Goal: Information Seeking & Learning: Learn about a topic

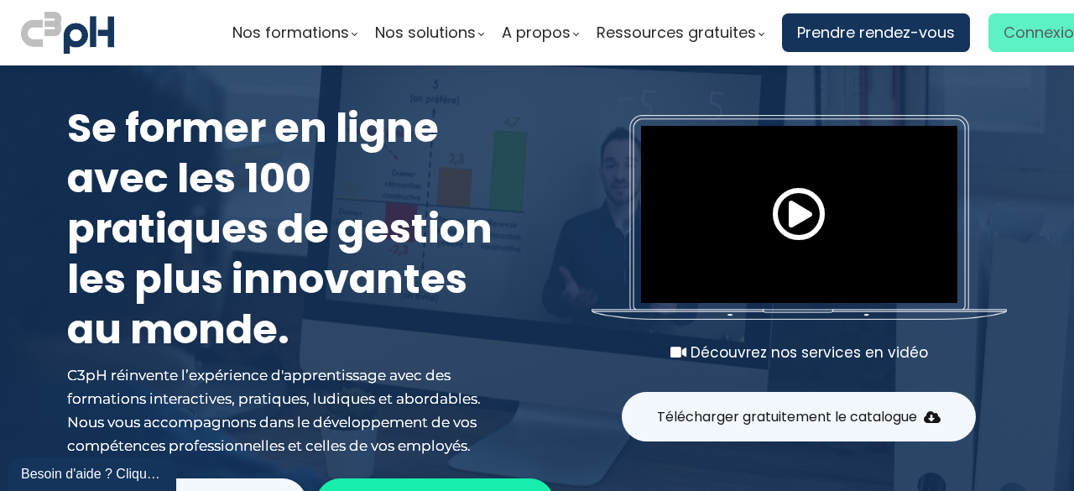
click at [1028, 30] on span "Connexion" at bounding box center [1044, 32] width 80 height 25
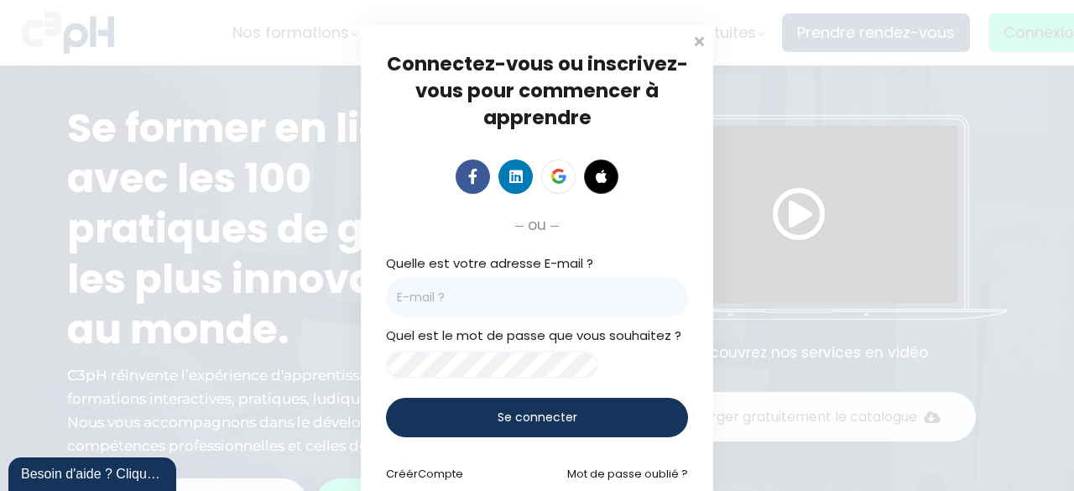
click at [442, 300] on input "email" at bounding box center [537, 297] width 302 height 39
paste input "Mohammed.Mahmoudi@et.eurofinsca.com"
type input "Mohammed.Mahmoudi@et.eurofinsca.com"
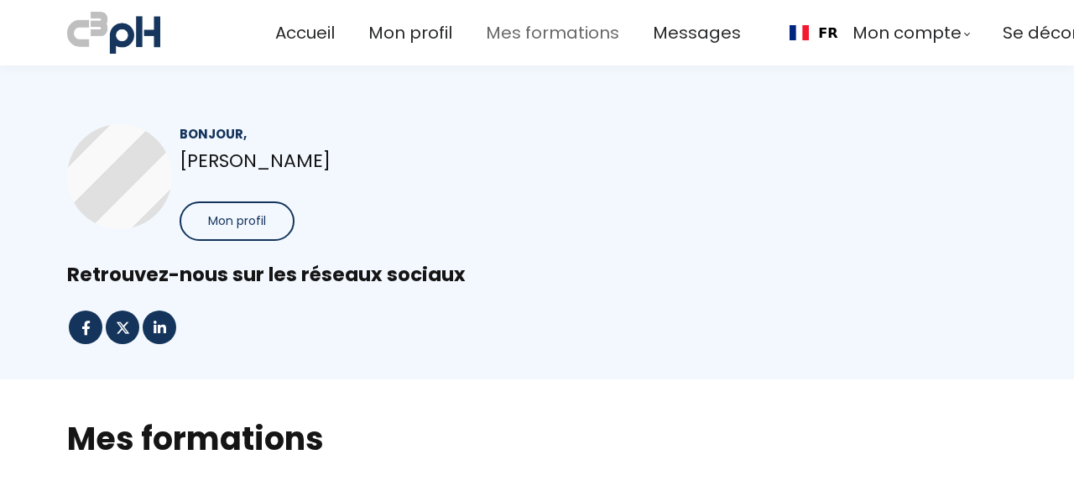
click at [545, 31] on span "Mes formations" at bounding box center [552, 33] width 133 height 28
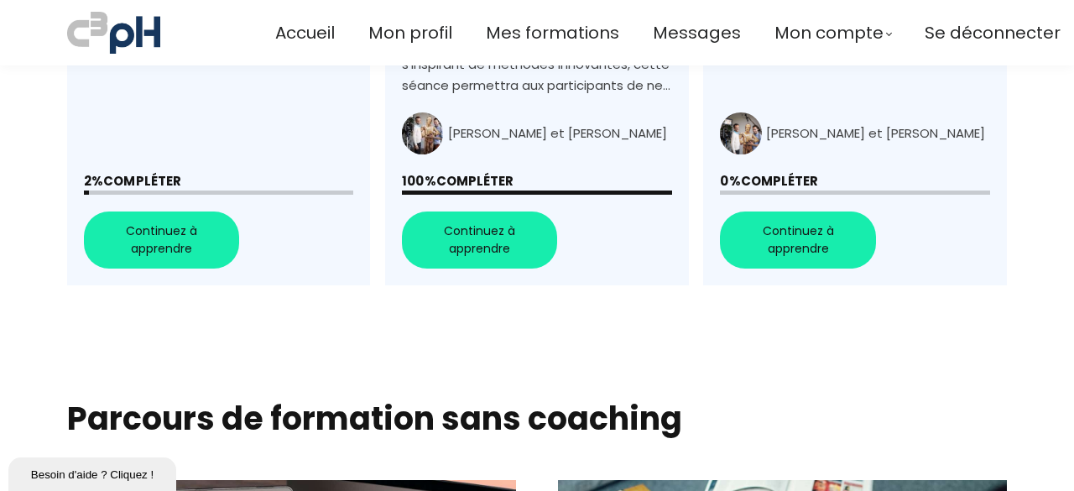
scroll to position [957, 0]
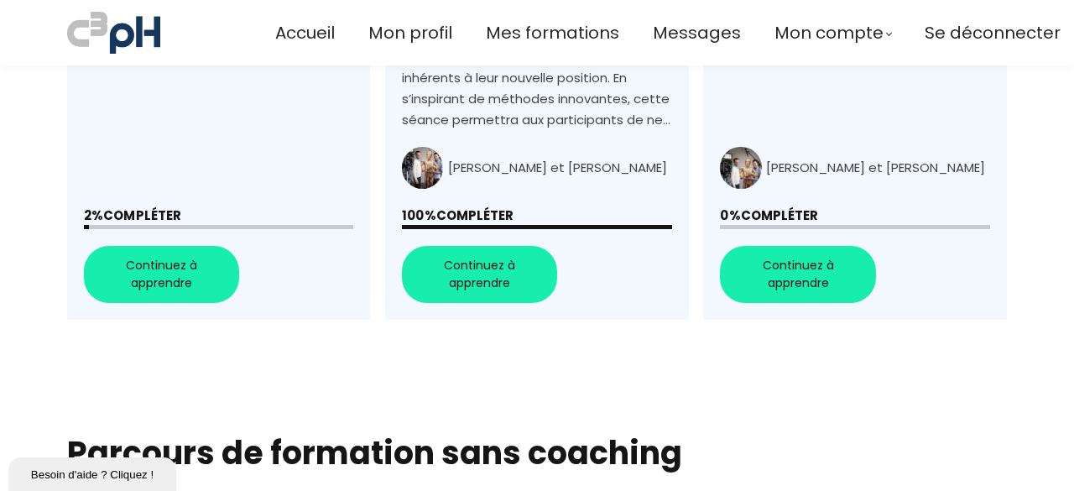
click at [129, 244] on link "+Favoriser la collaboration+" at bounding box center [218, 17] width 303 height 603
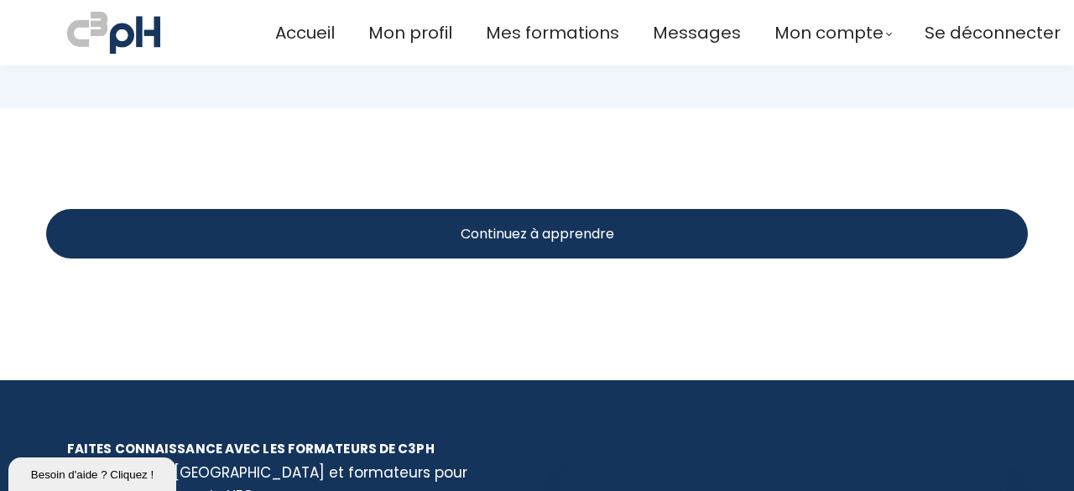
scroll to position [1846, 0]
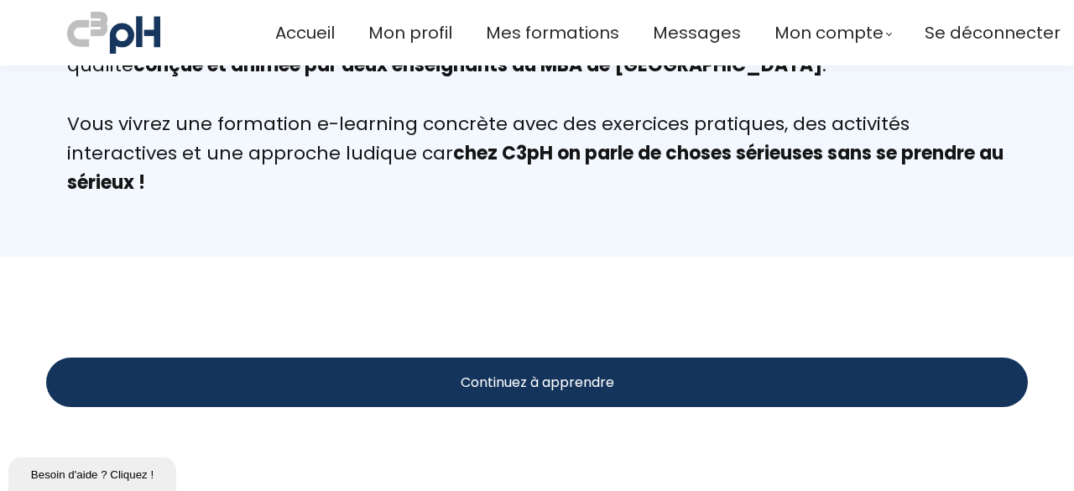
click at [526, 386] on span "Continuez à apprendre" at bounding box center [538, 382] width 154 height 21
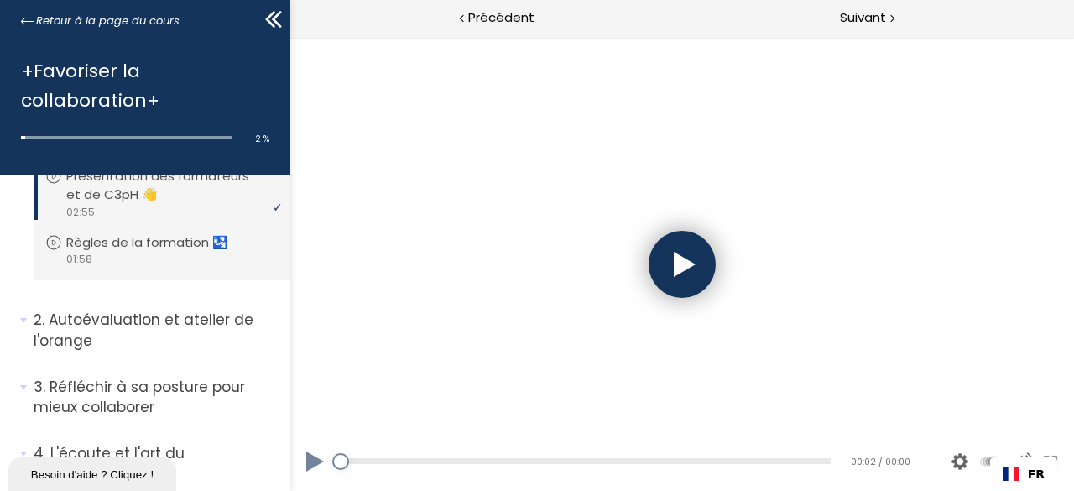
click at [691, 271] on div at bounding box center [681, 264] width 67 height 67
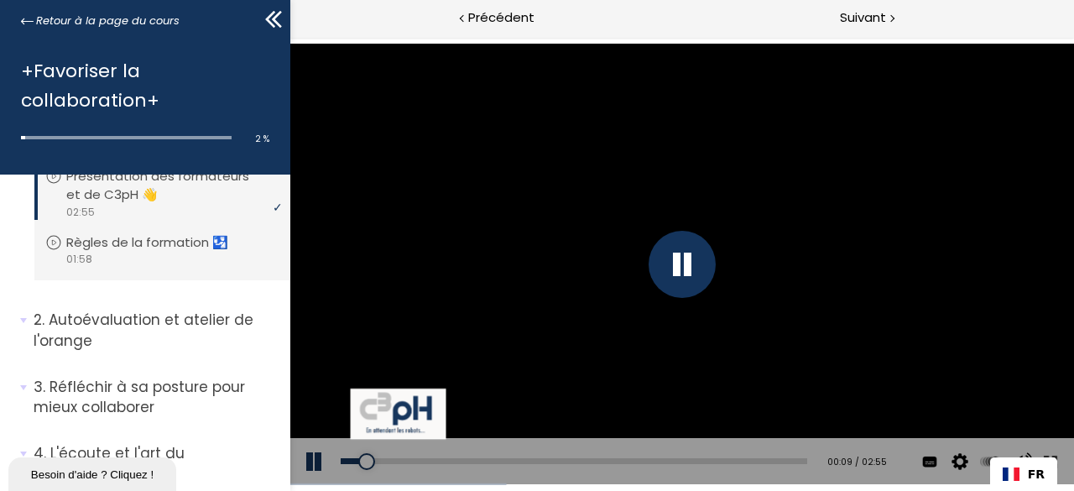
click at [549, 204] on div at bounding box center [681, 264] width 785 height 441
click at [1040, 480] on link "FR" at bounding box center [1024, 473] width 42 height 13
click at [1012, 469] on img "FR" at bounding box center [1011, 473] width 17 height 13
click at [1027, 474] on link "FR" at bounding box center [1024, 473] width 42 height 13
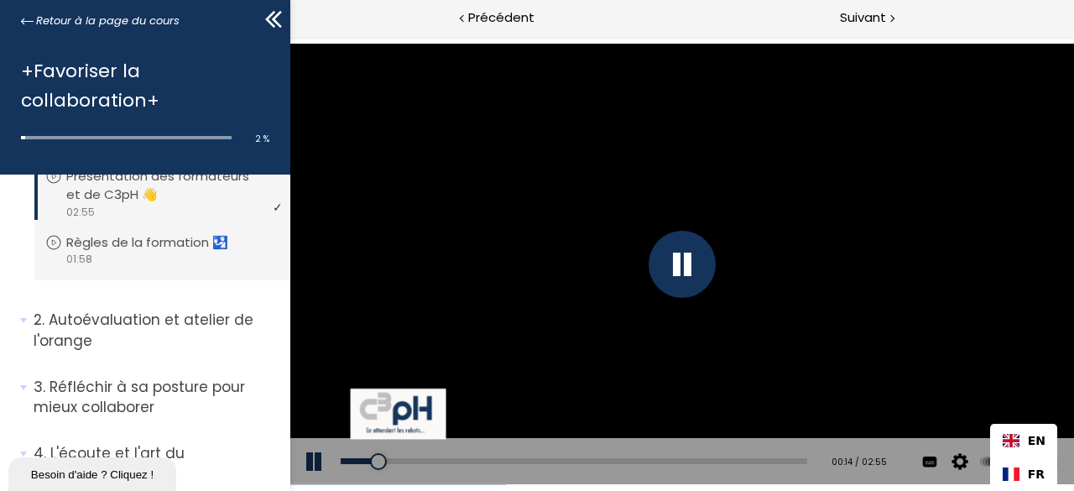
click at [1042, 474] on link "FR" at bounding box center [1024, 473] width 42 height 13
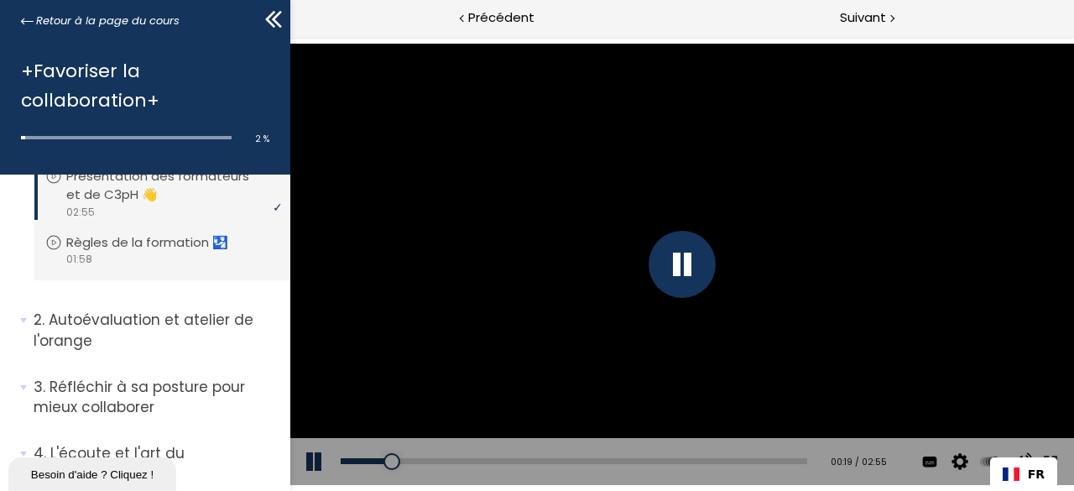
click at [750, 466] on div "Add chapter 02:42" at bounding box center [573, 461] width 467 height 47
click at [752, 462] on div "02:41" at bounding box center [573, 461] width 467 height 6
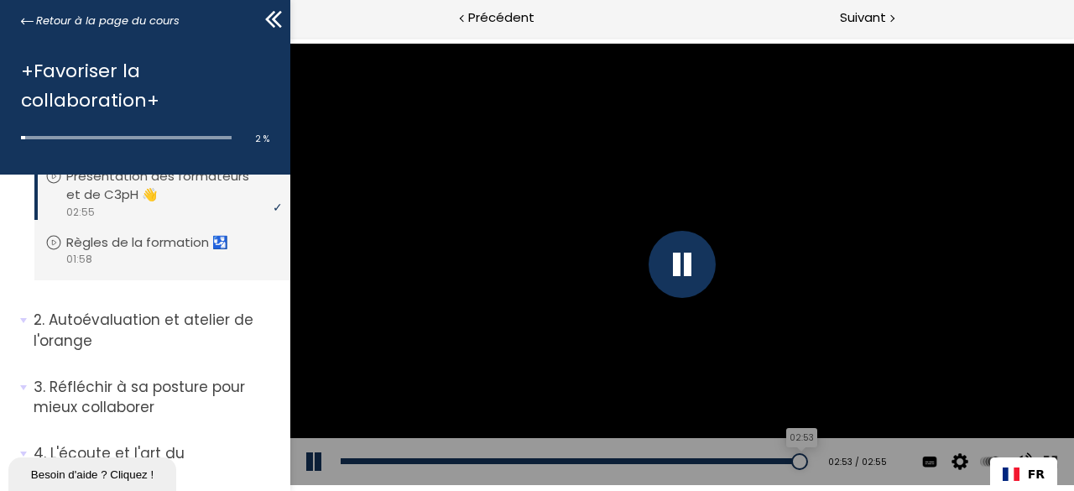
click at [782, 461] on div "02:53" at bounding box center [573, 461] width 467 height 6
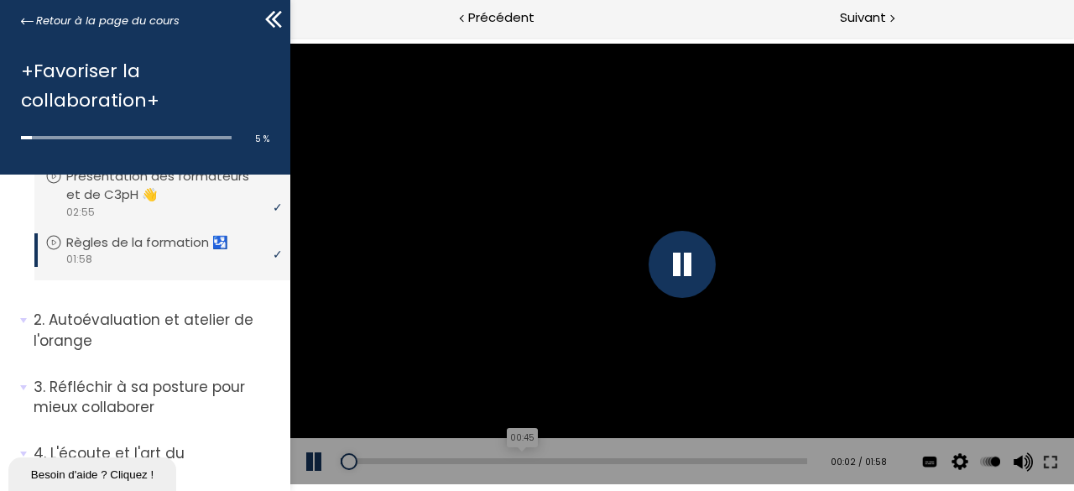
click at [513, 462] on div "00:45" at bounding box center [573, 461] width 467 height 6
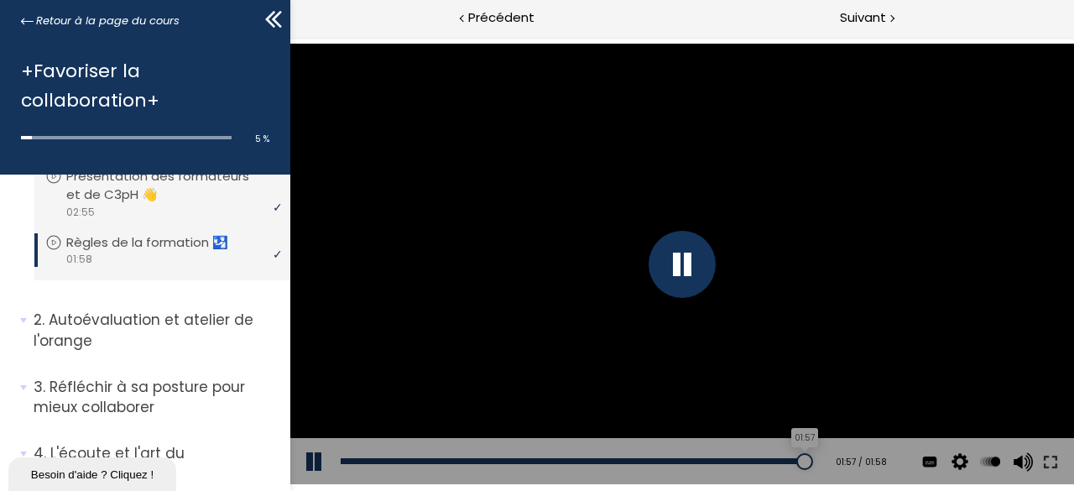
click at [787, 461] on div "01:57" at bounding box center [573, 461] width 467 height 6
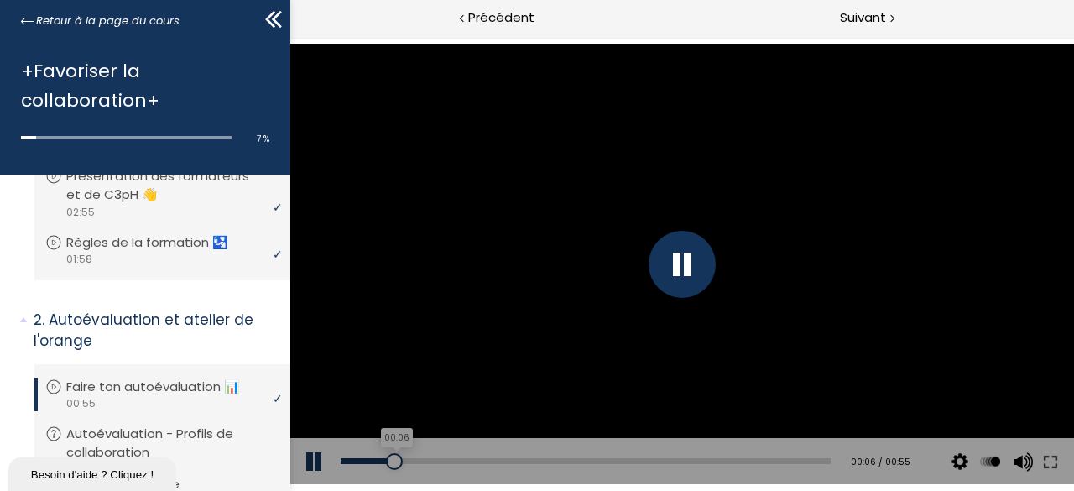
click at [392, 463] on div "00:06" at bounding box center [585, 461] width 490 height 6
drag, startPoint x: 533, startPoint y: 456, endPoint x: 544, endPoint y: 456, distance: 10.9
click at [534, 456] on div "Add chapter 00:08" at bounding box center [585, 461] width 490 height 47
click at [543, 461] on div "00:23" at bounding box center [585, 461] width 490 height 6
click at [692, 463] on div "00:39" at bounding box center [585, 461] width 490 height 6
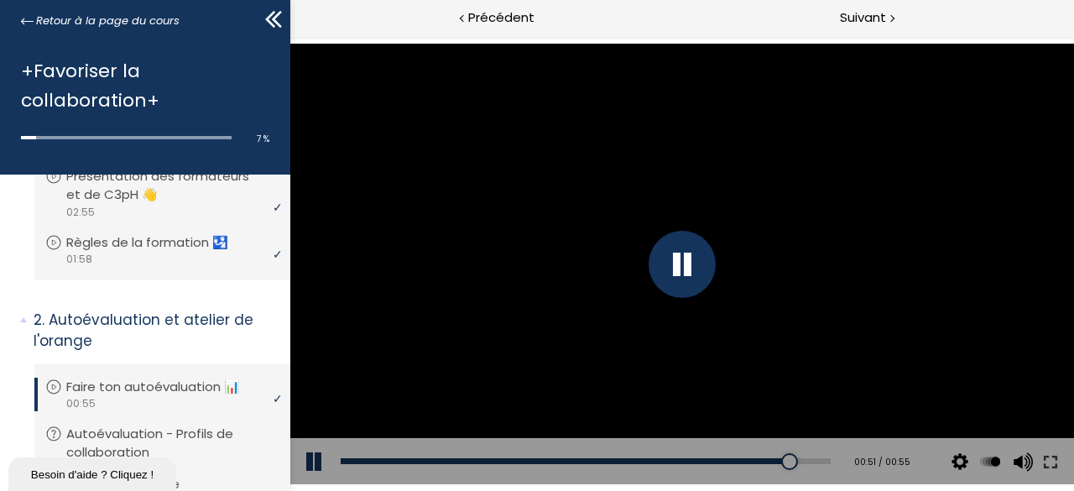
click at [811, 467] on div "Add chapter 00:54" at bounding box center [585, 461] width 490 height 47
click at [811, 460] on div "00:54" at bounding box center [585, 461] width 490 height 6
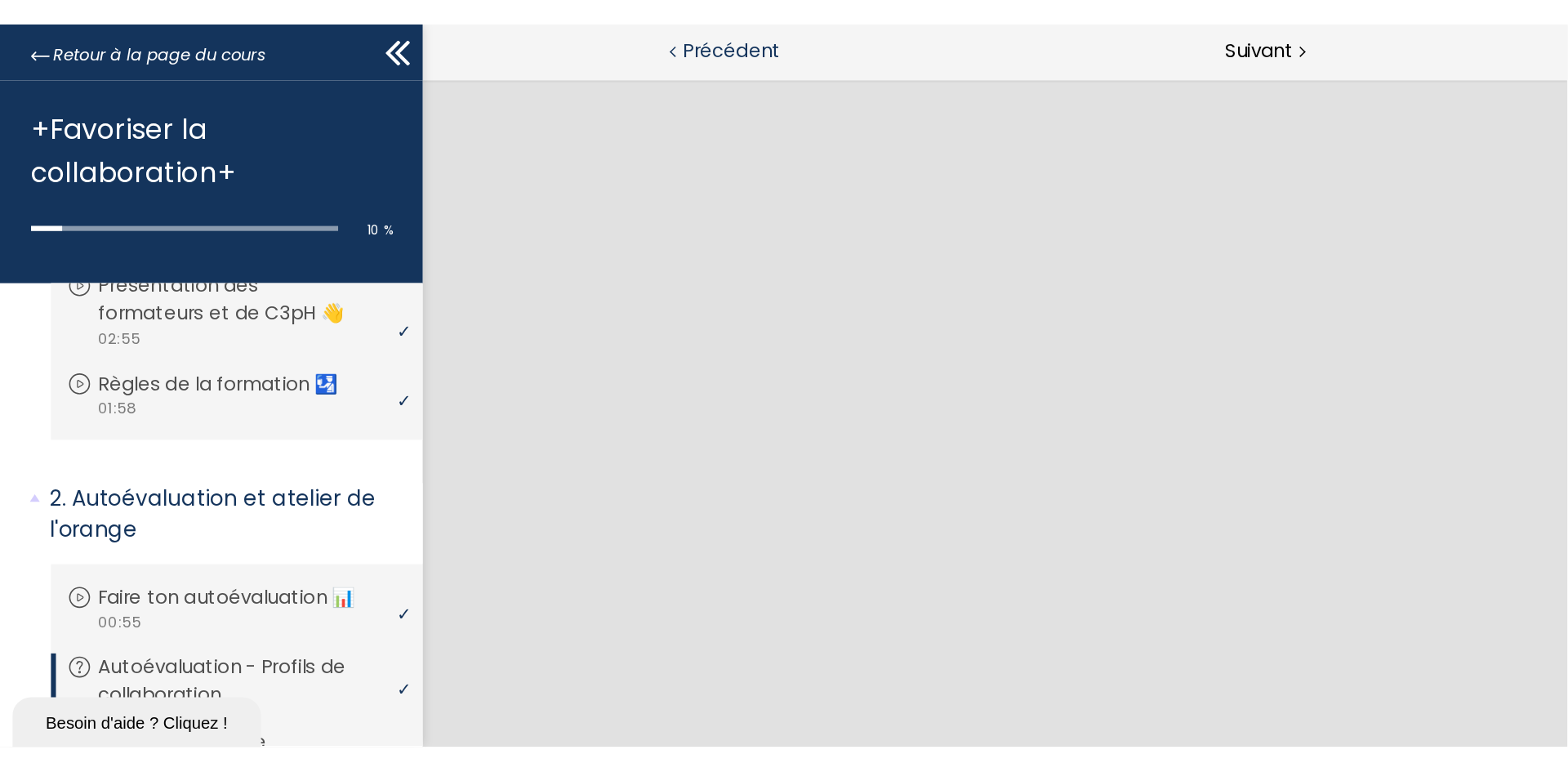
scroll to position [82, 0]
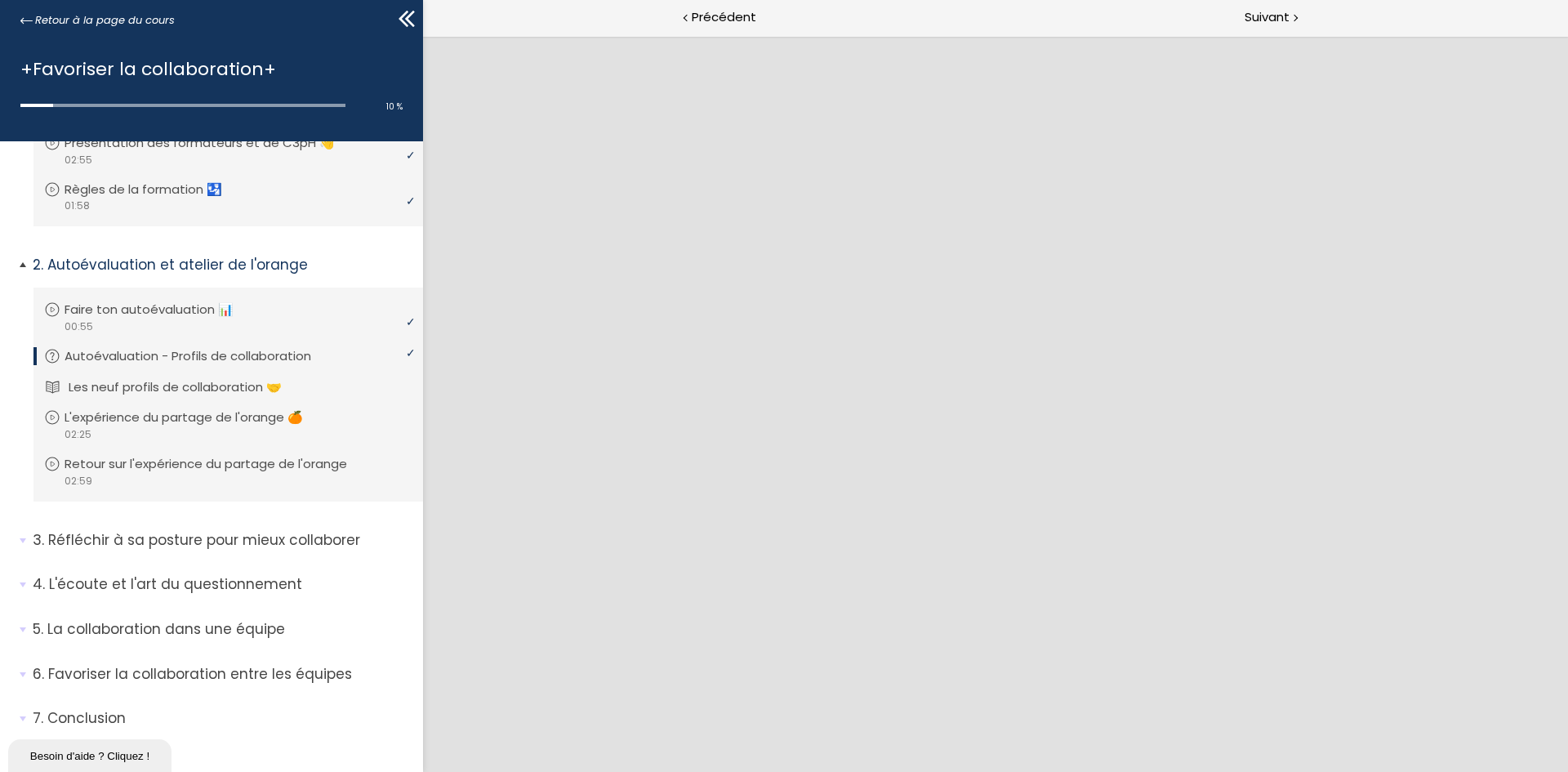
click at [158, 386] on p "Les neuf profils de collaboration 🤝" at bounding box center [187, 386] width 237 height 18
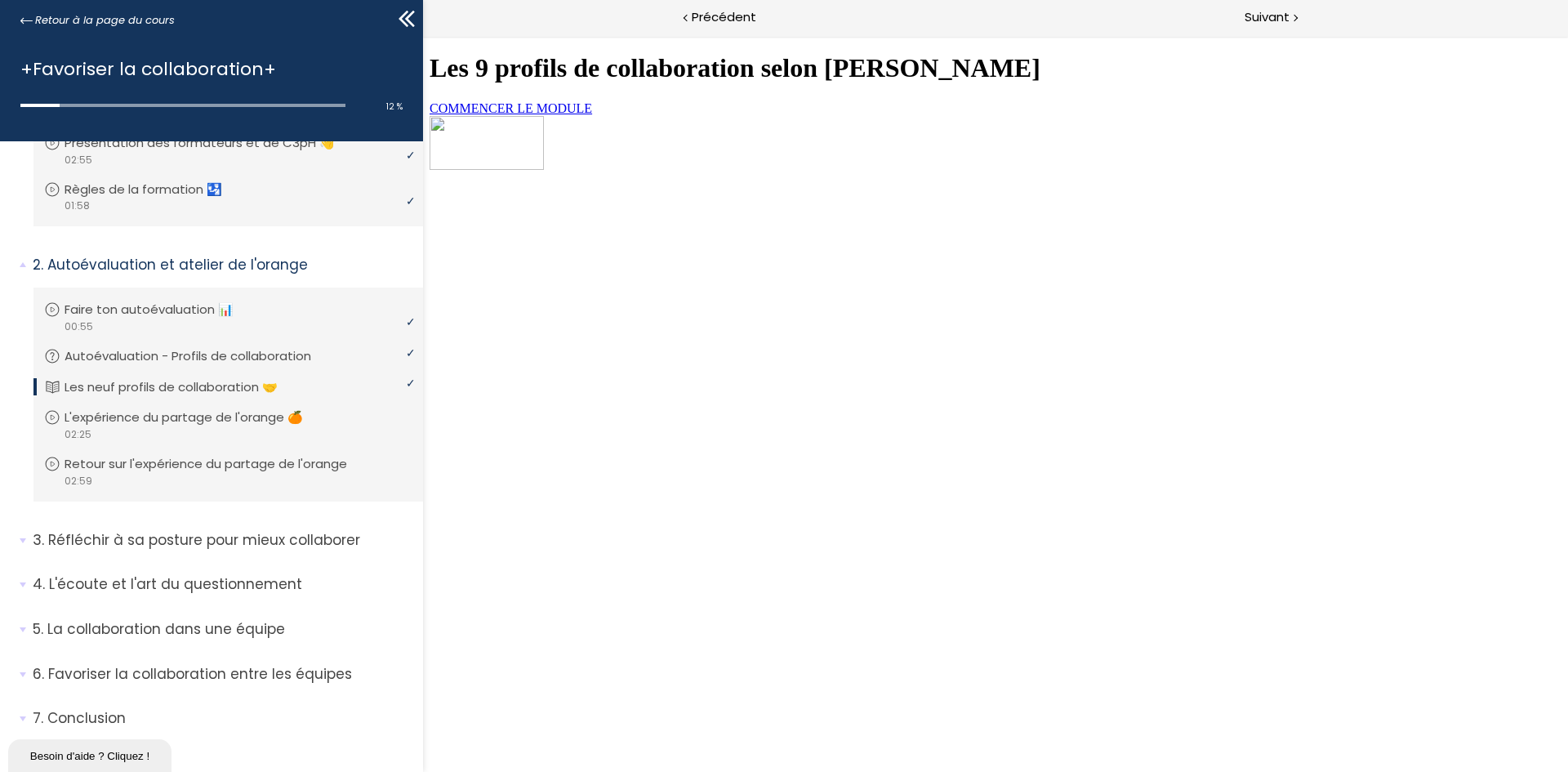
click at [592, 115] on link "COMMENCER LE MODULE" at bounding box center [510, 108] width 163 height 14
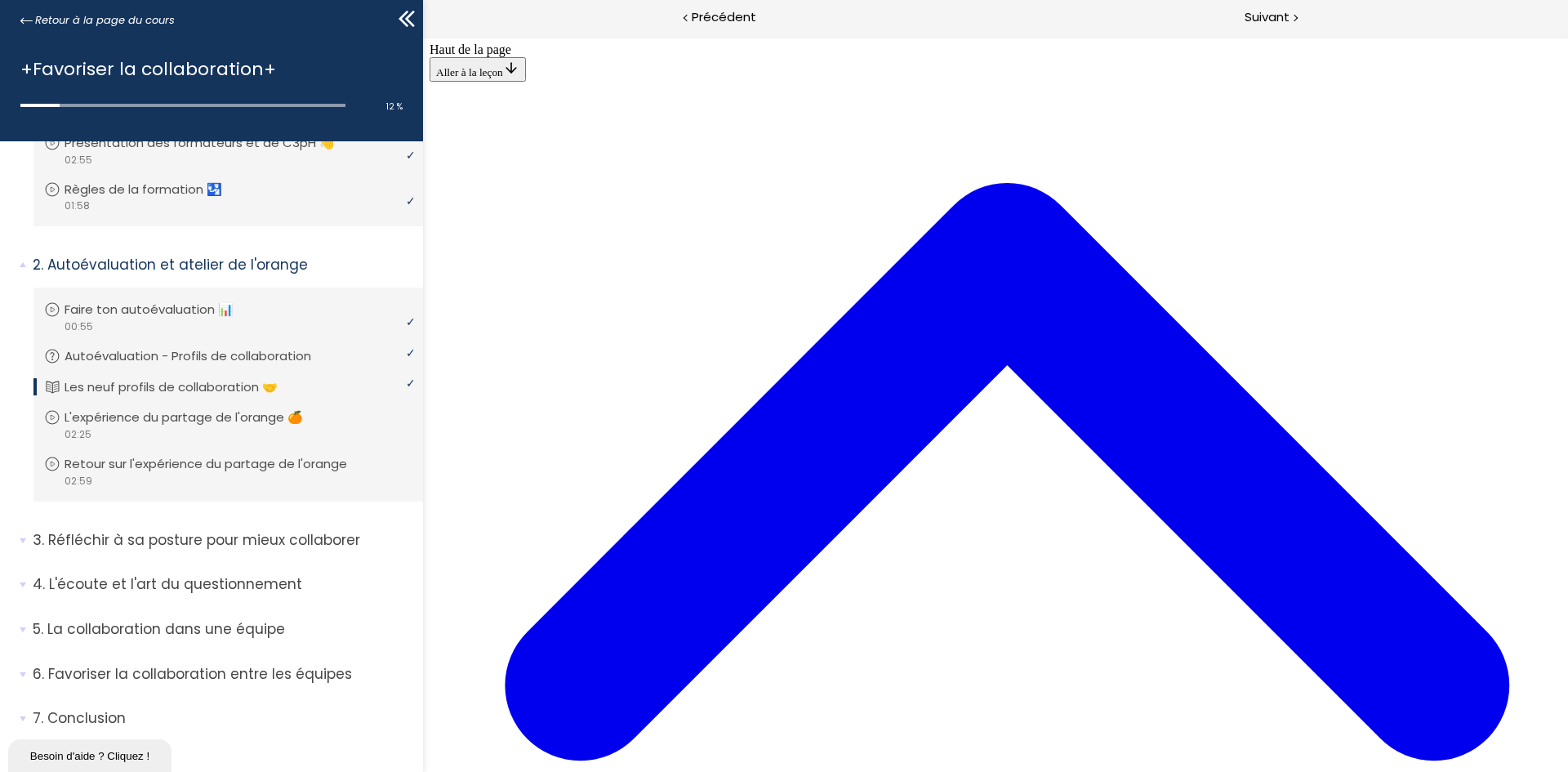
scroll to position [3627, 0]
click at [133, 417] on p "L'expérience du partage de l'orange 🍊" at bounding box center [200, 418] width 263 height 18
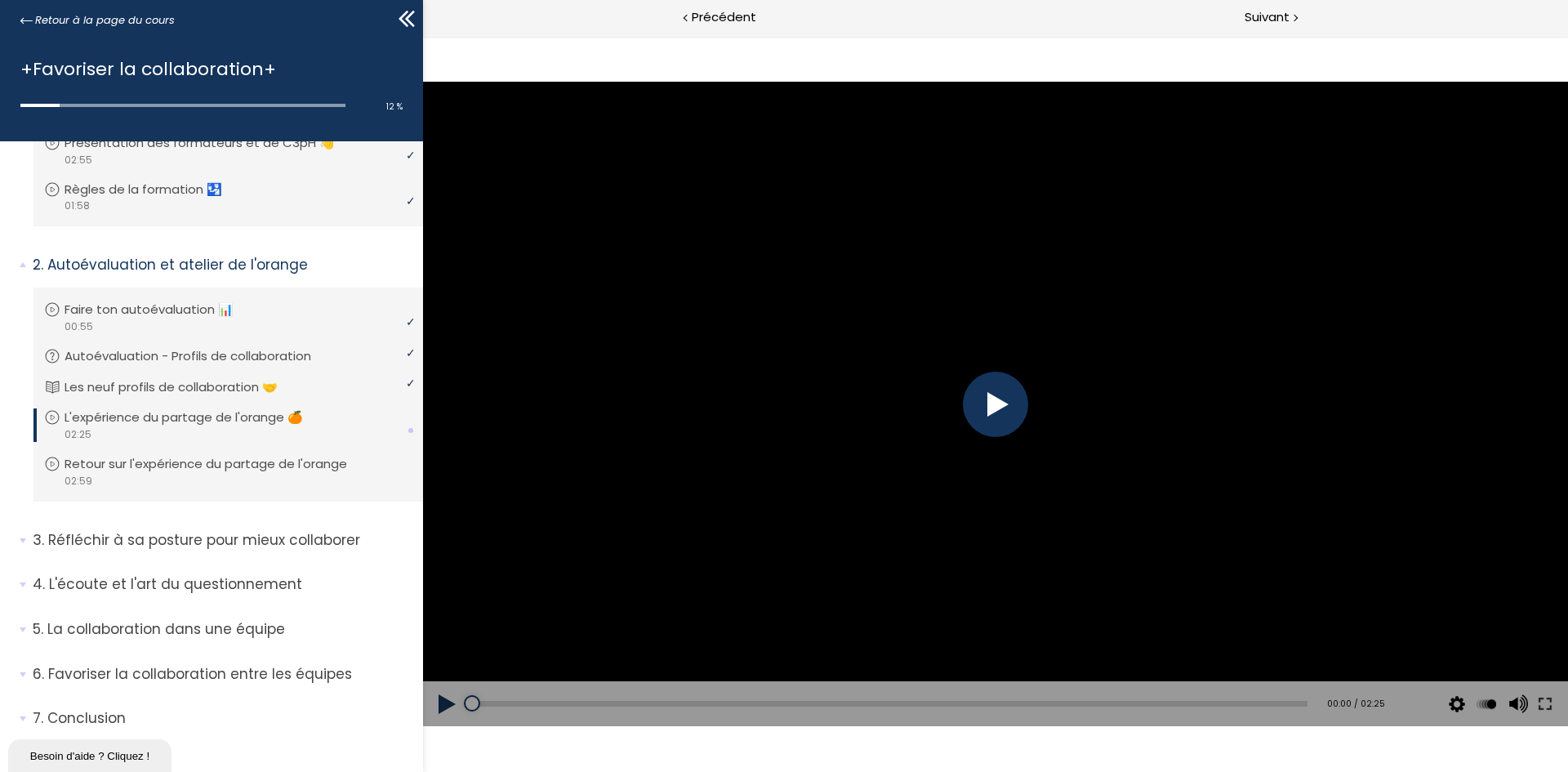
click at [998, 410] on div at bounding box center [995, 404] width 65 height 65
click at [606, 477] on div "00:23" at bounding box center [890, 704] width 835 height 6
click at [1044, 477] on div "Add chapter 00:31" at bounding box center [890, 704] width 835 height 46
click at [708, 477] on div "Add chapter 00:41" at bounding box center [890, 704] width 835 height 46
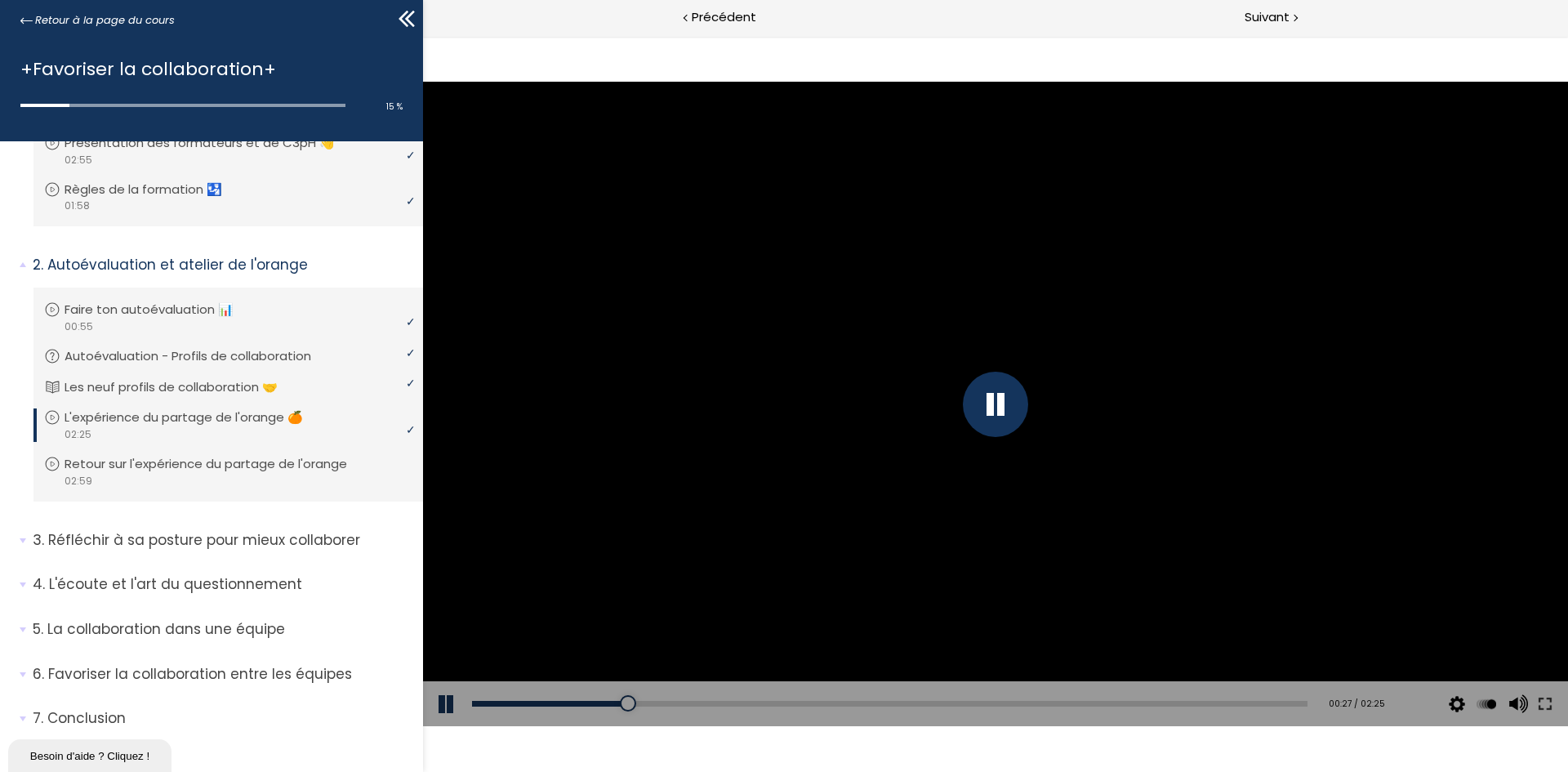
click at [739, 477] on div "Add chapter 00:47" at bounding box center [890, 704] width 835 height 46
click at [745, 477] on div "00:48" at bounding box center [890, 704] width 835 height 6
click at [1044, 477] on div "01:51" at bounding box center [890, 704] width 835 height 6
click at [1044, 477] on div "02:20" at bounding box center [890, 704] width 835 height 6
click at [996, 407] on div at bounding box center [995, 404] width 65 height 65
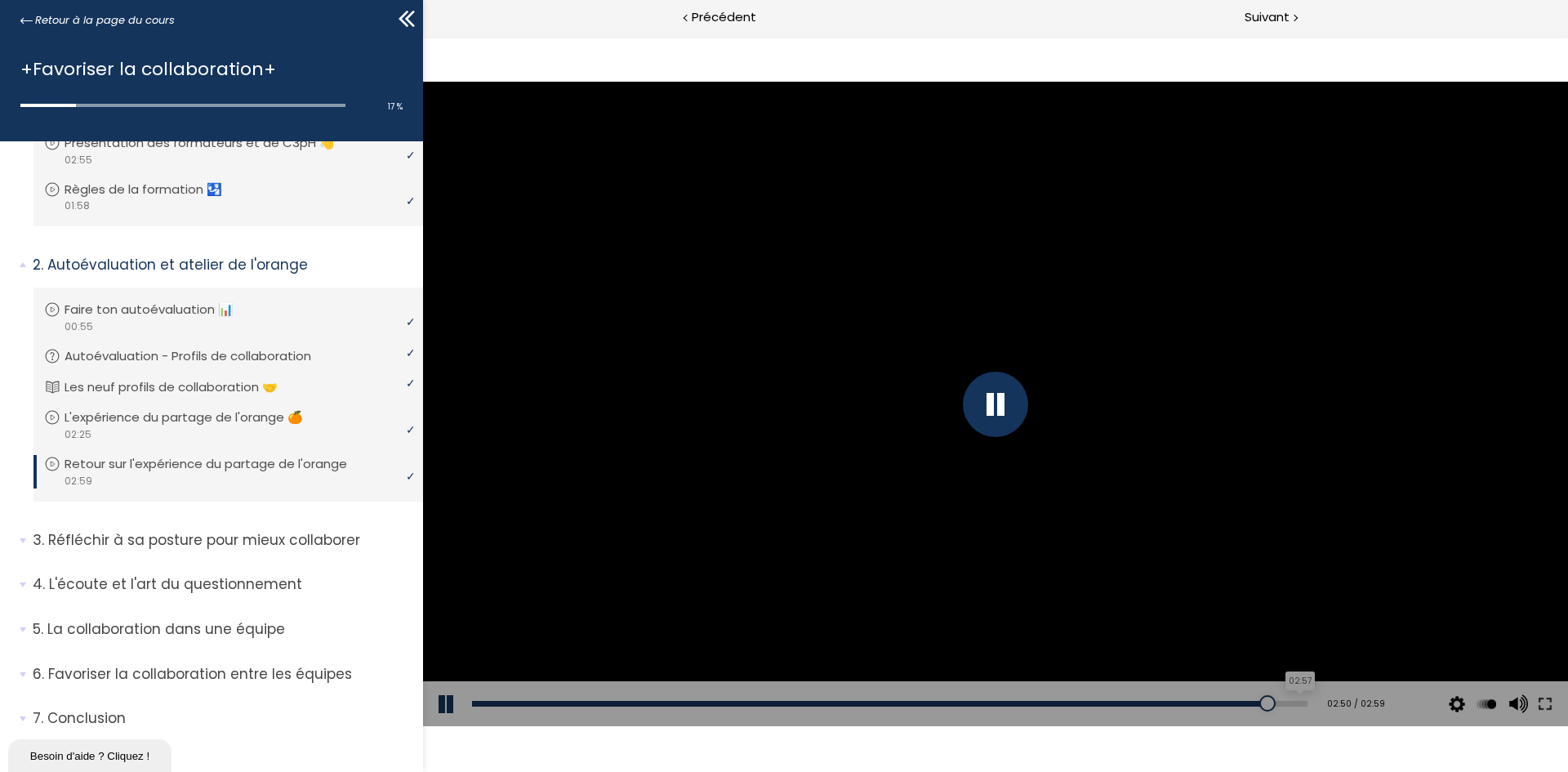
click at [1044, 477] on div "02:57" at bounding box center [890, 704] width 835 height 6
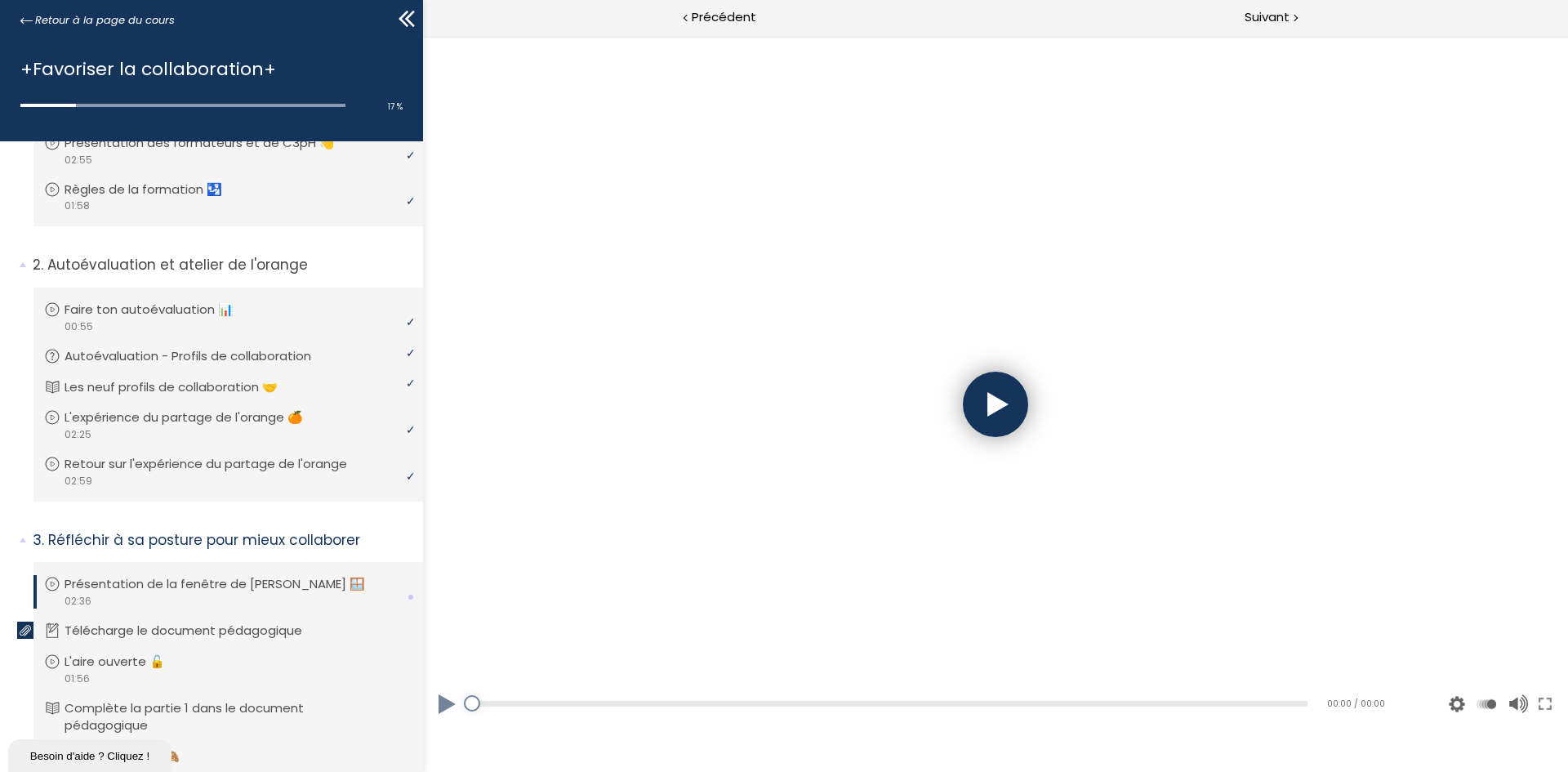
click at [1007, 411] on div at bounding box center [995, 404] width 65 height 65
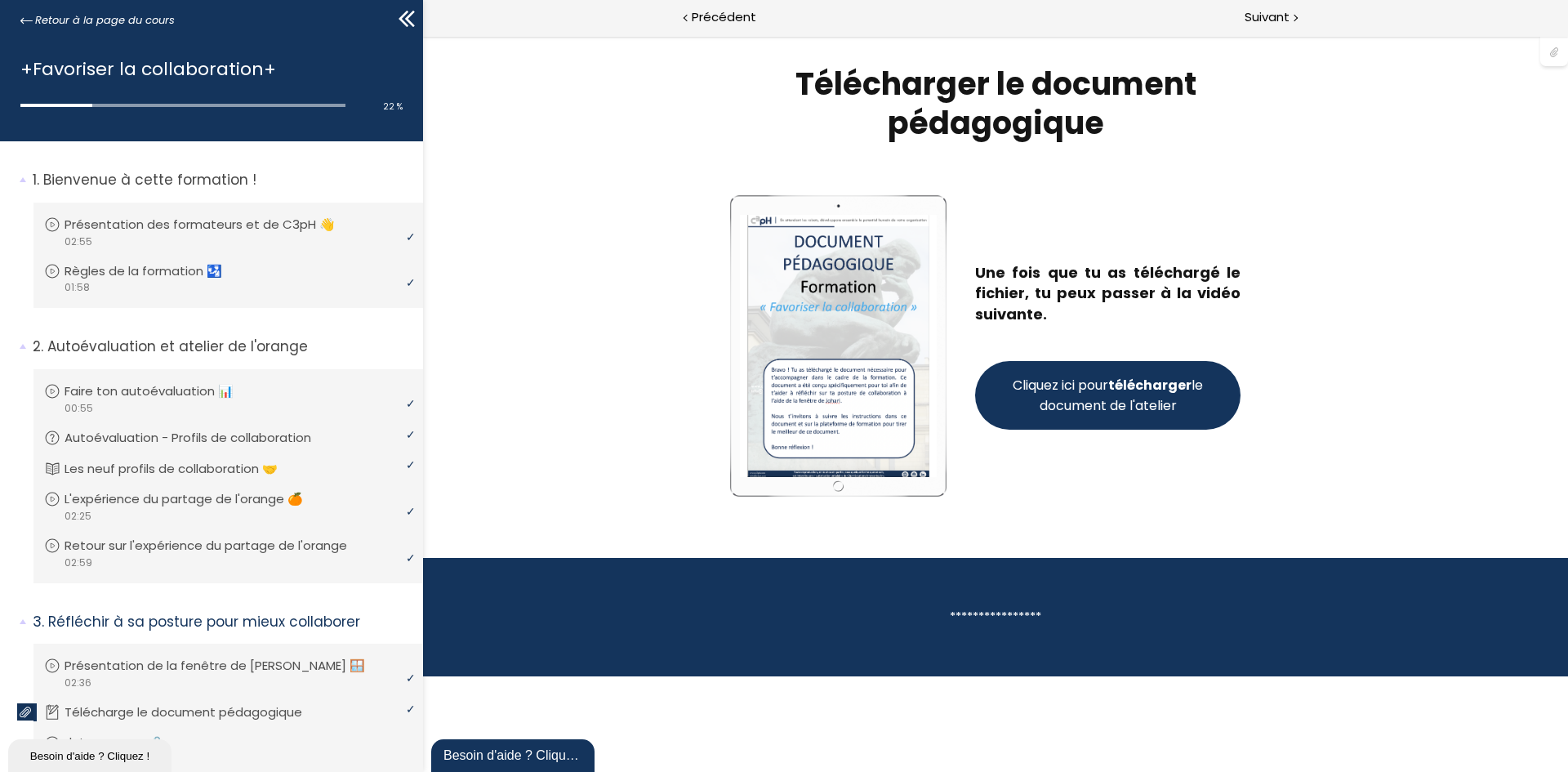
click at [1044, 397] on span "Cliquez ici pour télécharger le document de l'atelier" at bounding box center [1108, 395] width 197 height 41
click at [256, 477] on p "Réfléchir à sa posture pour mieux collaborer" at bounding box center [222, 621] width 378 height 20
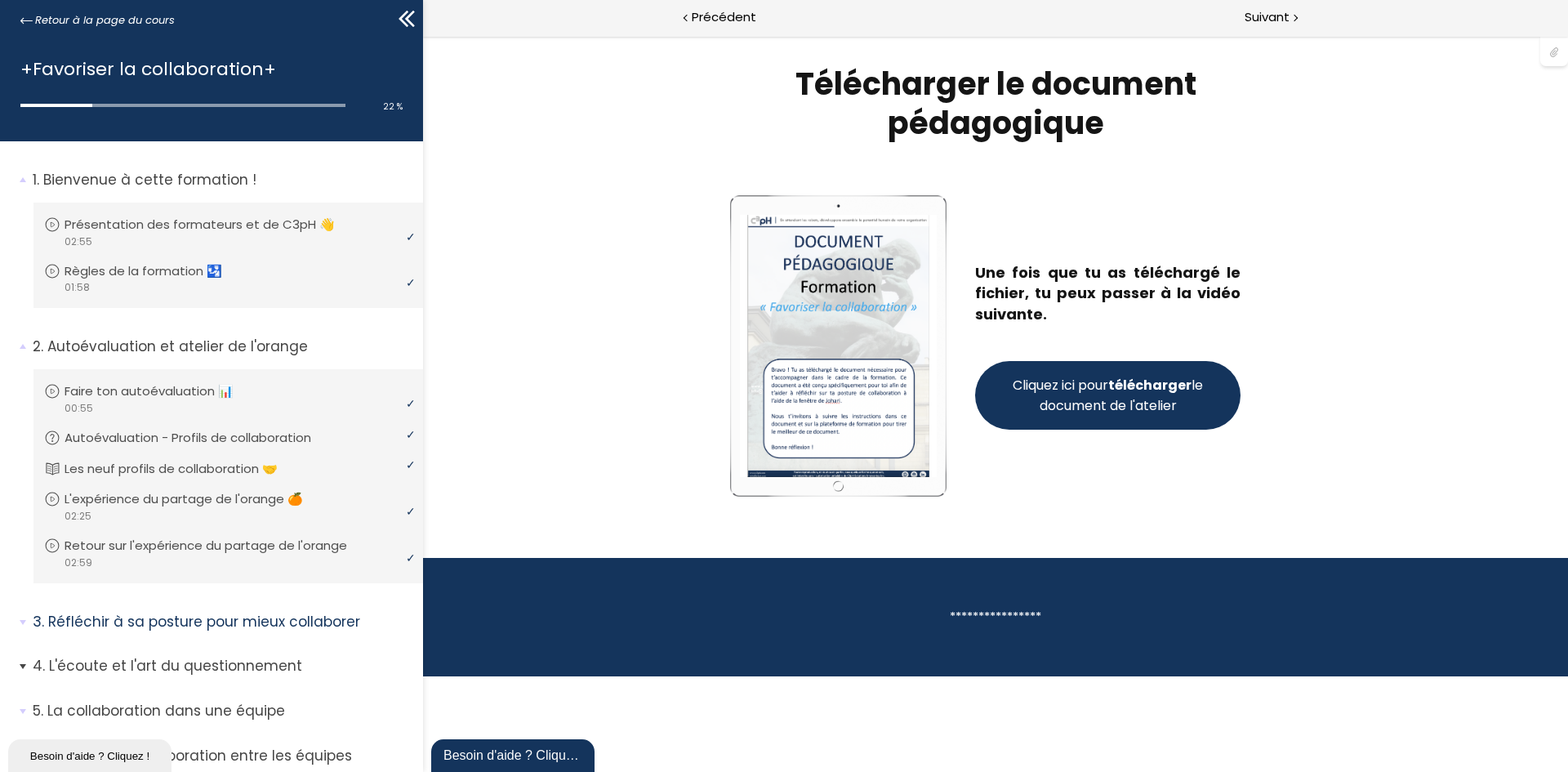
click at [256, 477] on p "L'écoute et l'art du questionnement" at bounding box center [222, 666] width 378 height 20
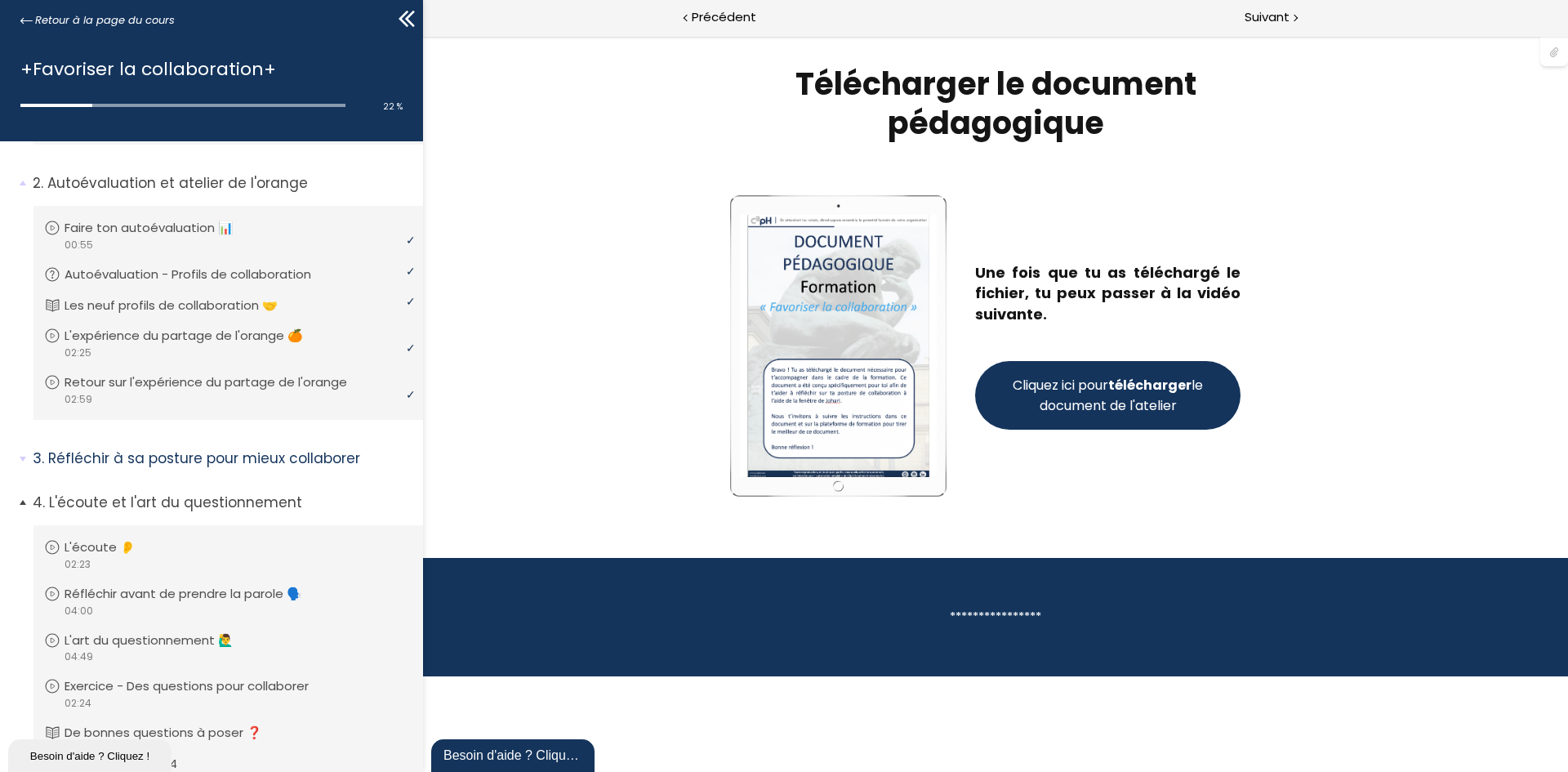
click at [236, 477] on p "L'écoute et l'art du questionnement" at bounding box center [222, 502] width 378 height 20
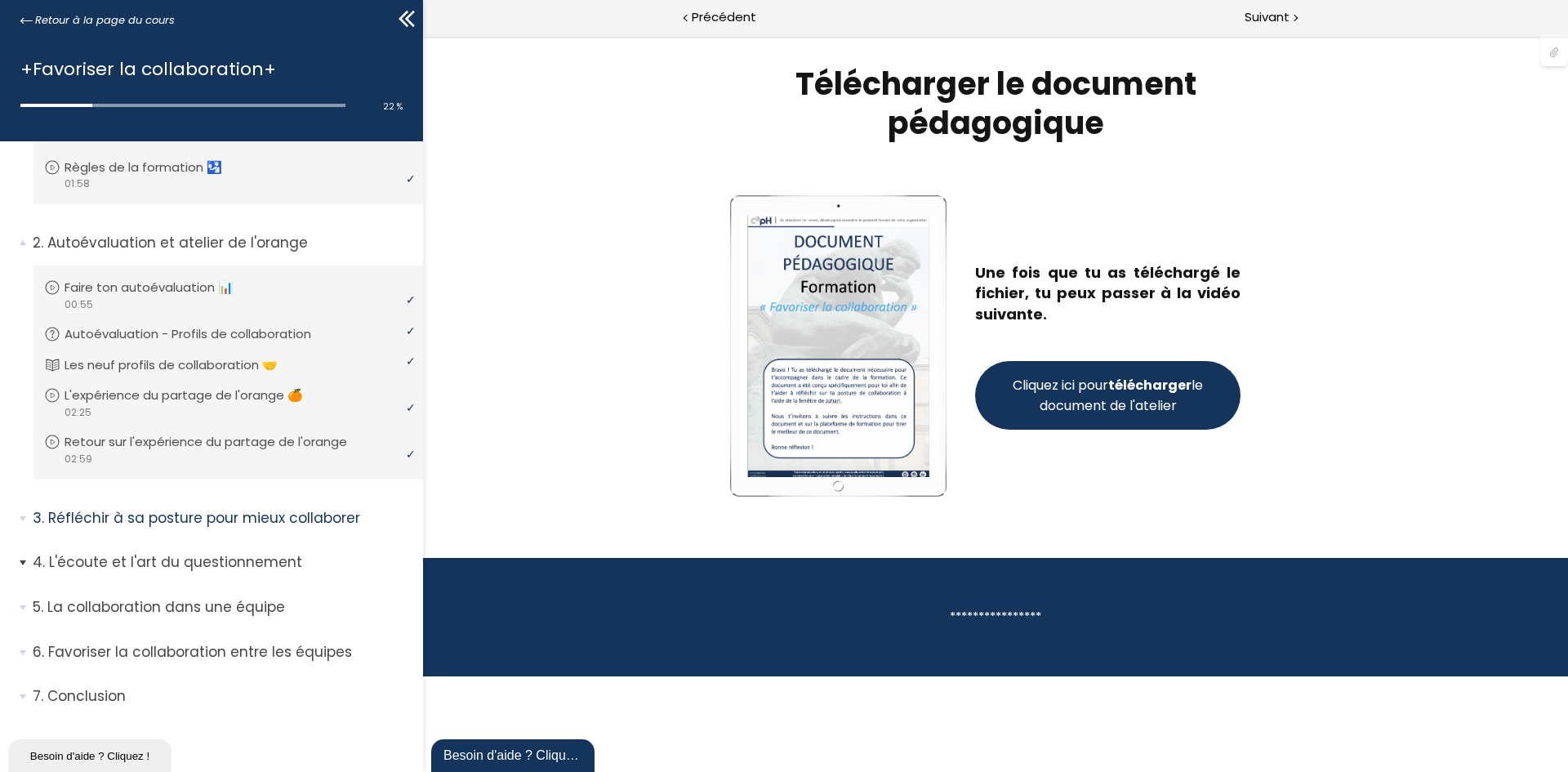
scroll to position [104, 0]
click at [271, 477] on p "Réfléchir à sa posture pour mieux collaborer" at bounding box center [222, 518] width 378 height 20
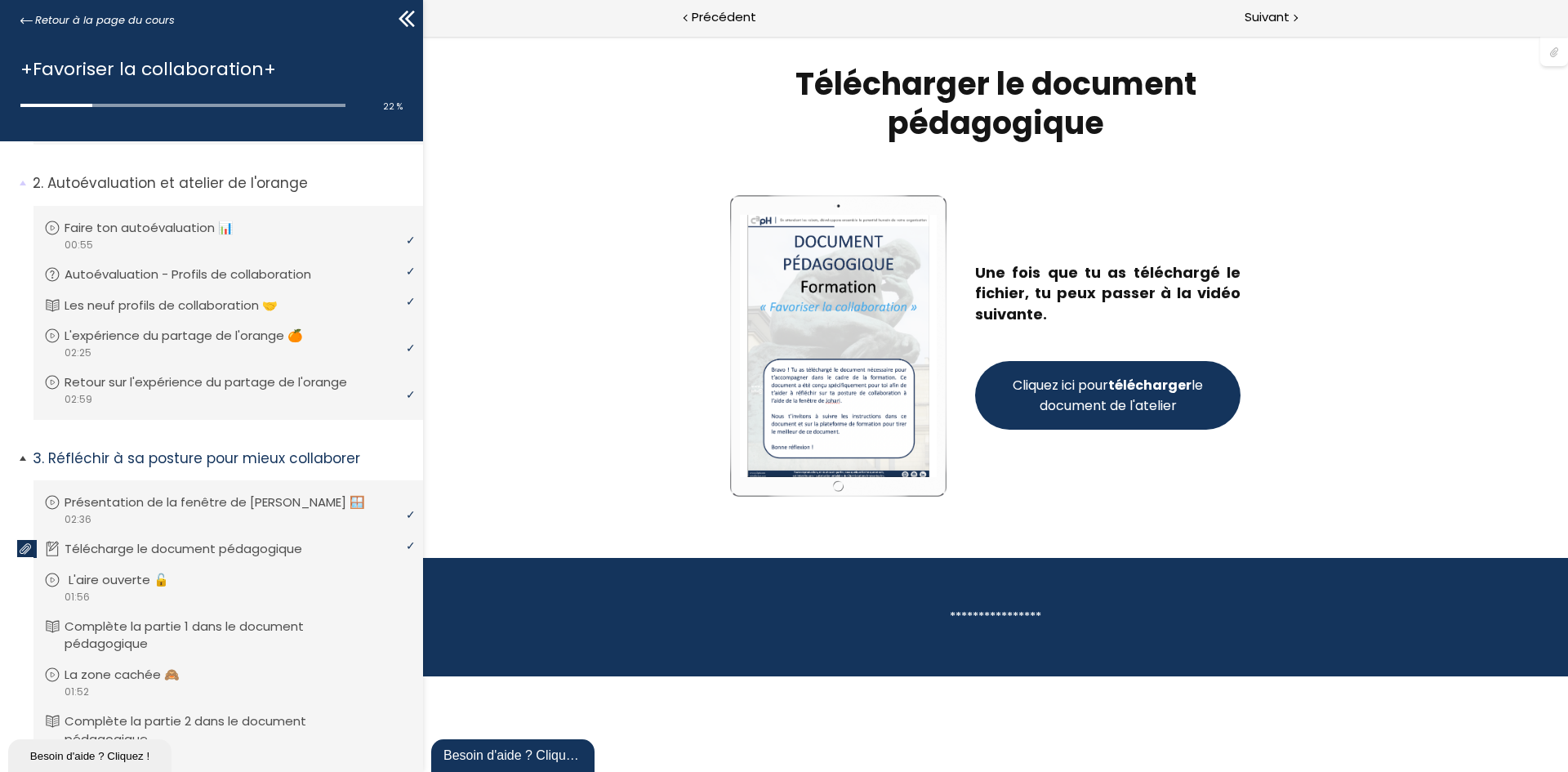
click at [84, 477] on p "L'aire ouverte 🔓" at bounding box center [130, 580] width 125 height 18
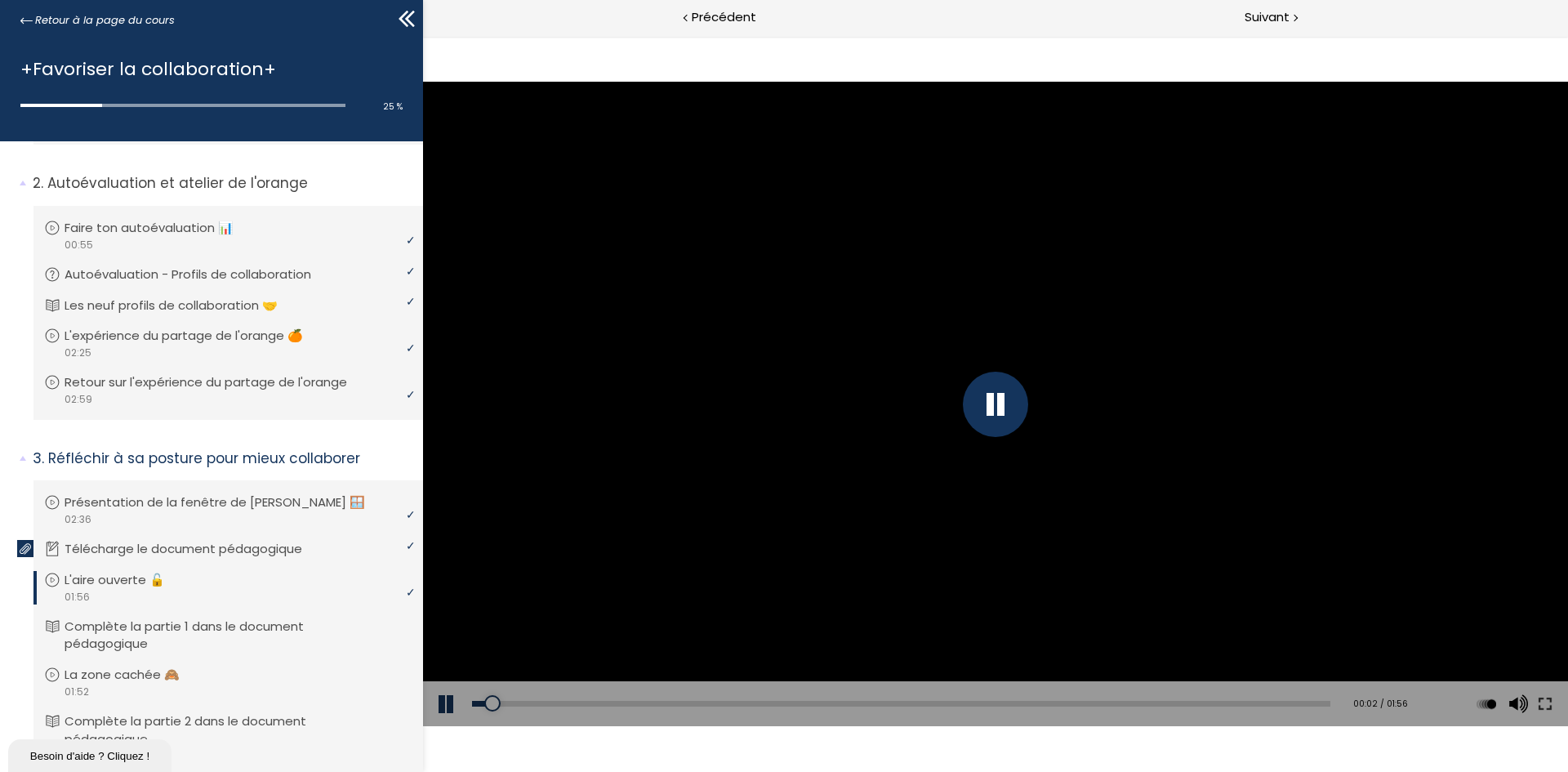
click at [1044, 477] on div "Add chapter 01:34" at bounding box center [901, 704] width 858 height 46
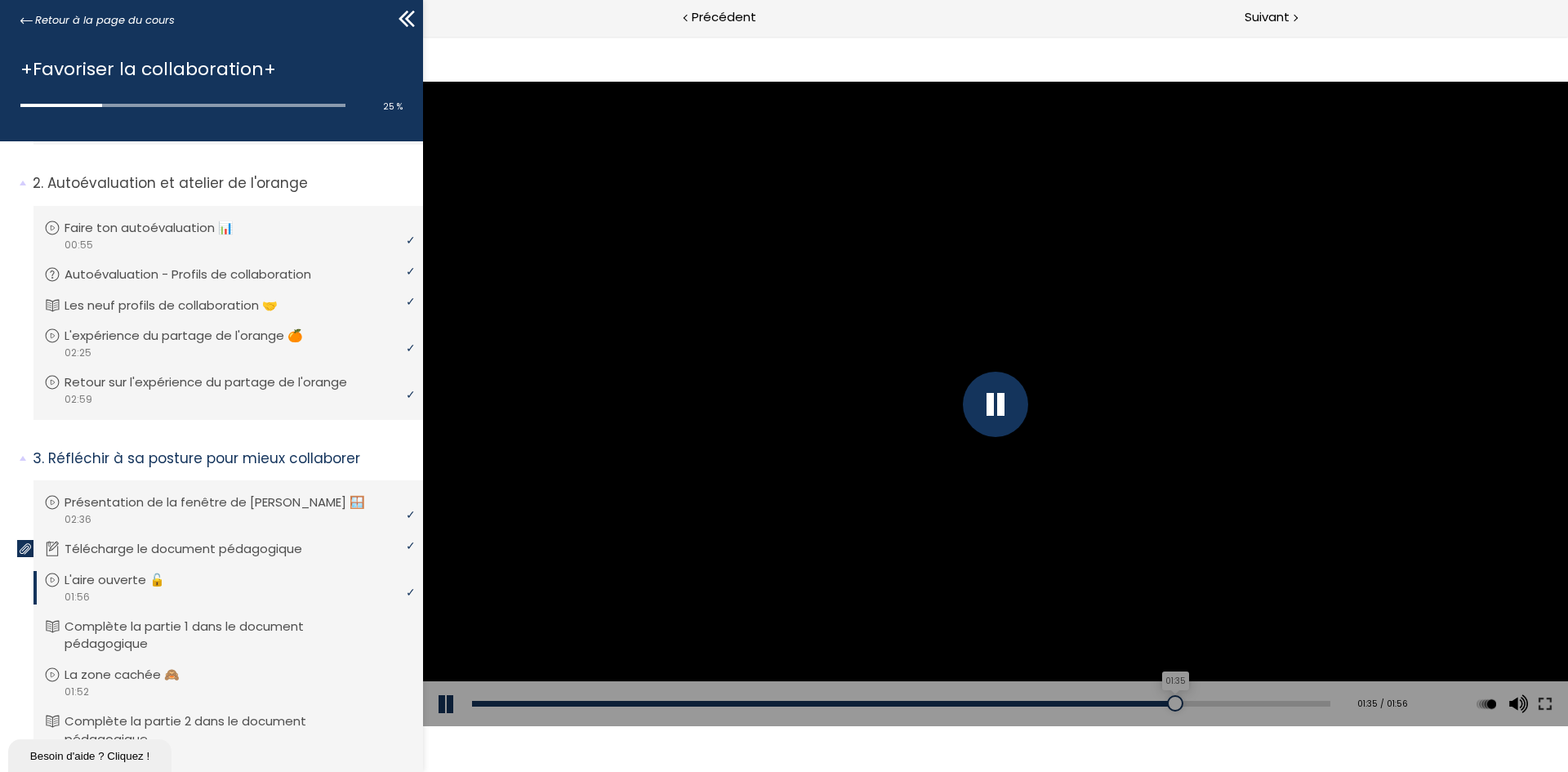
click at [1044, 477] on div "01:35" at bounding box center [901, 704] width 858 height 6
click at [794, 477] on div "00:44" at bounding box center [901, 704] width 858 height 6
click at [1044, 477] on div "01:38" at bounding box center [901, 704] width 858 height 6
click at [1044, 477] on div "01:54" at bounding box center [901, 704] width 858 height 6
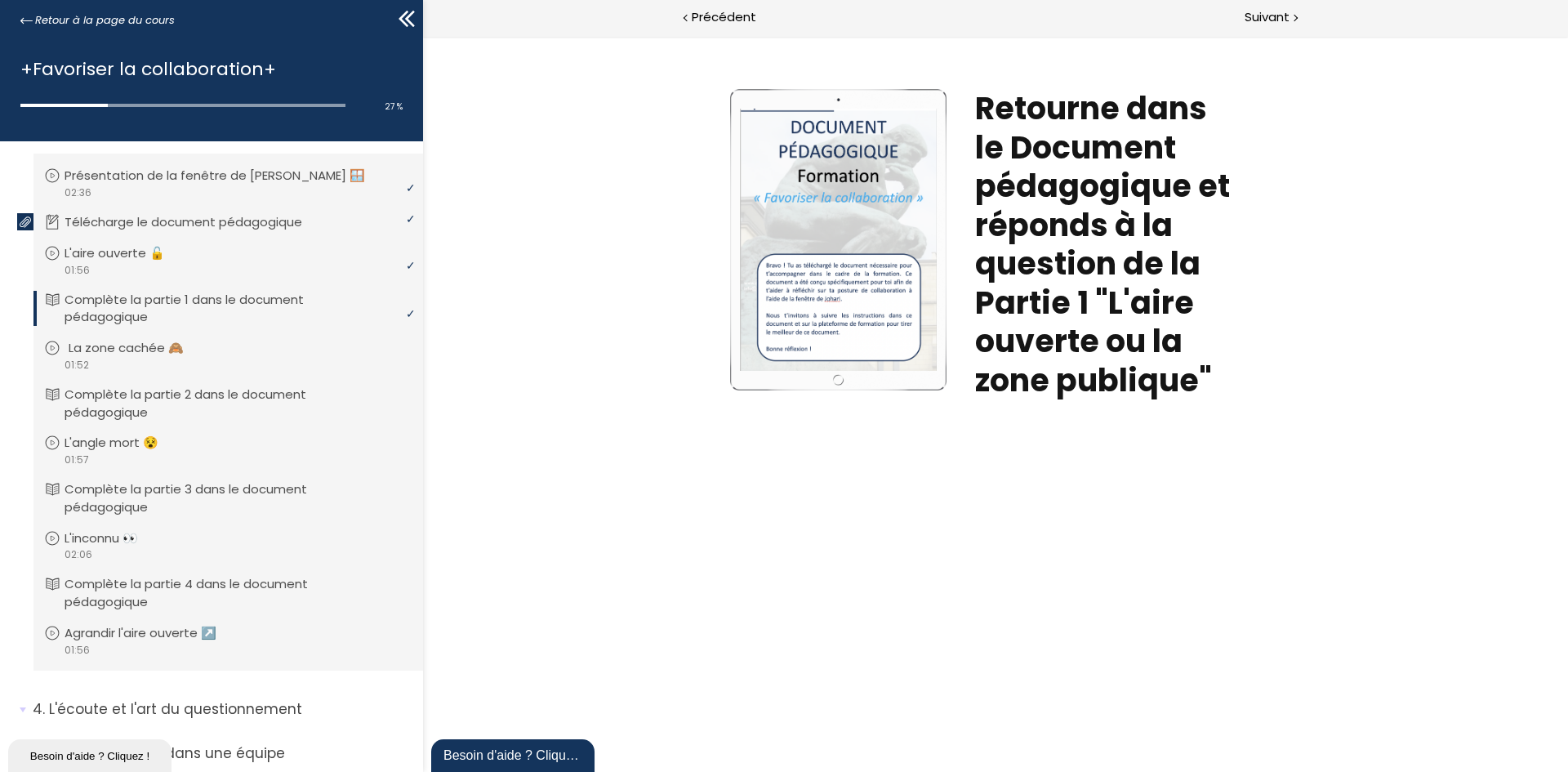
scroll to position [571, 0]
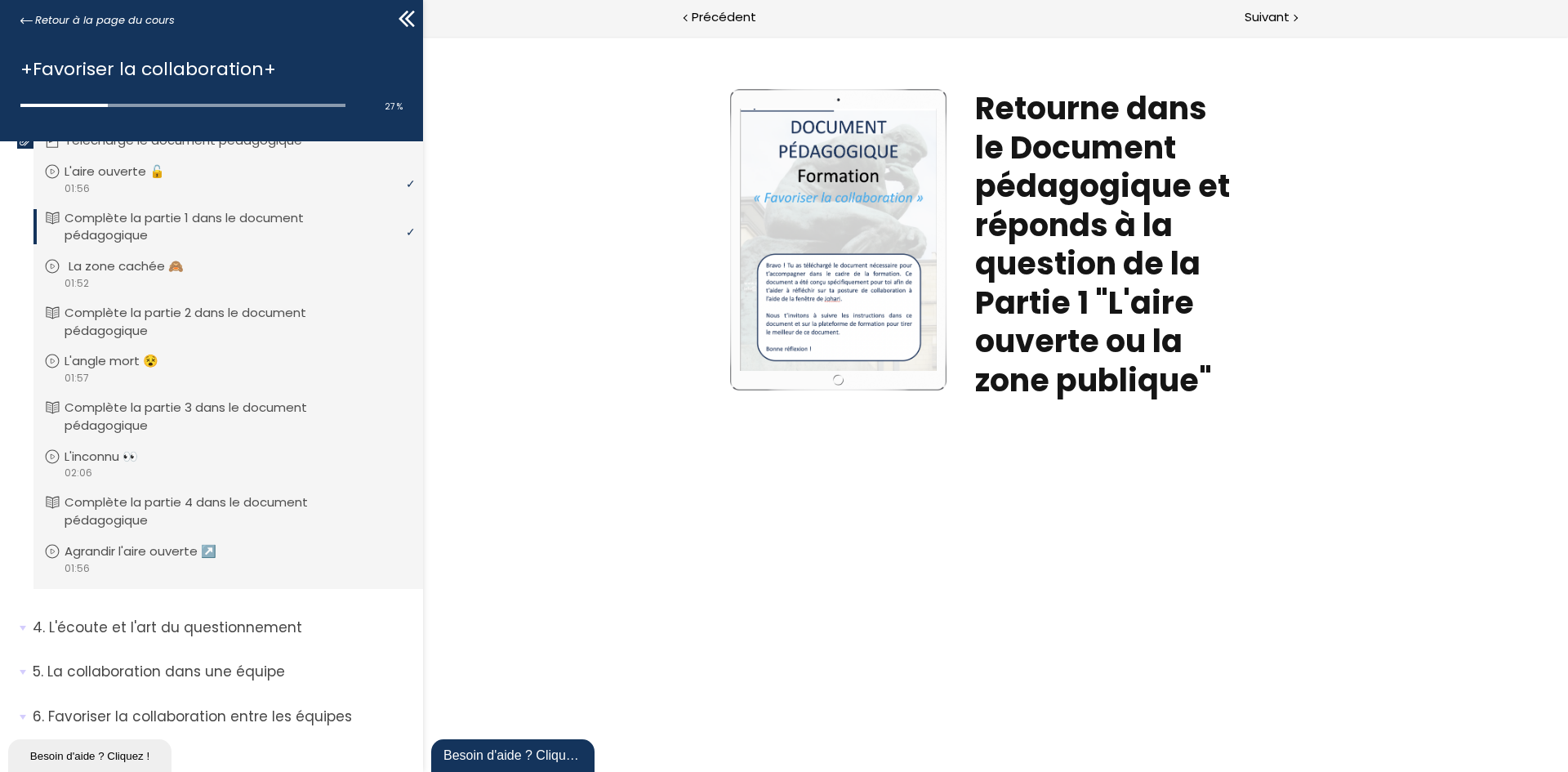
click at [139, 270] on p "La zone cachée 🙈" at bounding box center [137, 266] width 139 height 18
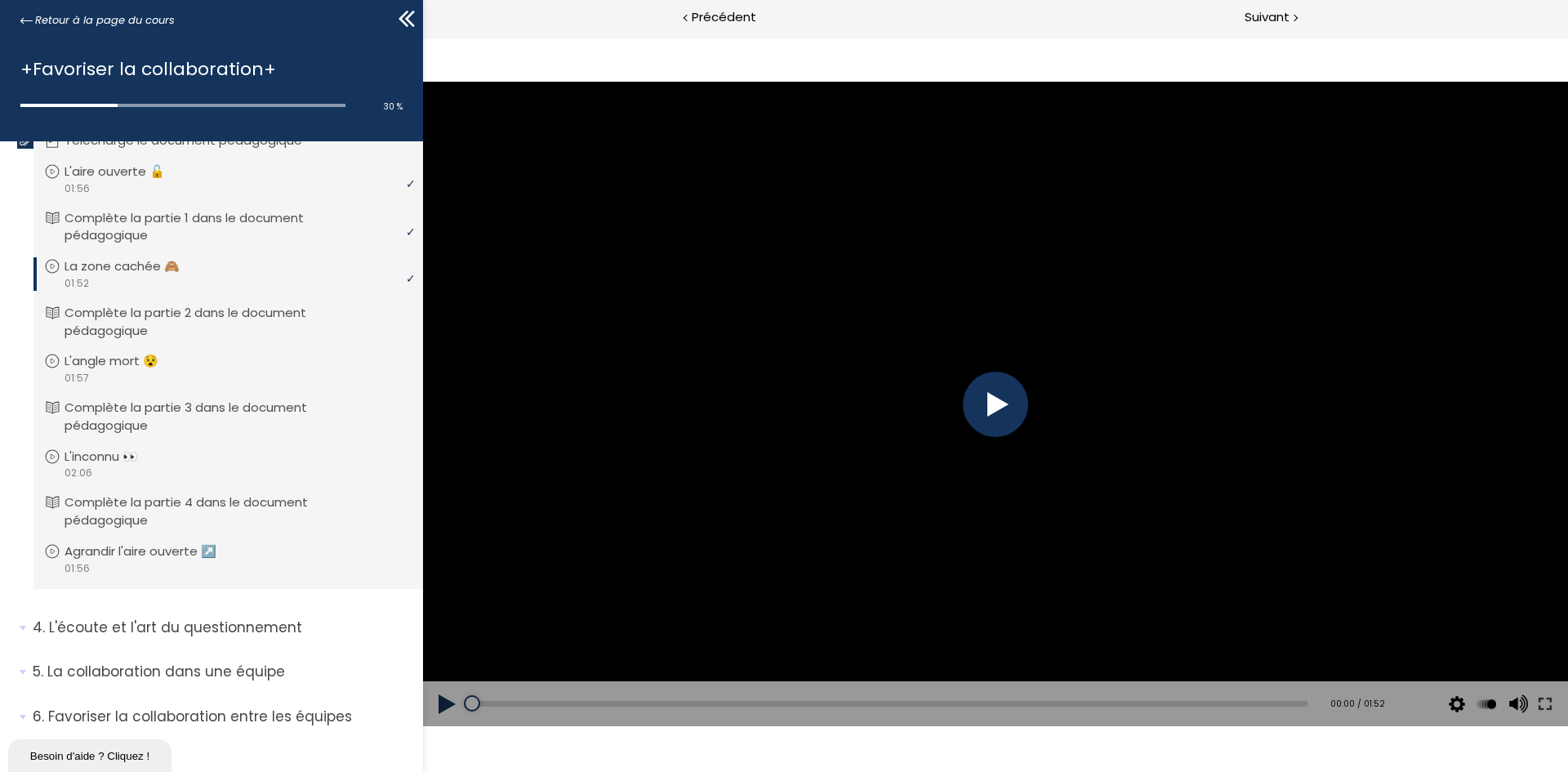
click at [990, 404] on div at bounding box center [995, 404] width 65 height 65
click at [998, 404] on div at bounding box center [995, 404] width 65 height 65
click at [1044, 477] on div "Add chapter 01:41" at bounding box center [890, 704] width 835 height 46
click at [1044, 477] on div "Add chapter 01:47" at bounding box center [890, 704] width 835 height 46
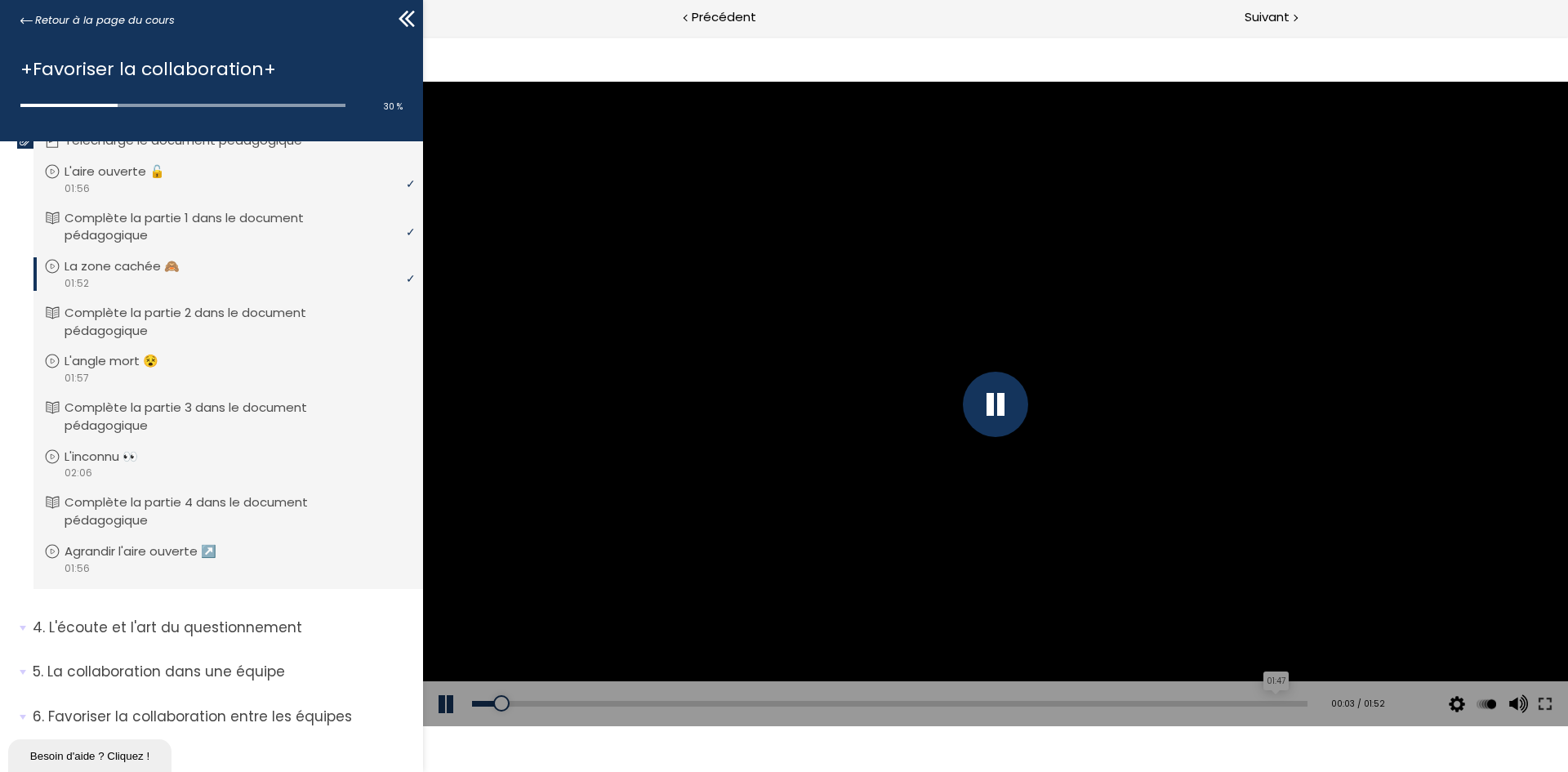
click at [1044, 477] on div "01:47" at bounding box center [890, 704] width 835 height 6
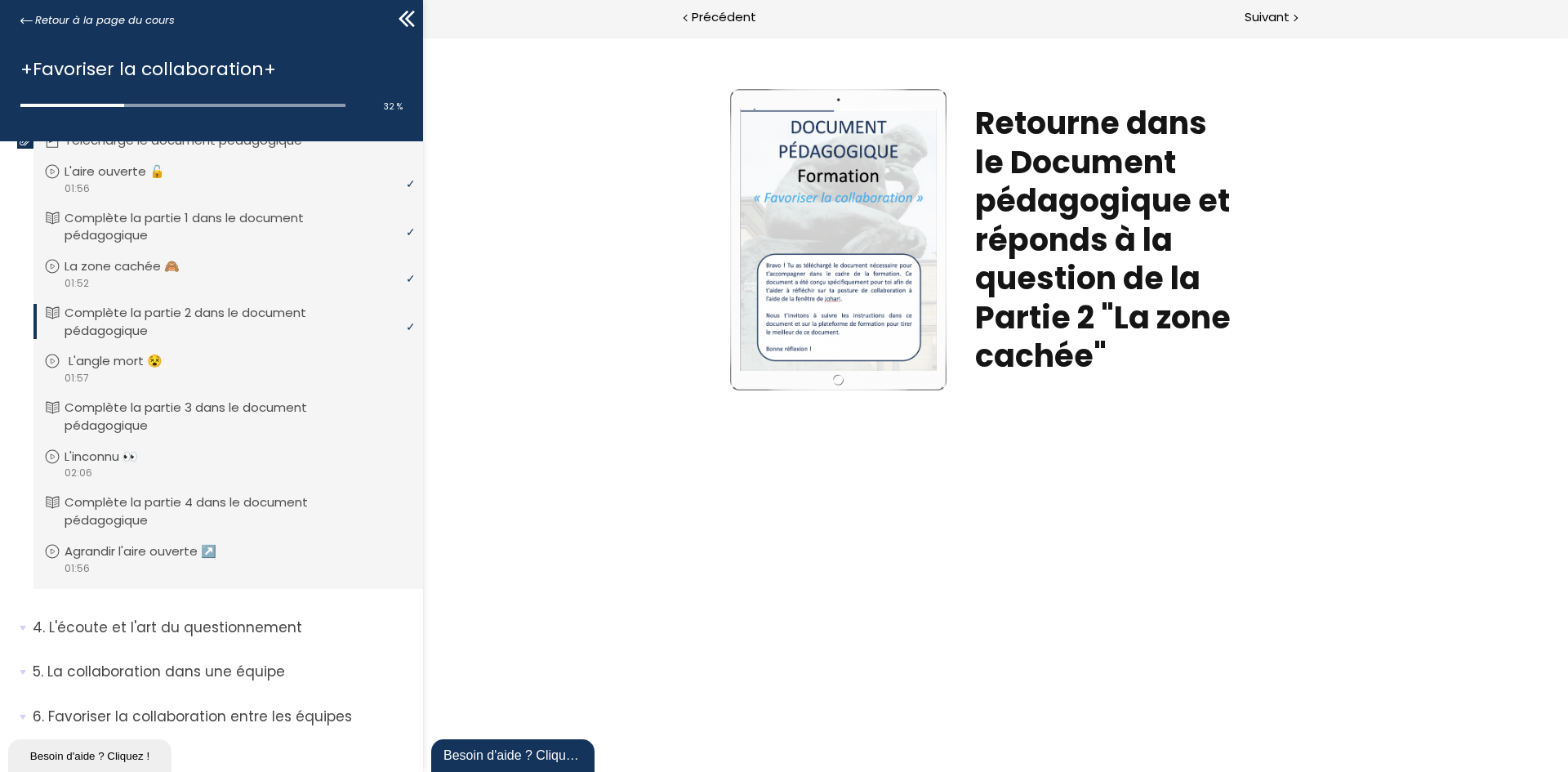
click at [138, 368] on p "L'angle mort 😵" at bounding box center [128, 361] width 119 height 18
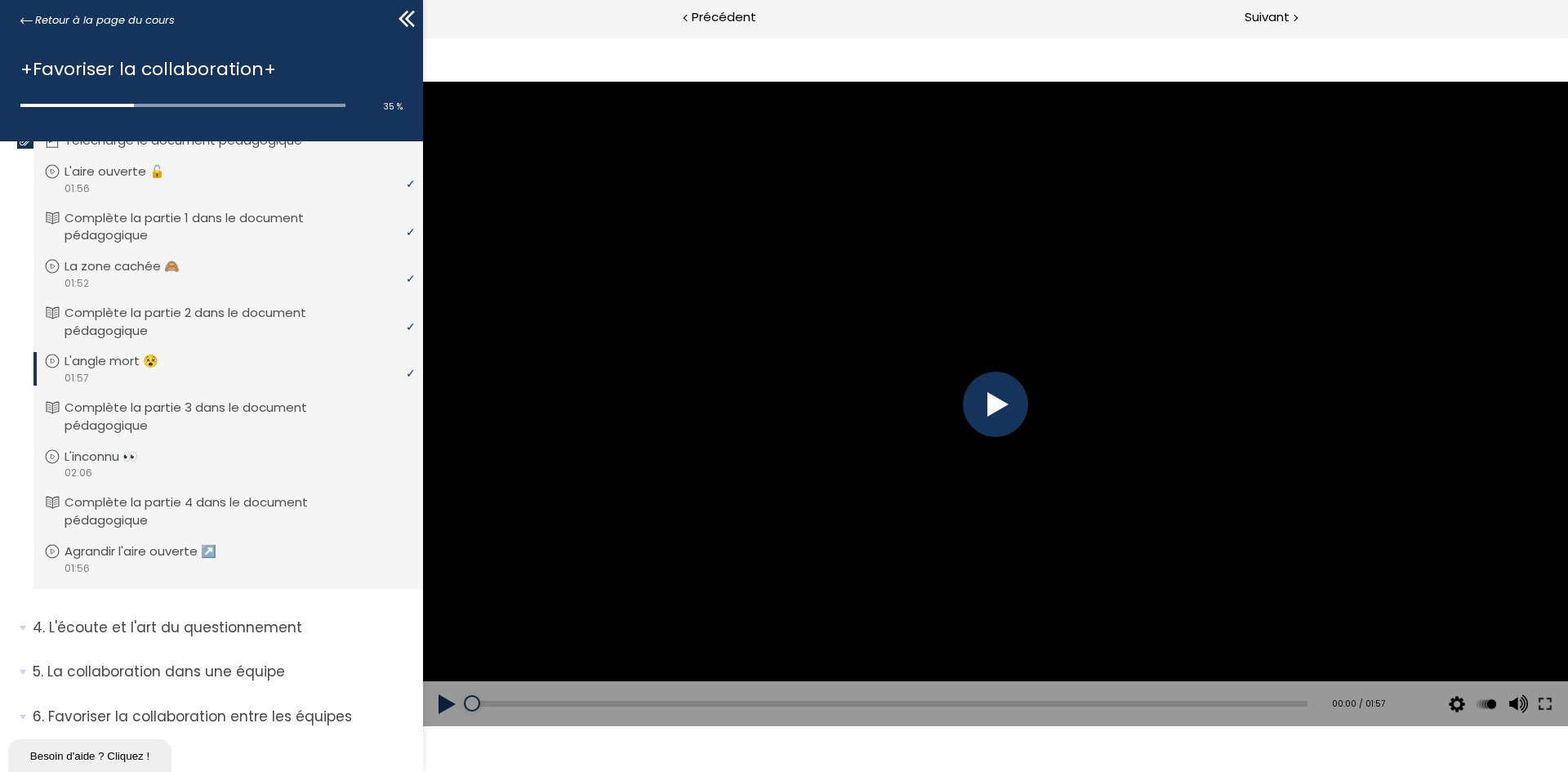
click at [1001, 403] on div at bounding box center [995, 404] width 65 height 65
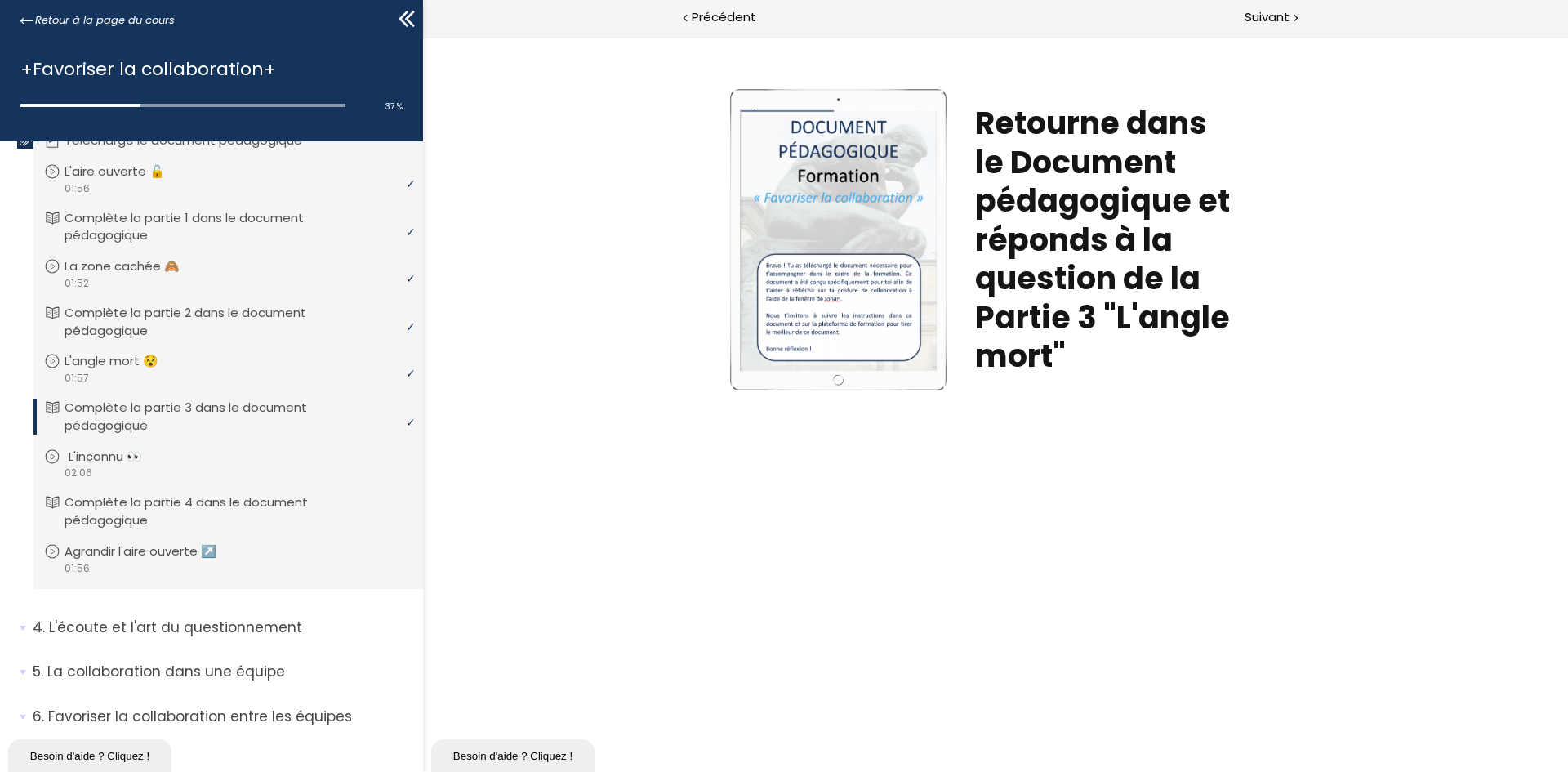
click at [105, 468] on div "video 02:06" at bounding box center [226, 472] width 364 height 16
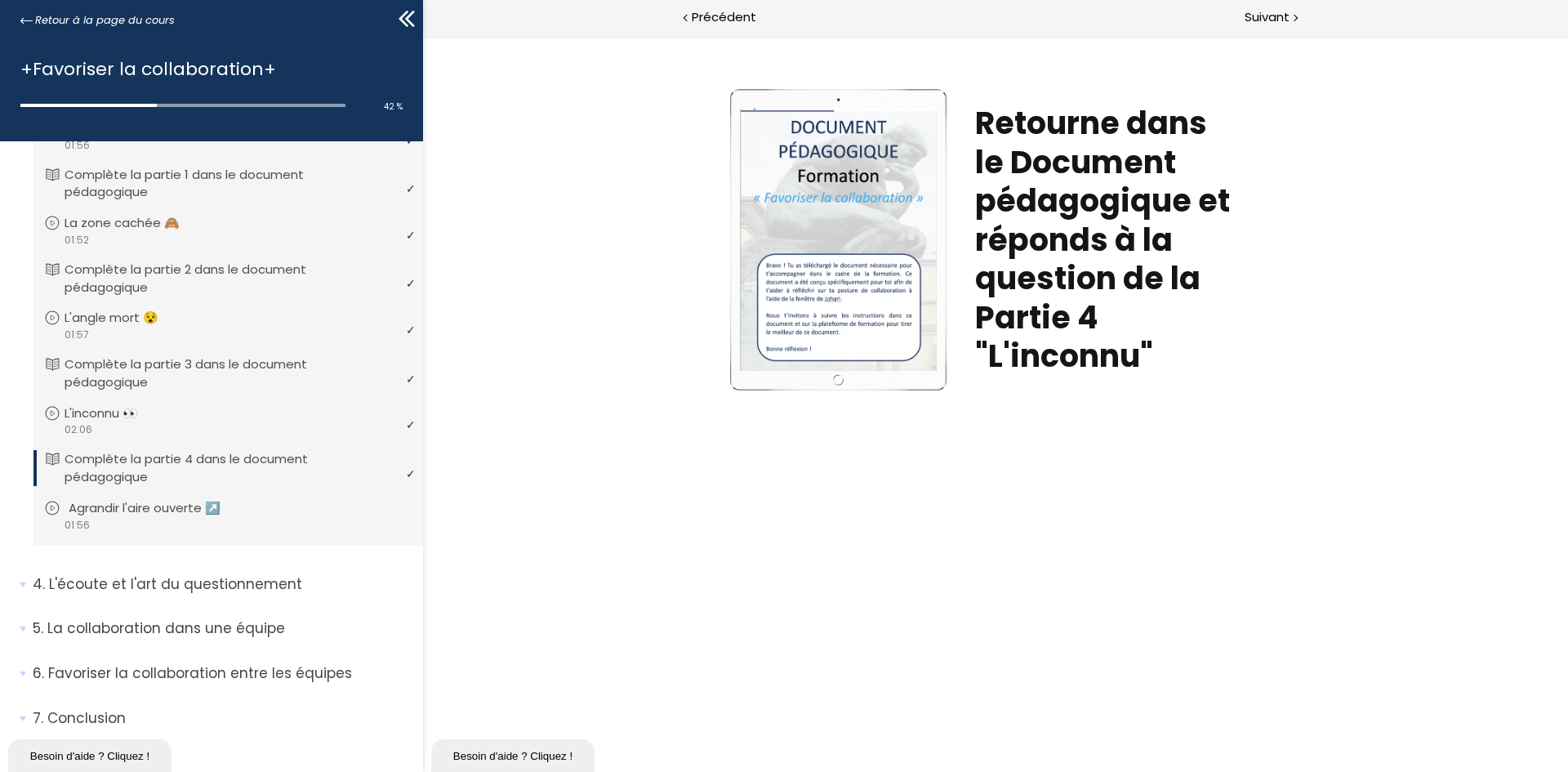
scroll to position [637, 0]
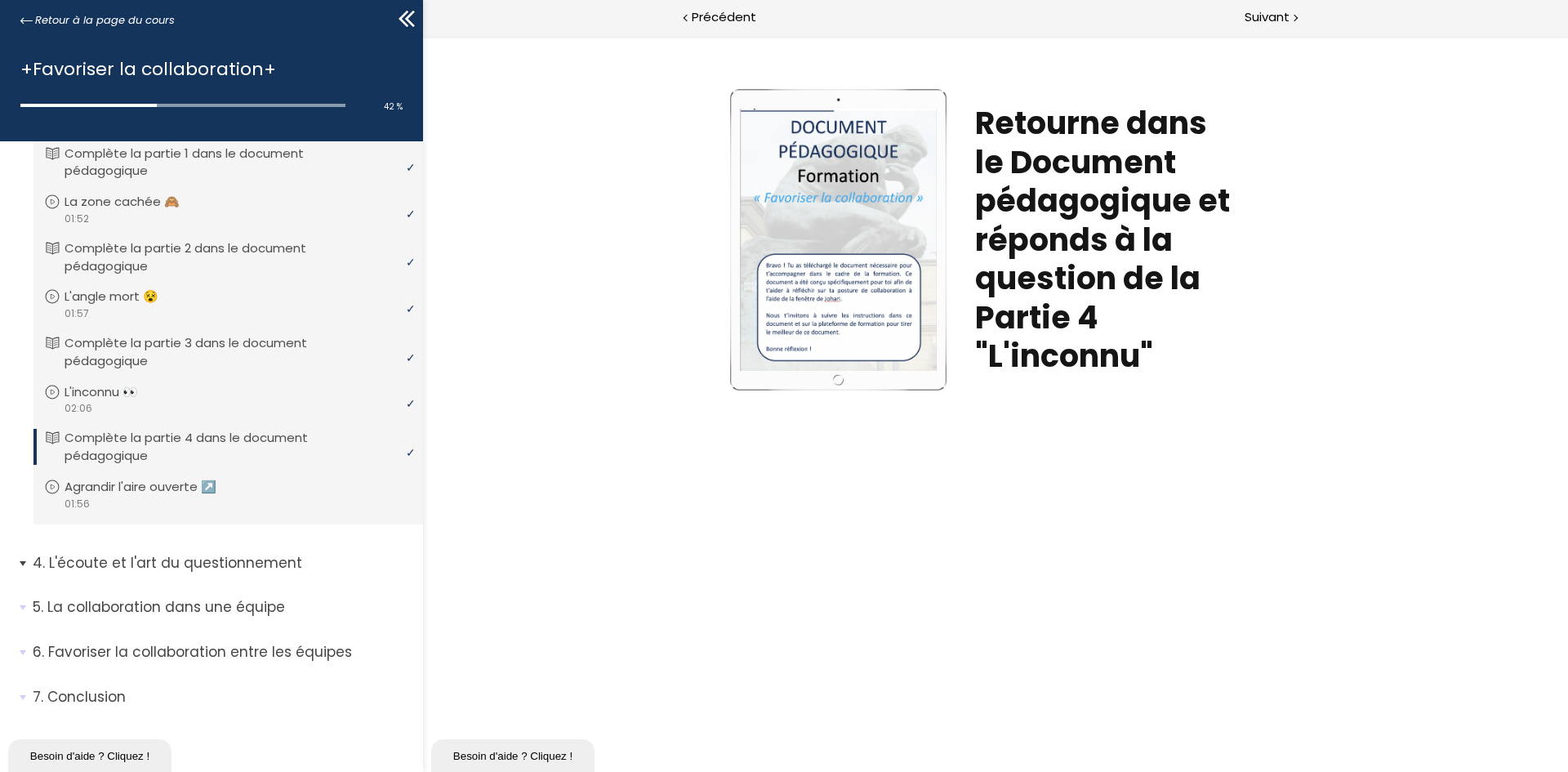
click at [244, 477] on p "L'écoute et l'art du questionnement" at bounding box center [222, 563] width 378 height 20
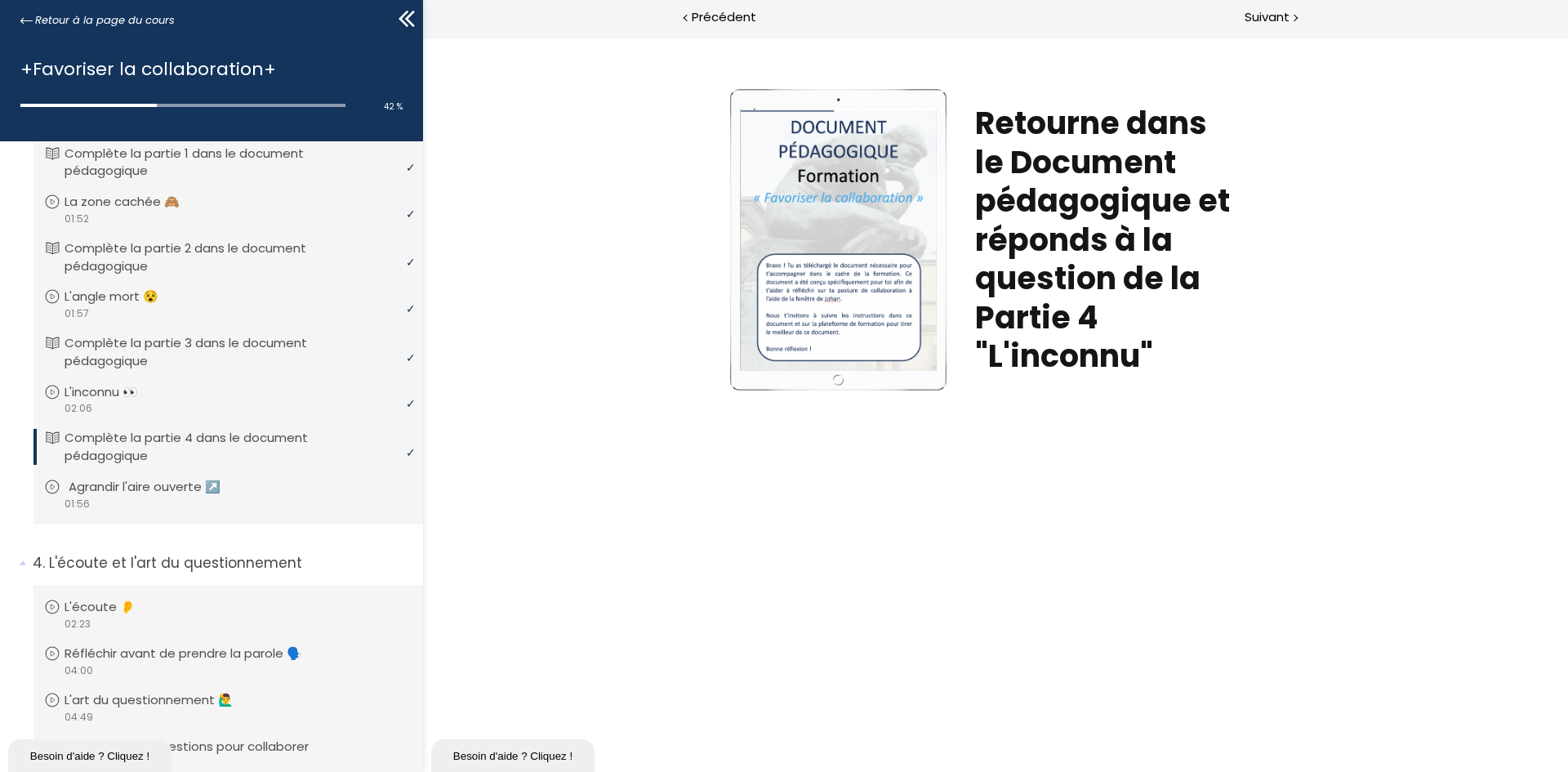
click at [132, 477] on p "Agrandir l'aire ouverte ↗️" at bounding box center [156, 487] width 176 height 18
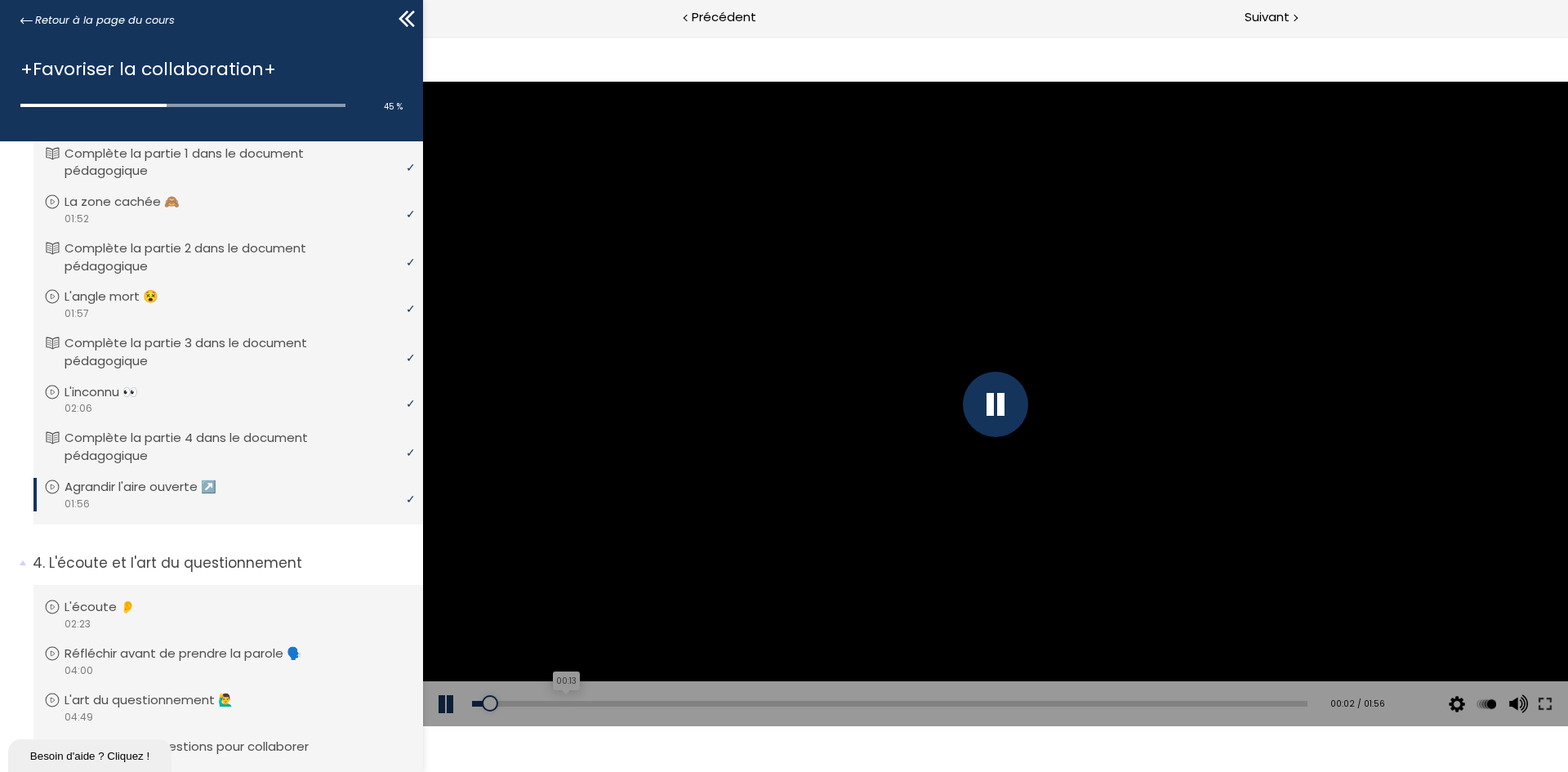
click at [564, 477] on div "00:13" at bounding box center [890, 704] width 835 height 6
click at [840, 477] on div "00:51" at bounding box center [890, 704] width 835 height 6
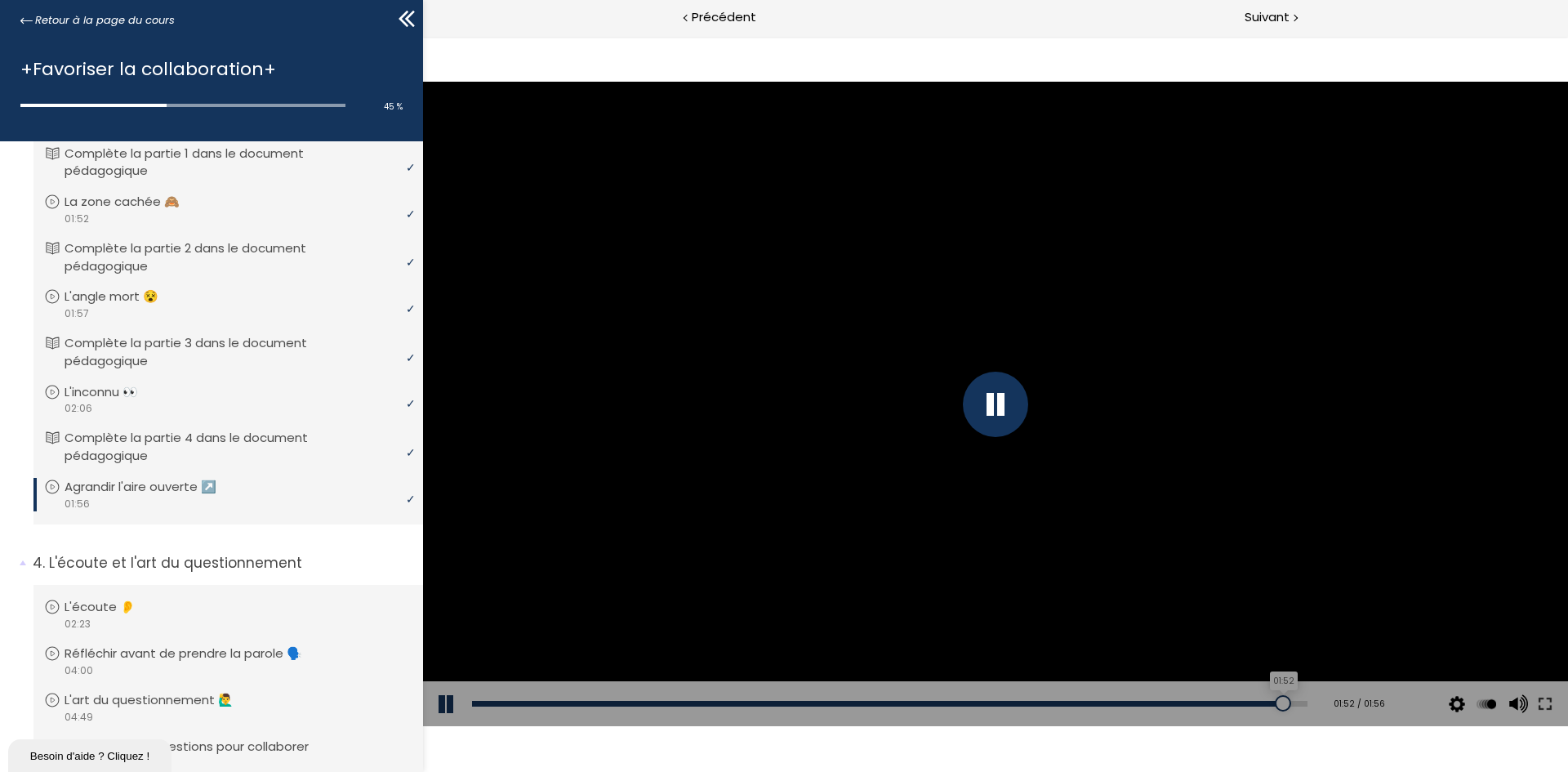
click at [1044, 477] on div "01:52" at bounding box center [890, 704] width 835 height 6
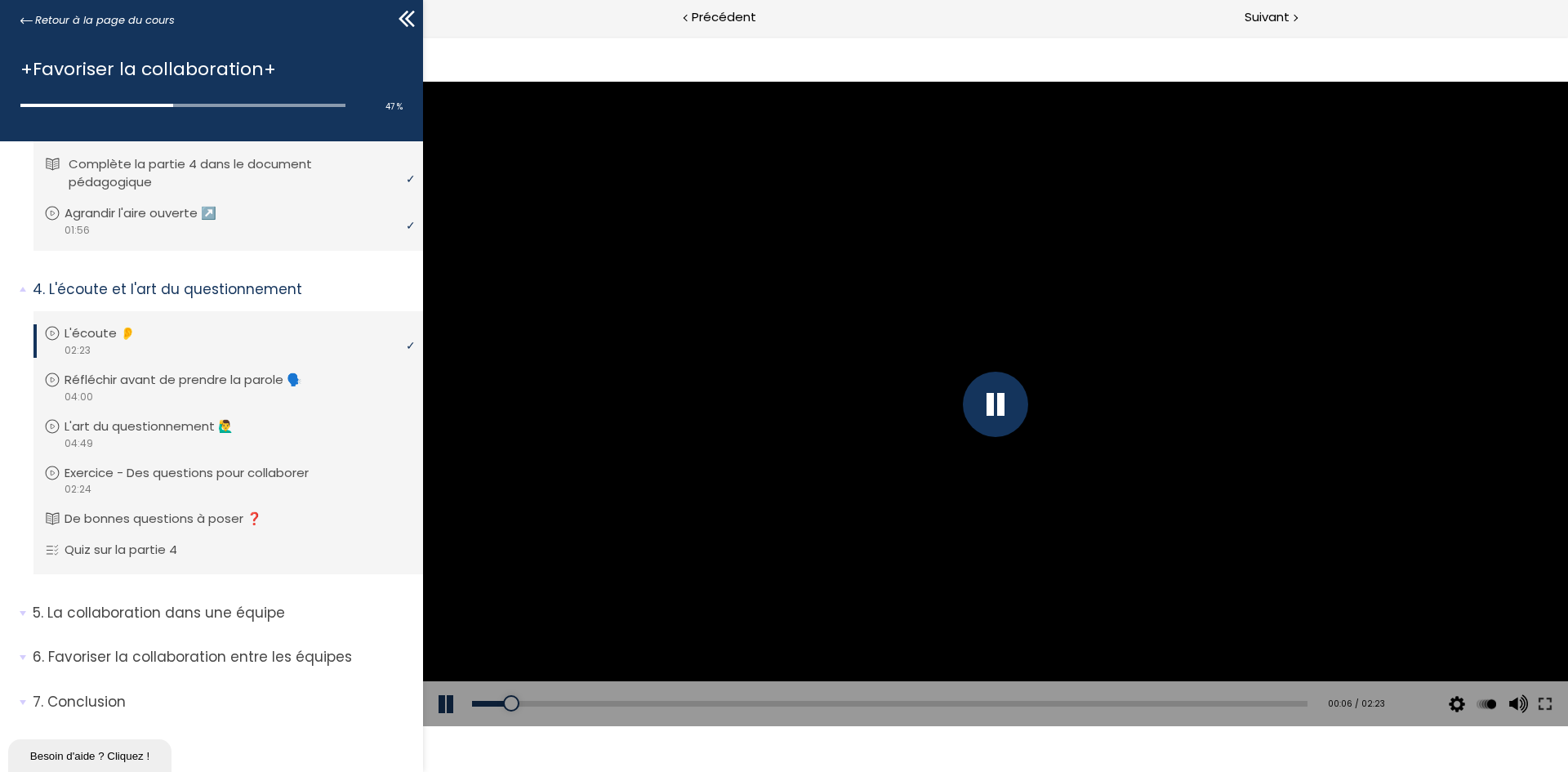
scroll to position [916, 0]
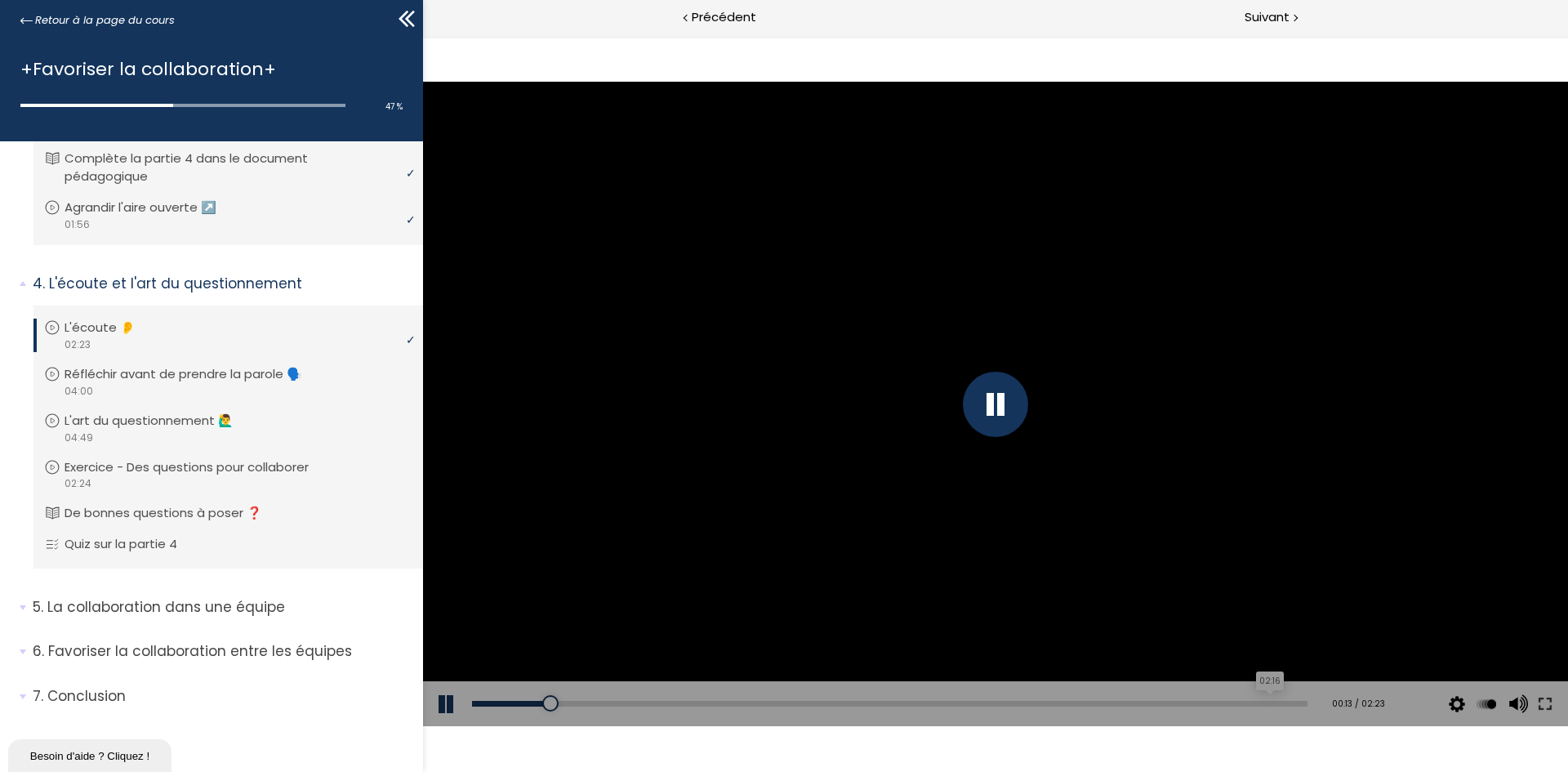
click at [1044, 477] on div "02:16" at bounding box center [890, 704] width 835 height 6
click at [599, 477] on div "00:24" at bounding box center [901, 704] width 858 height 6
click at [937, 477] on div "02:11" at bounding box center [901, 704] width 858 height 6
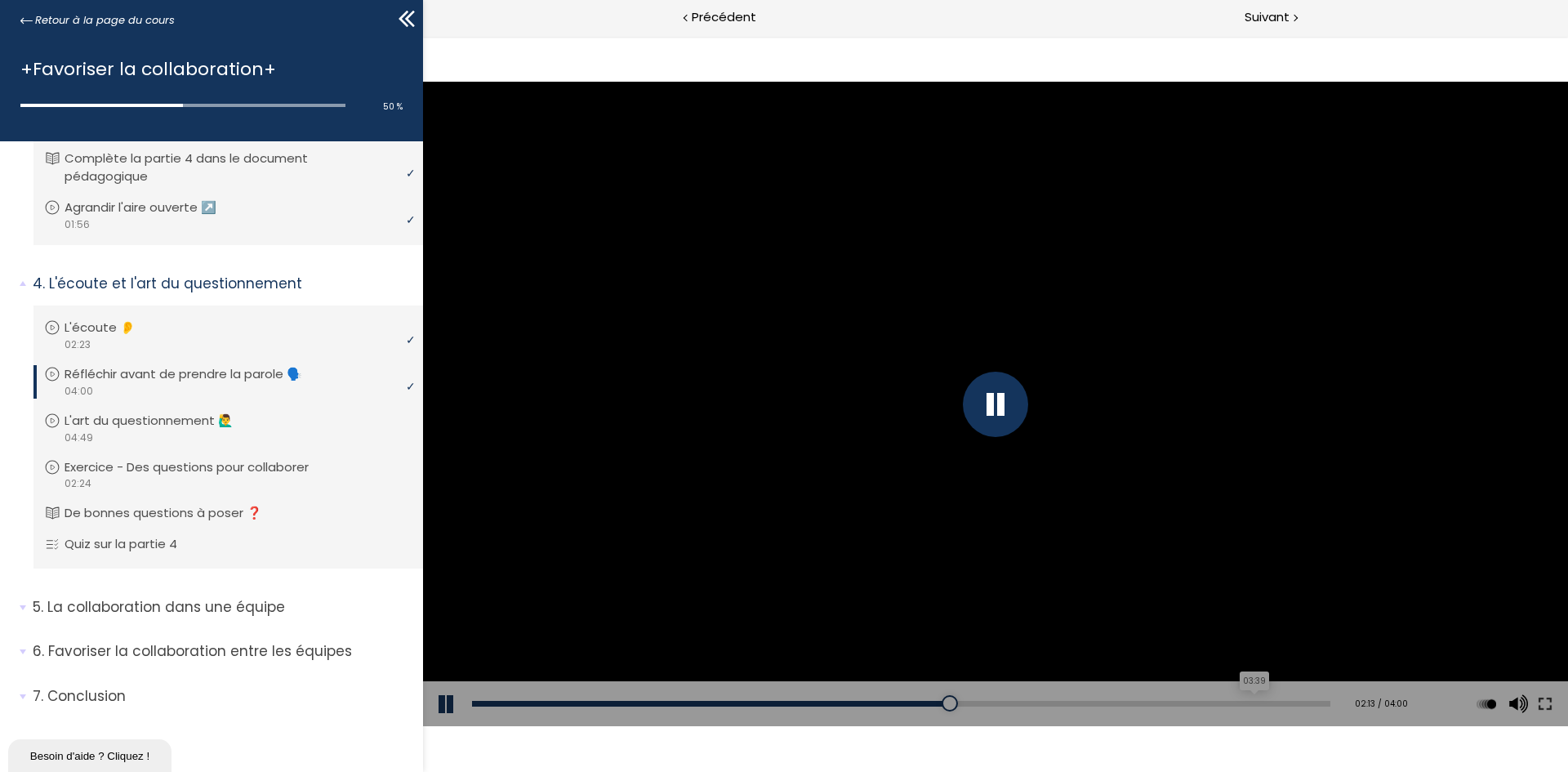
click at [1044, 477] on div "03:39" at bounding box center [901, 704] width 858 height 6
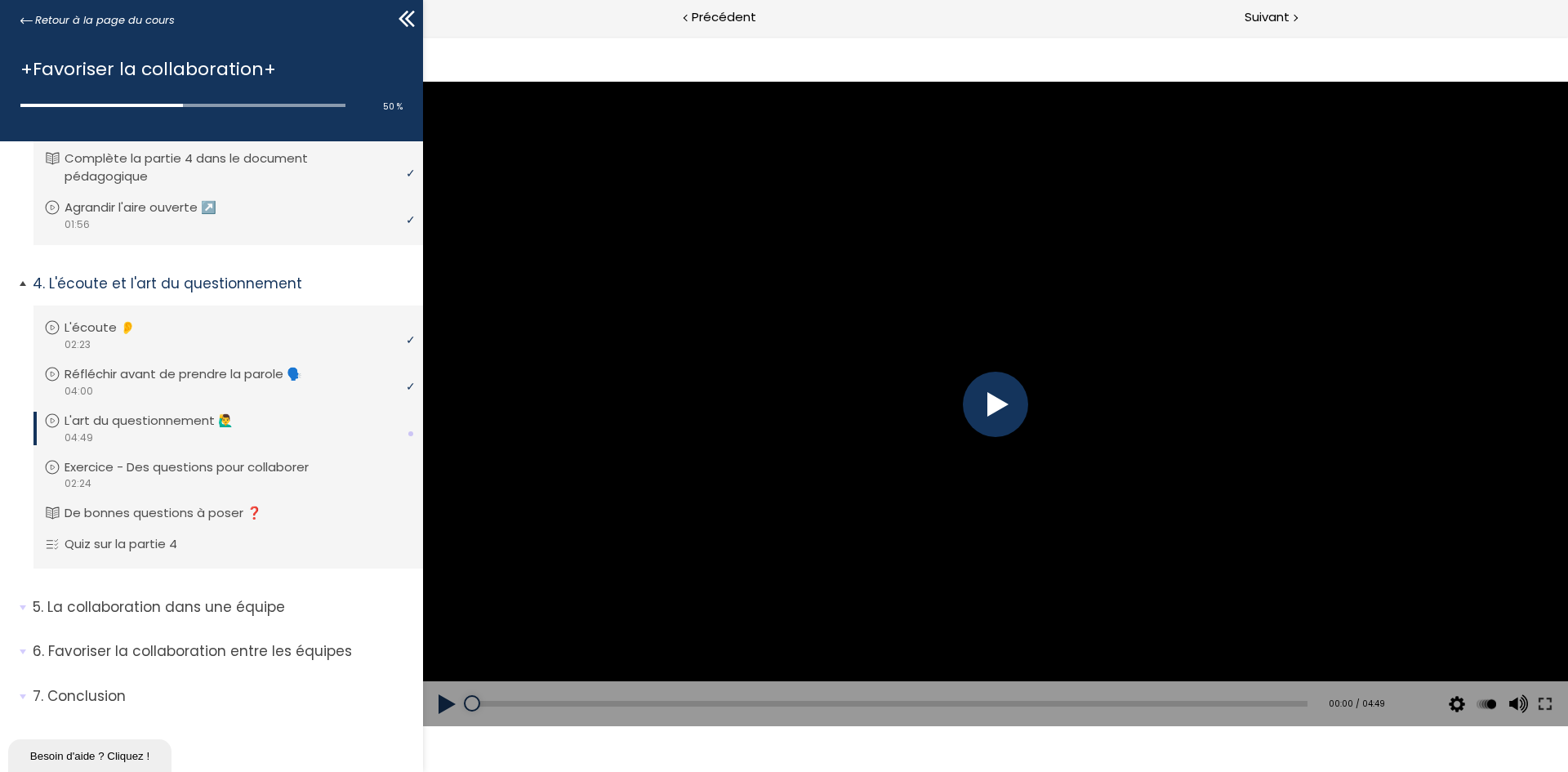
click at [117, 419] on p "L'art du questionnement 🙋‍♂️" at bounding box center [161, 421] width 194 height 18
click at [624, 477] on div "00:53" at bounding box center [890, 704] width 835 height 6
click at [796, 477] on div "01:53" at bounding box center [890, 704] width 835 height 6
drag, startPoint x: 1170, startPoint y: 697, endPoint x: 1200, endPoint y: 707, distance: 31.6
click at [1044, 477] on div "Add chapter 03:26" at bounding box center [890, 704] width 835 height 46
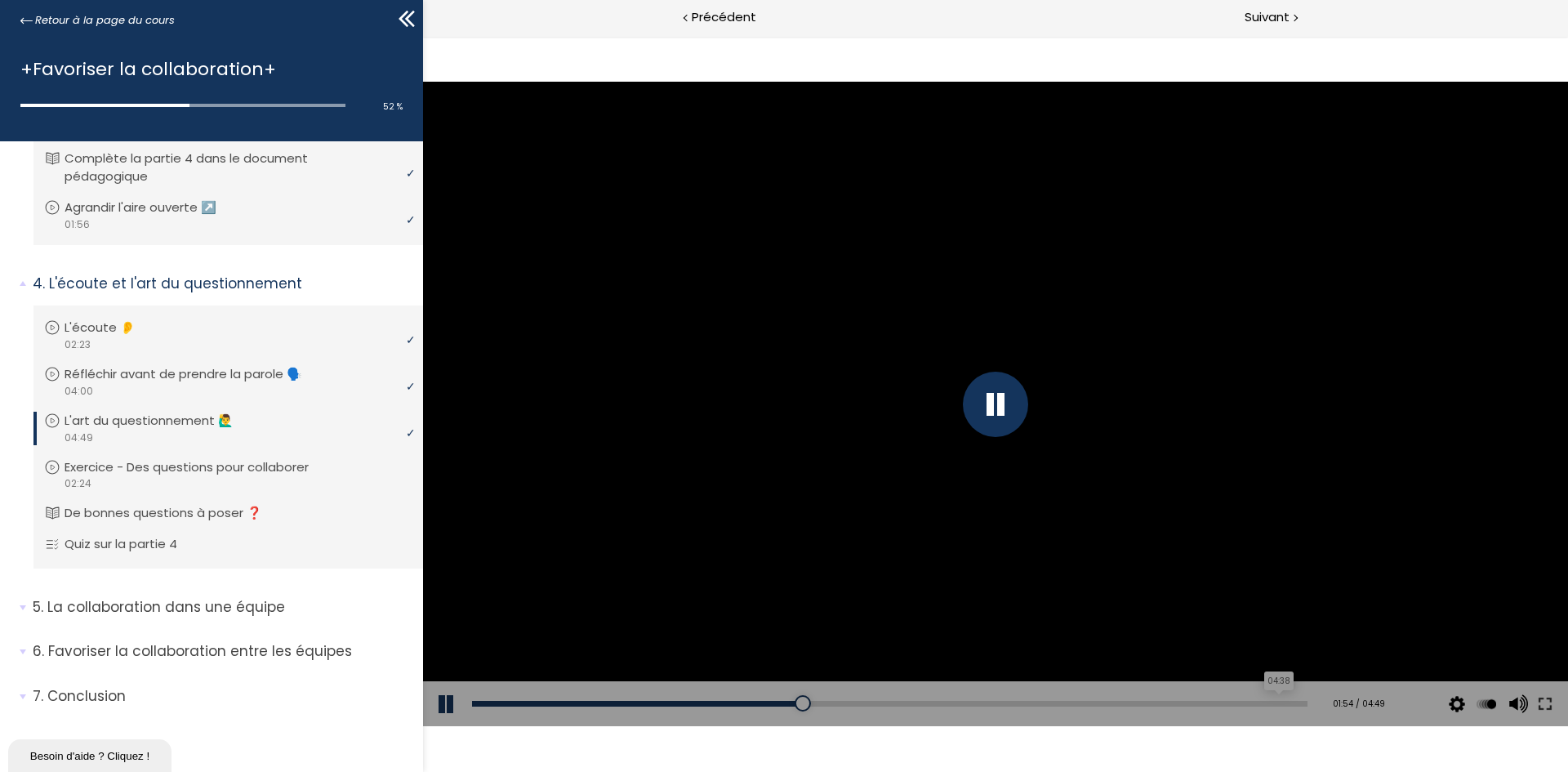
click at [1044, 477] on div "04:38" at bounding box center [890, 704] width 835 height 6
click at [194, 473] on p "Exercice - Des questions pour collaborer" at bounding box center [202, 467] width 269 height 18
click at [177, 426] on p "L'art du questionnement 🙋‍♂️" at bounding box center [164, 421] width 194 height 18
click at [1044, 477] on div "04:46" at bounding box center [890, 704] width 835 height 6
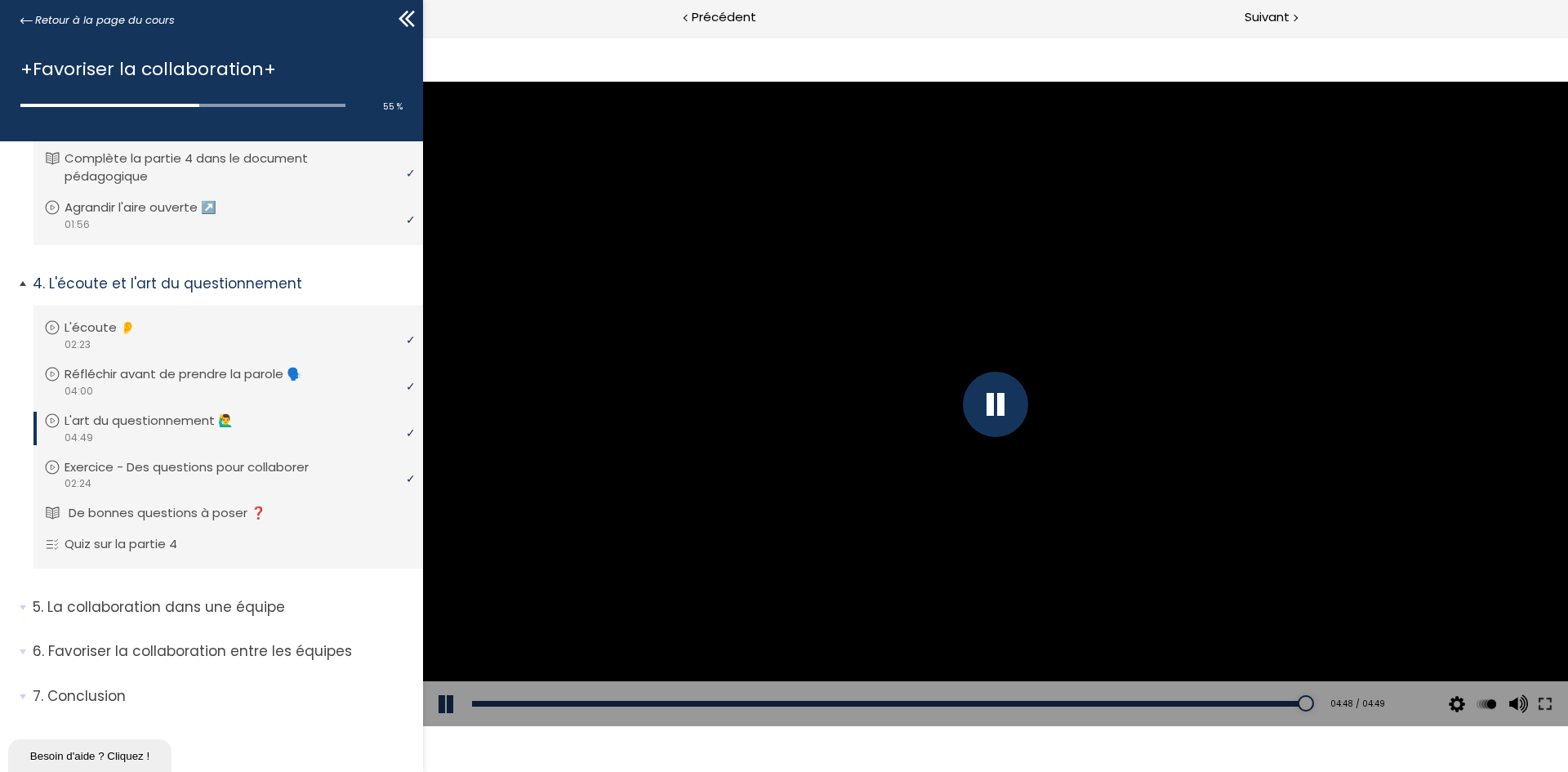
click at [95, 477] on p "De bonnes questions à poser ❓" at bounding box center [179, 513] width 222 height 18
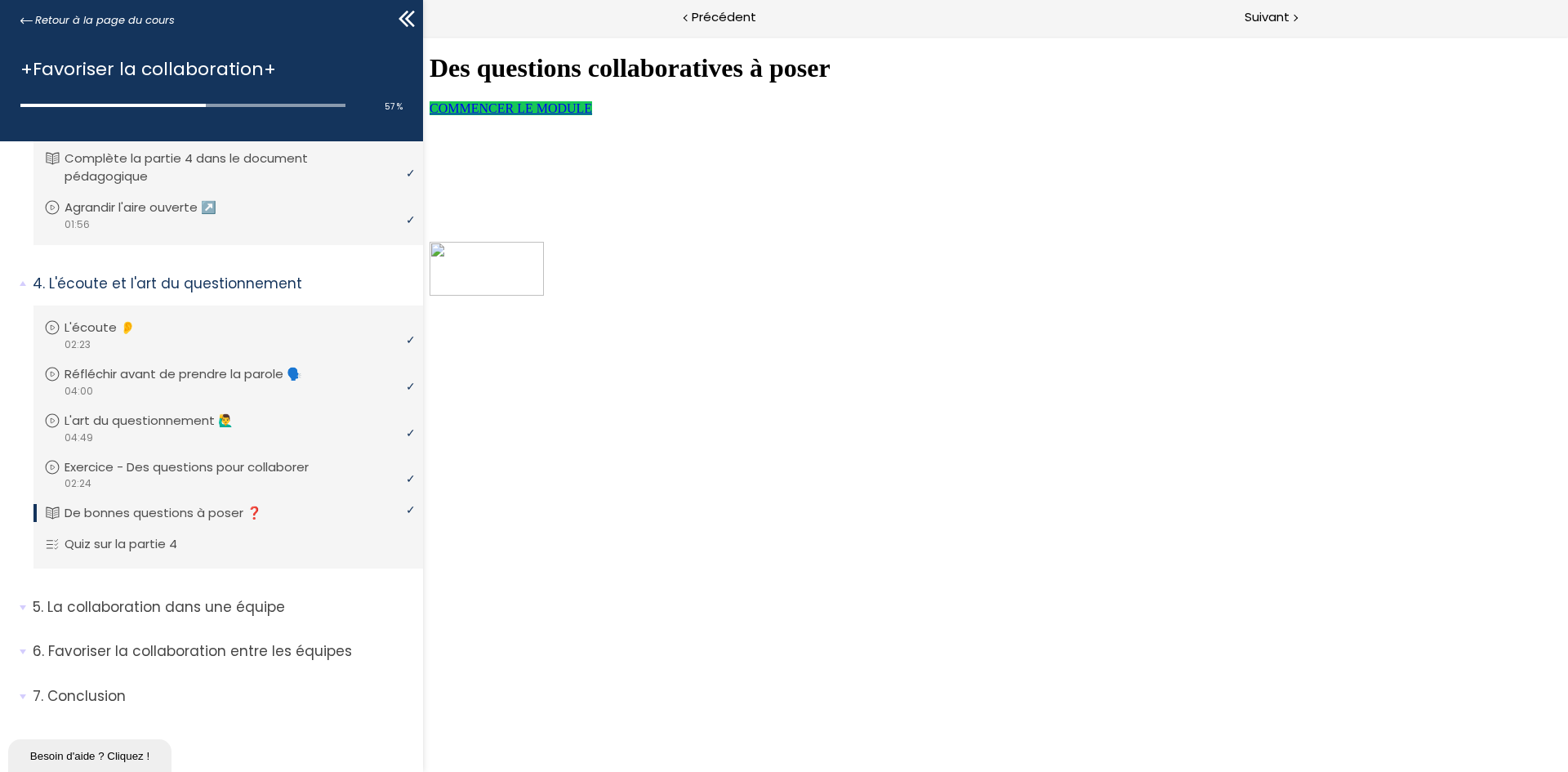
click at [581, 115] on span "COMMENCER LE MODULE" at bounding box center [510, 108] width 163 height 14
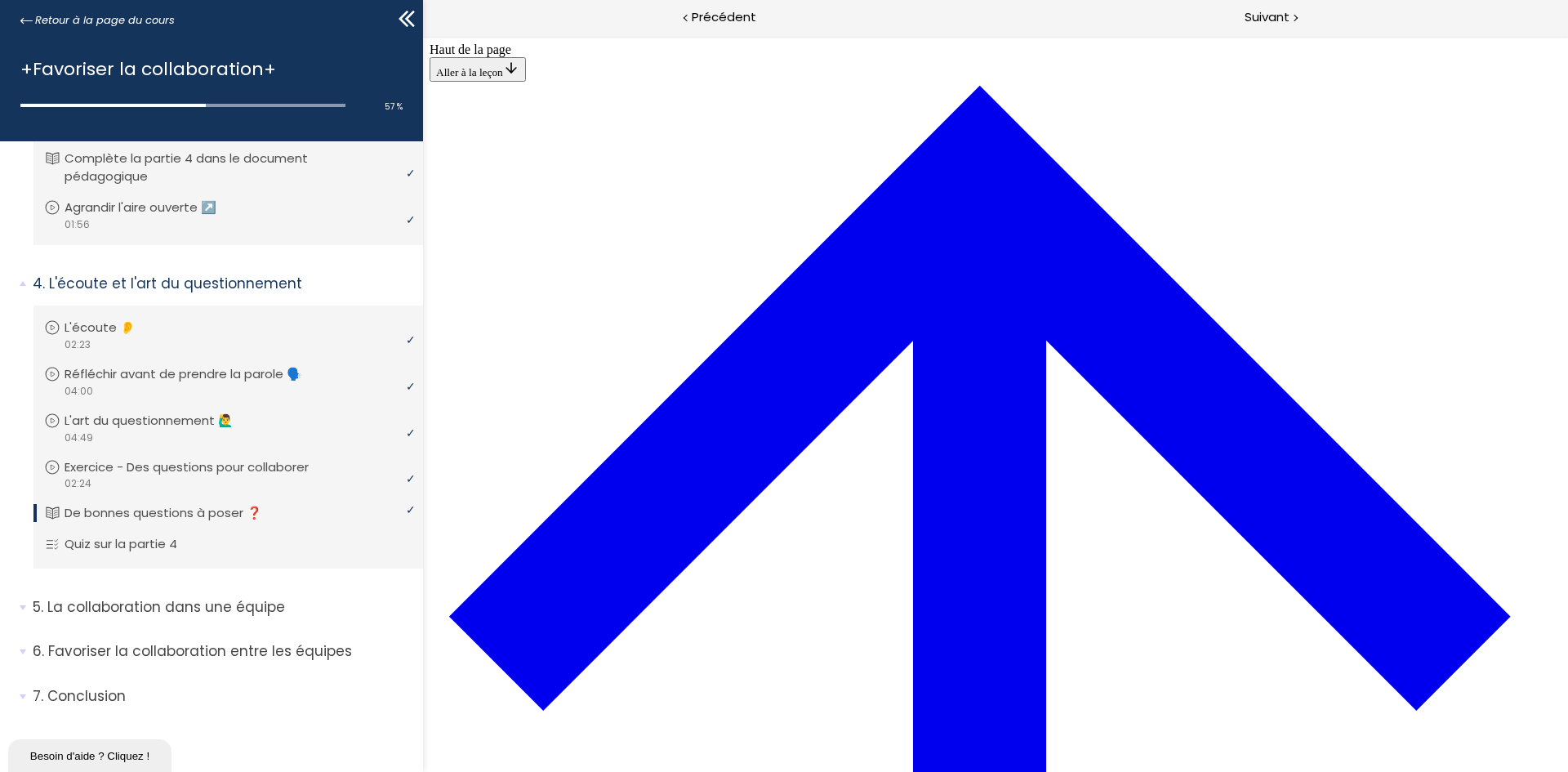
scroll to position [1062, 0]
drag, startPoint x: 689, startPoint y: 382, endPoint x: 778, endPoint y: 272, distance: 141.5
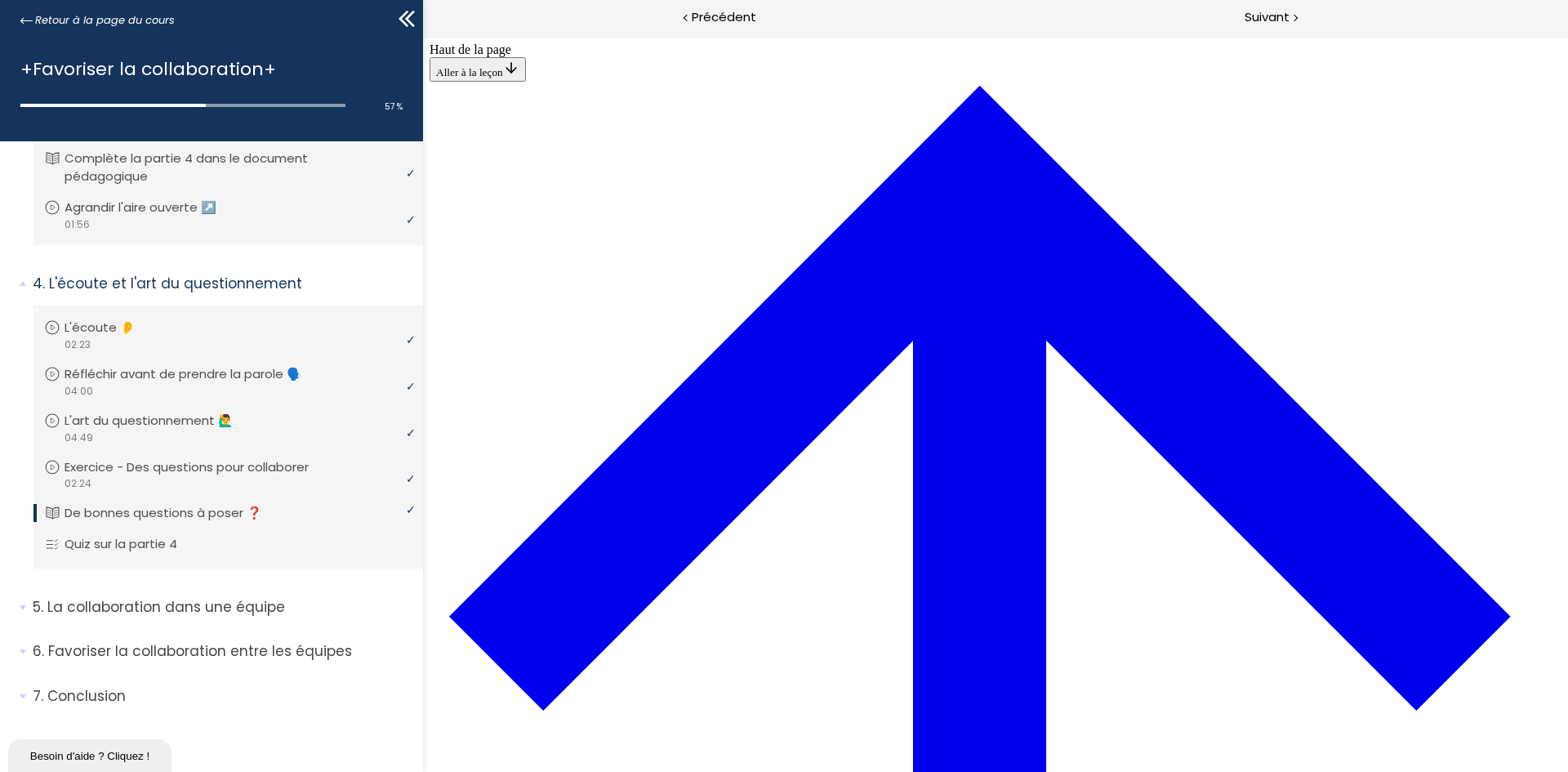
drag, startPoint x: 694, startPoint y: 393, endPoint x: 679, endPoint y: 451, distance: 59.9
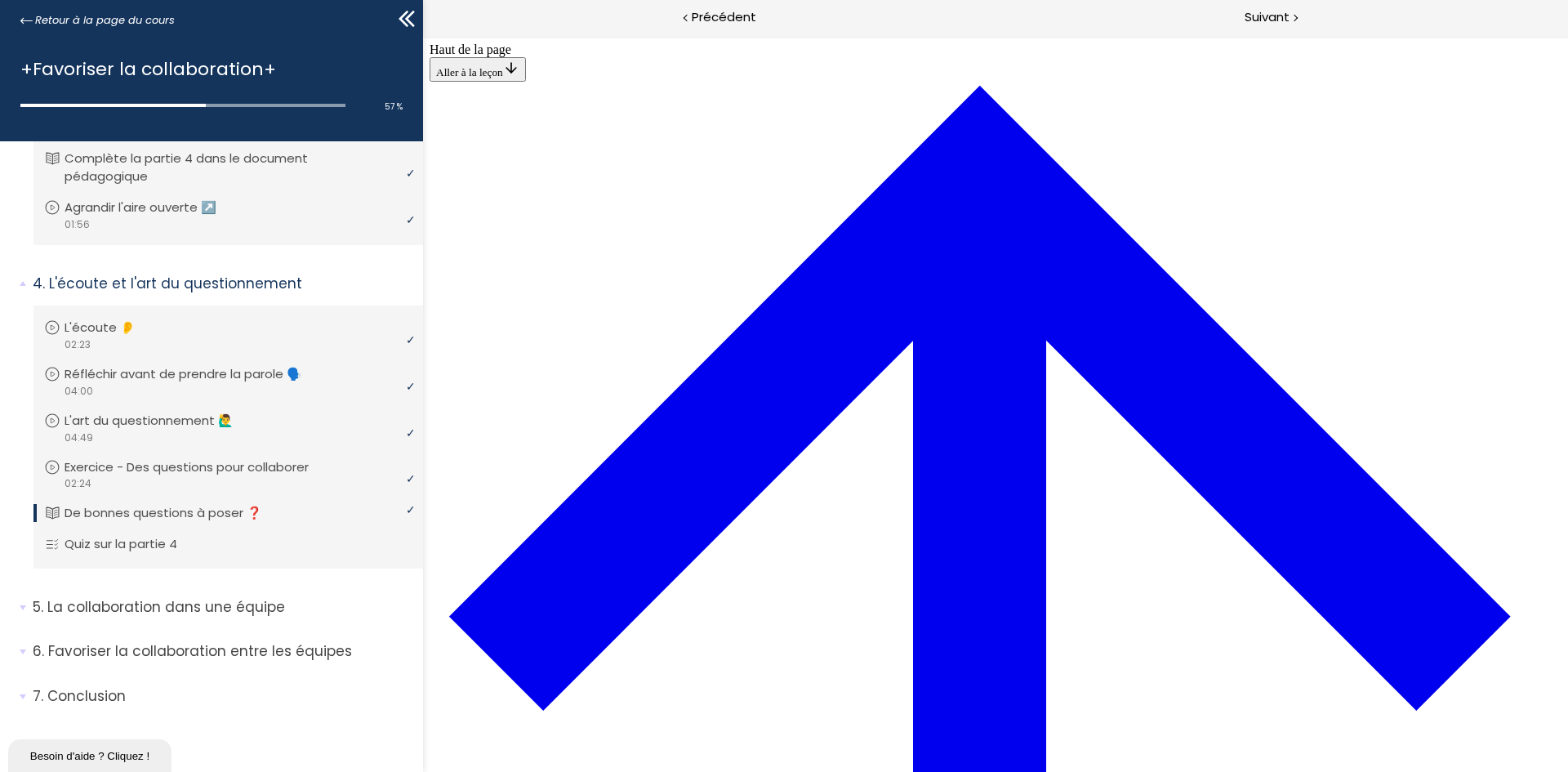
click at [112, 477] on p "Quiz sur la partie 4" at bounding box center [136, 544] width 137 height 18
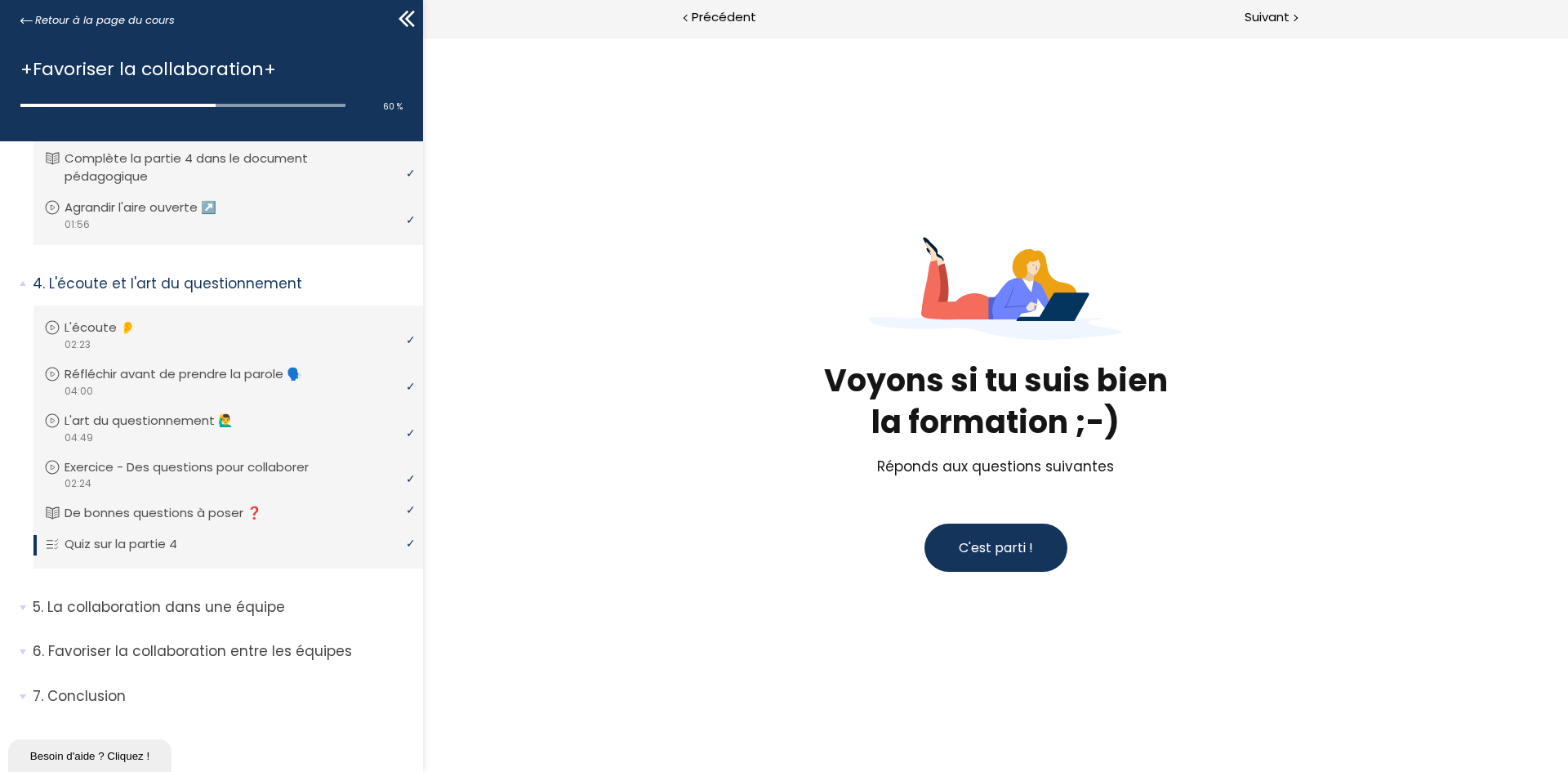
click at [987, 477] on span "C'est parti !" at bounding box center [996, 547] width 74 height 18
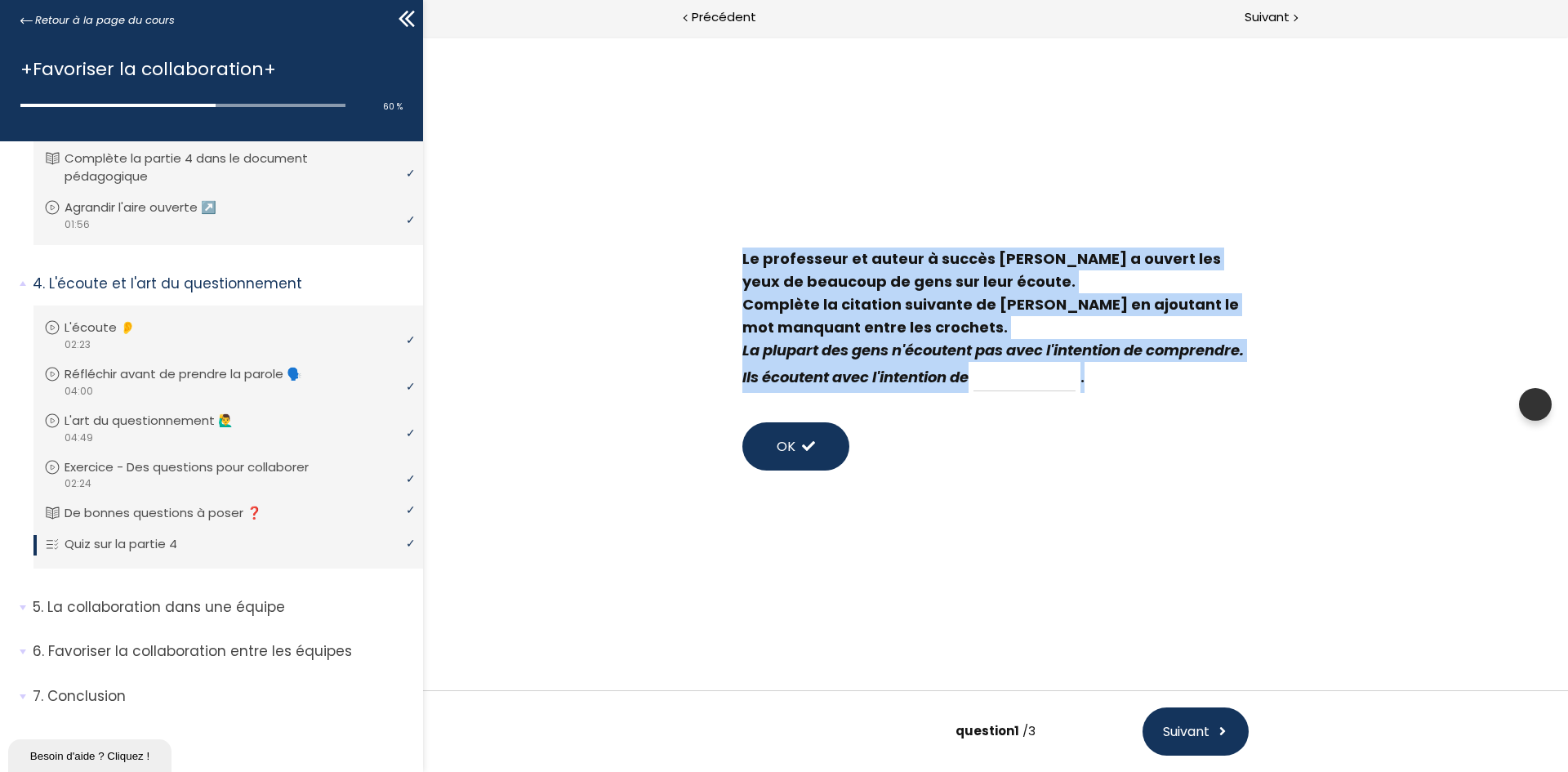
drag, startPoint x: 740, startPoint y: 256, endPoint x: 1261, endPoint y: 385, distance: 536.7
click at [1044, 385] on div "Le professeur et auteur à succès Stephen Covey a ouvert les yeux de beaucoup de…" at bounding box center [996, 322] width 539 height 165
copy div "Le professeur et auteur à succès Stephen Covey a ouvert les yeux de beaucoup de…"
click at [512, 223] on div "Le professeur et auteur à succès Stephen Covey a ouvert les yeux de beaucoup de…" at bounding box center [996, 363] width 1145 height 654
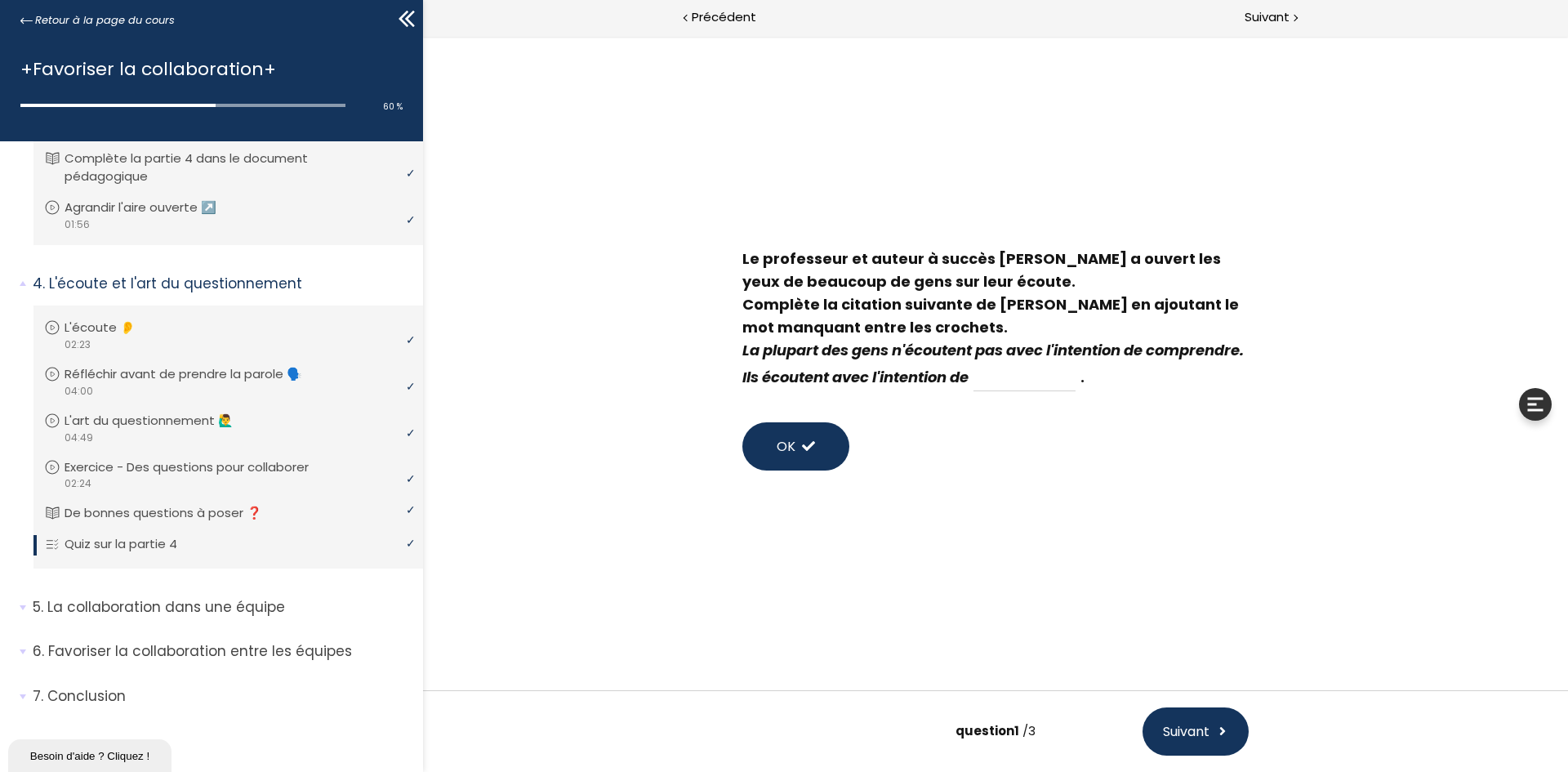
click at [1044, 378] on input at bounding box center [1024, 377] width 102 height 28
type input "Répondre"
click at [772, 442] on button "OK" at bounding box center [796, 447] width 107 height 49
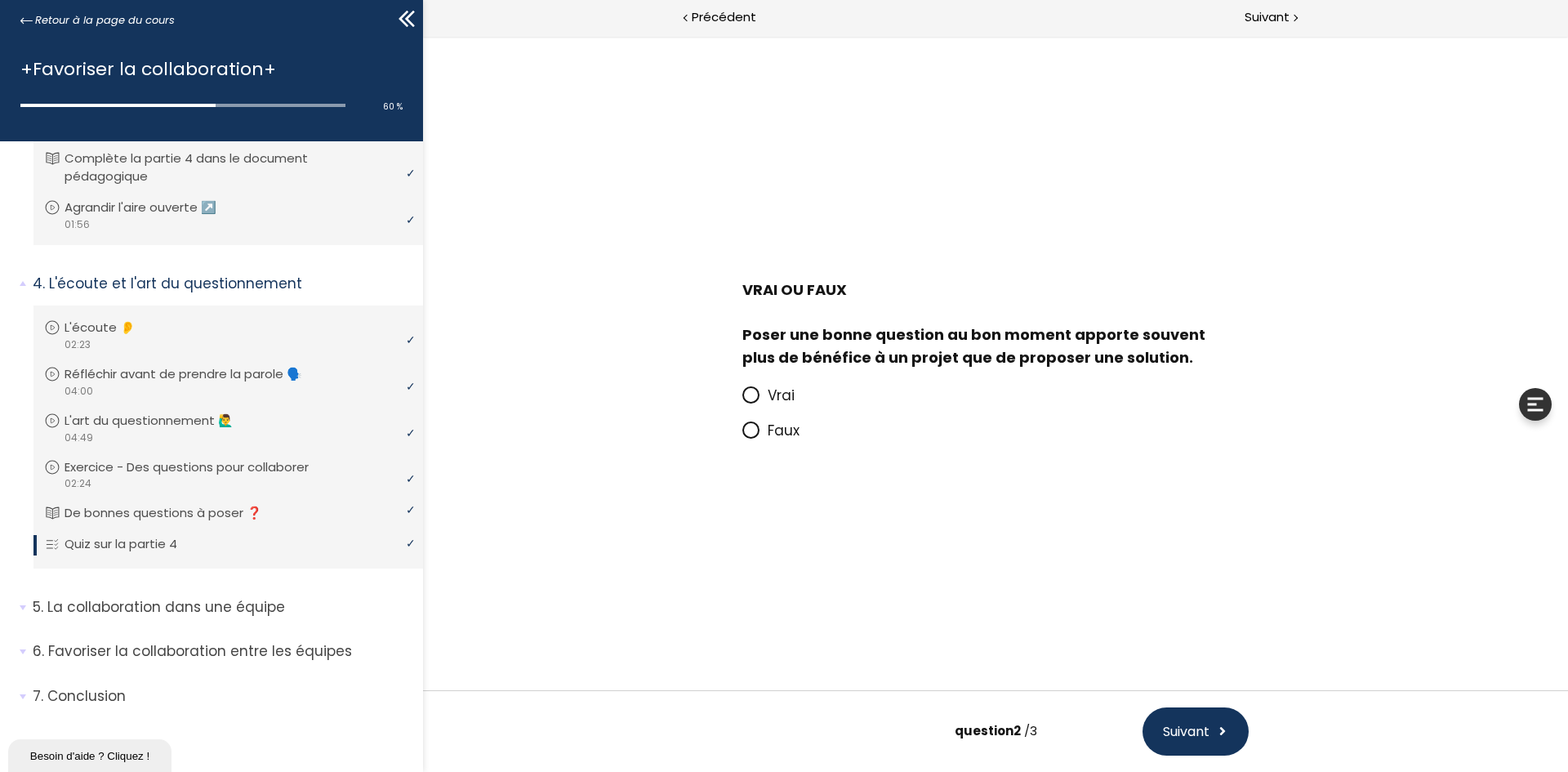
click at [751, 396] on icon at bounding box center [750, 394] width 10 height 10
click at [743, 400] on input "Vrai" at bounding box center [743, 400] width 0 height 0
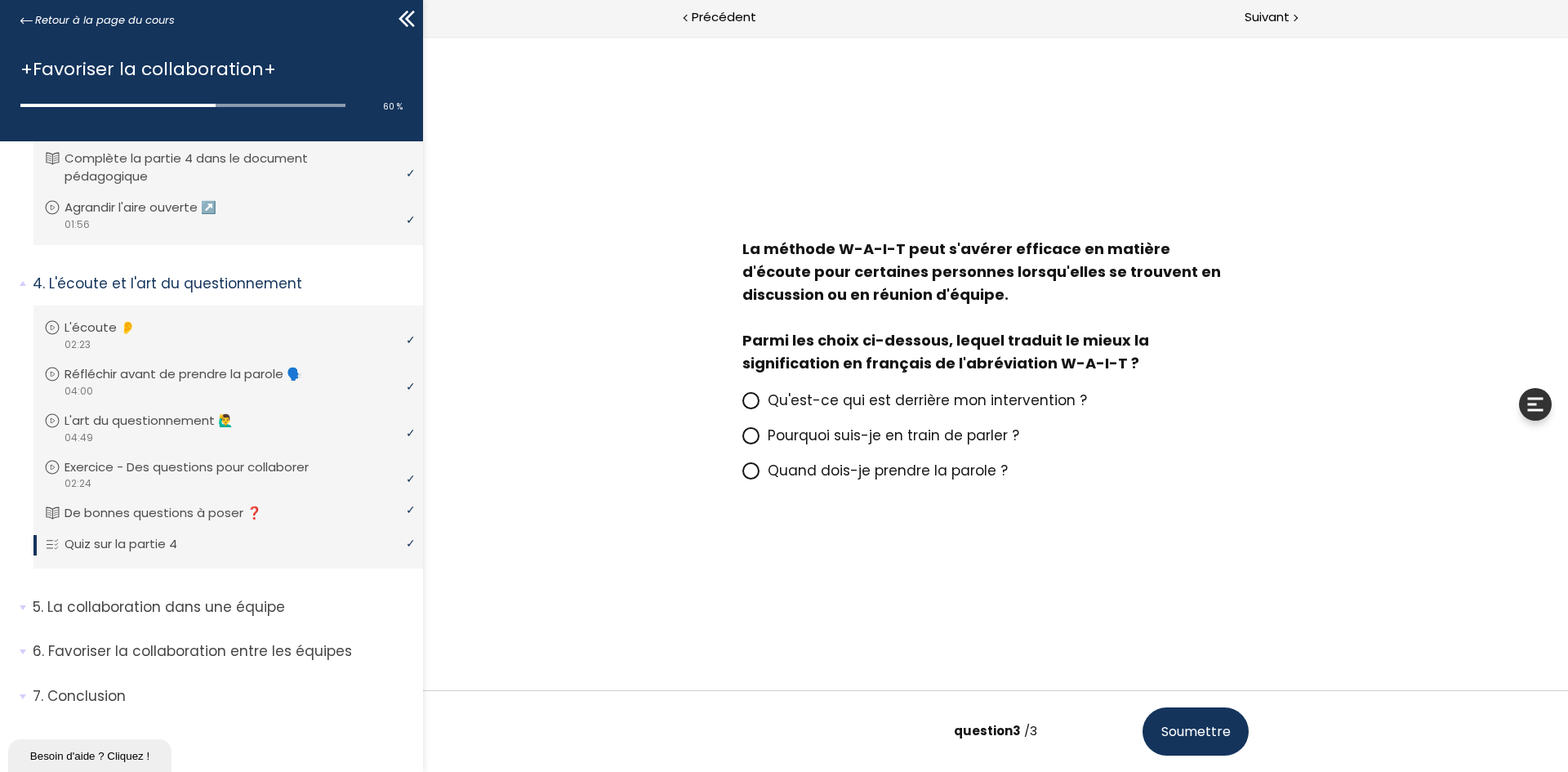
click at [859, 471] on span "Quand dois-je prendre la parole ?" at bounding box center [888, 470] width 240 height 19
click at [743, 475] on input "Quand dois-je prendre la parole ?" at bounding box center [743, 475] width 0 height 0
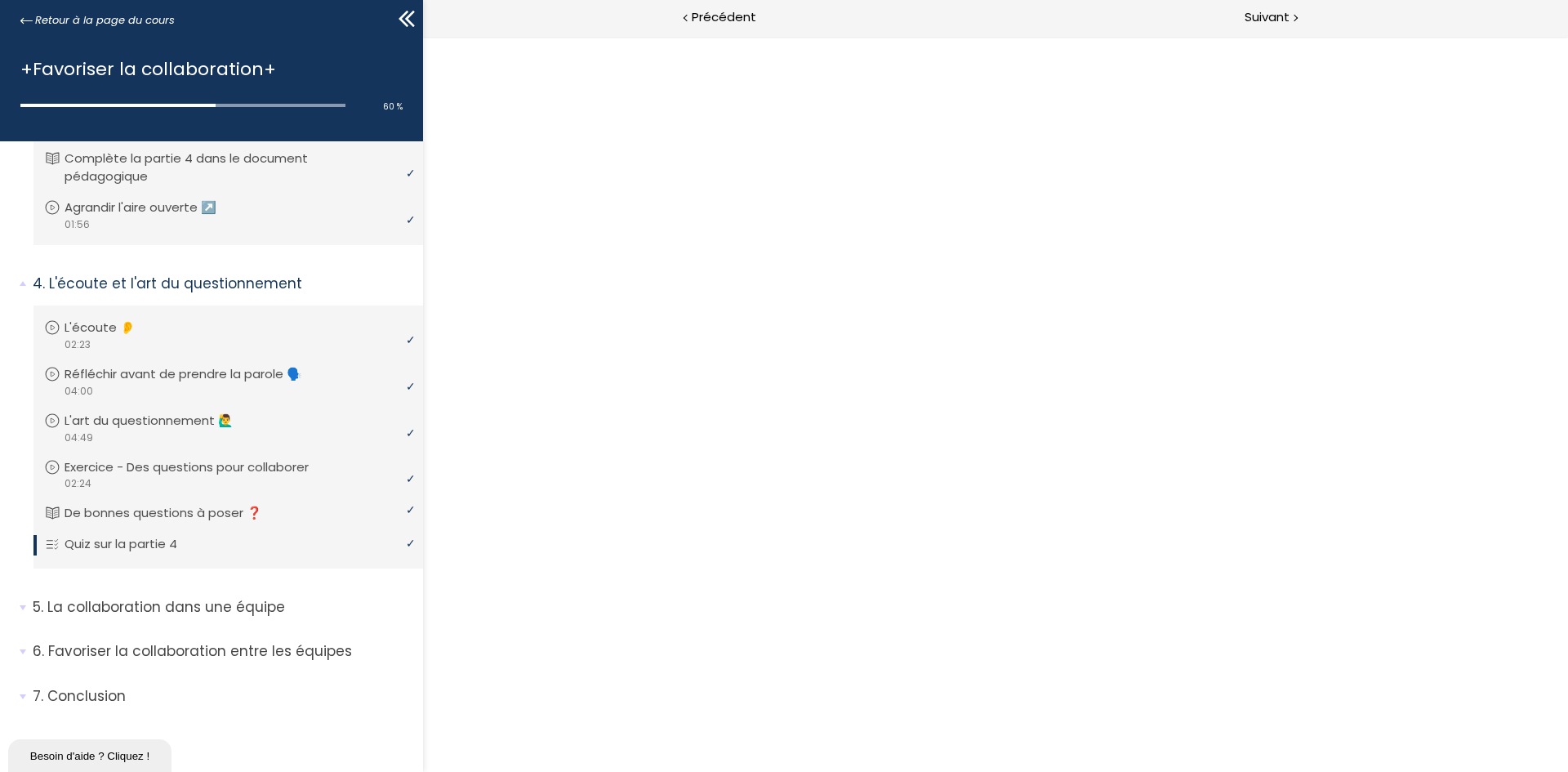
click at [1044, 477] on div "La méthode W-A-I-T peut s'avérer efficace en matière d'écoute pour certaines pe…" at bounding box center [996, 404] width 1145 height 736
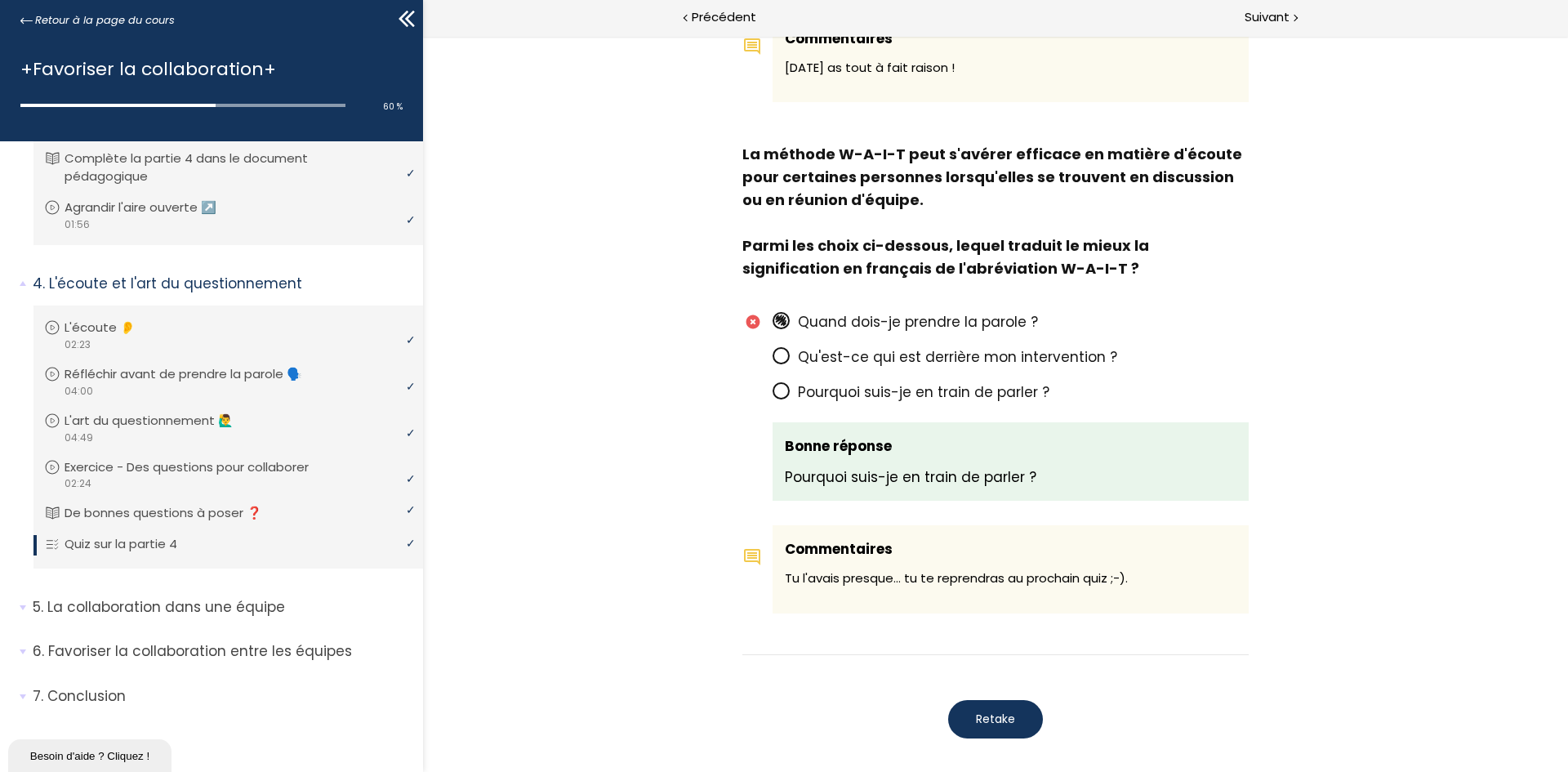
scroll to position [1217, 0]
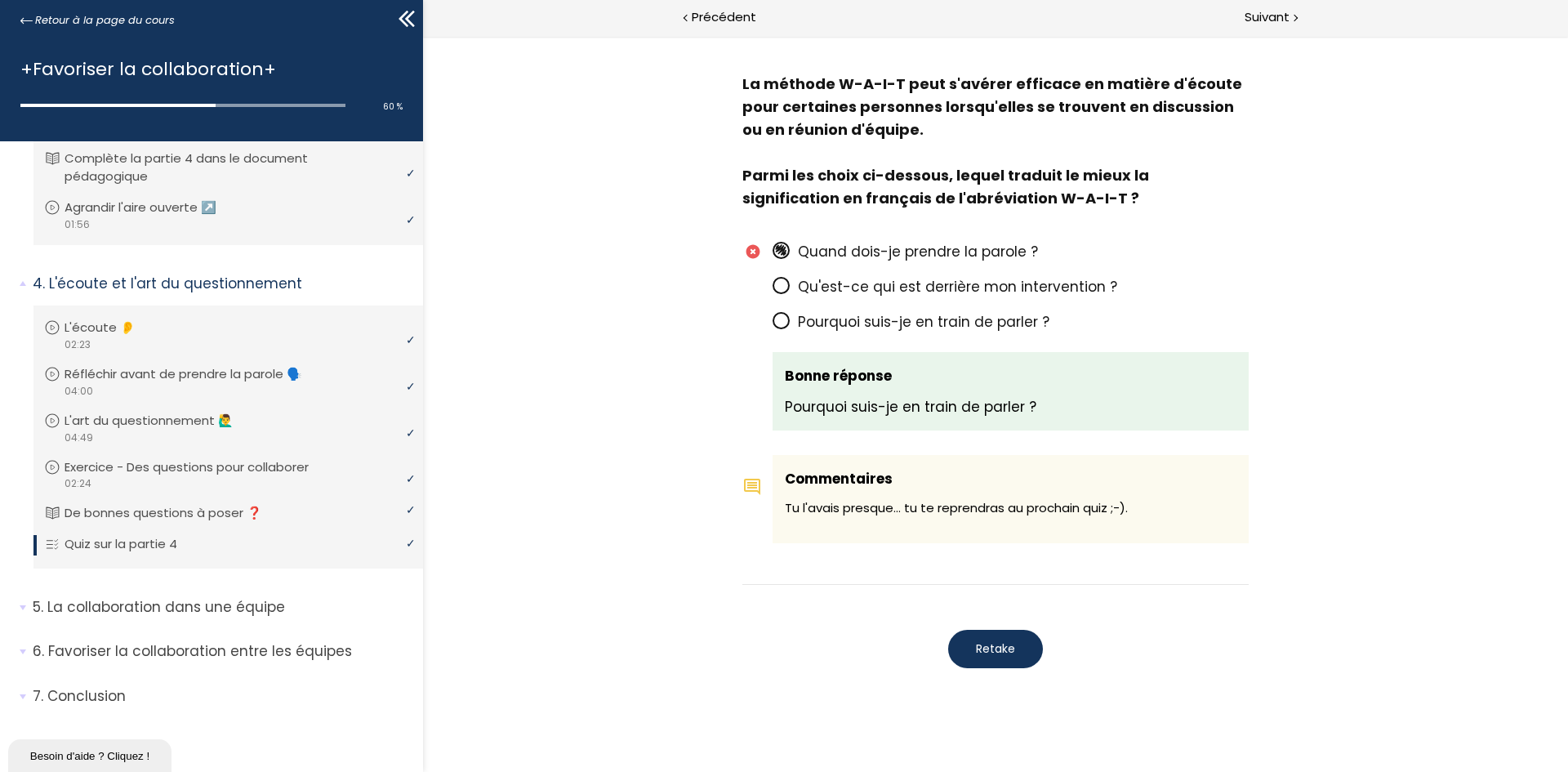
click at [1003, 477] on span "Retake" at bounding box center [996, 649] width 39 height 18
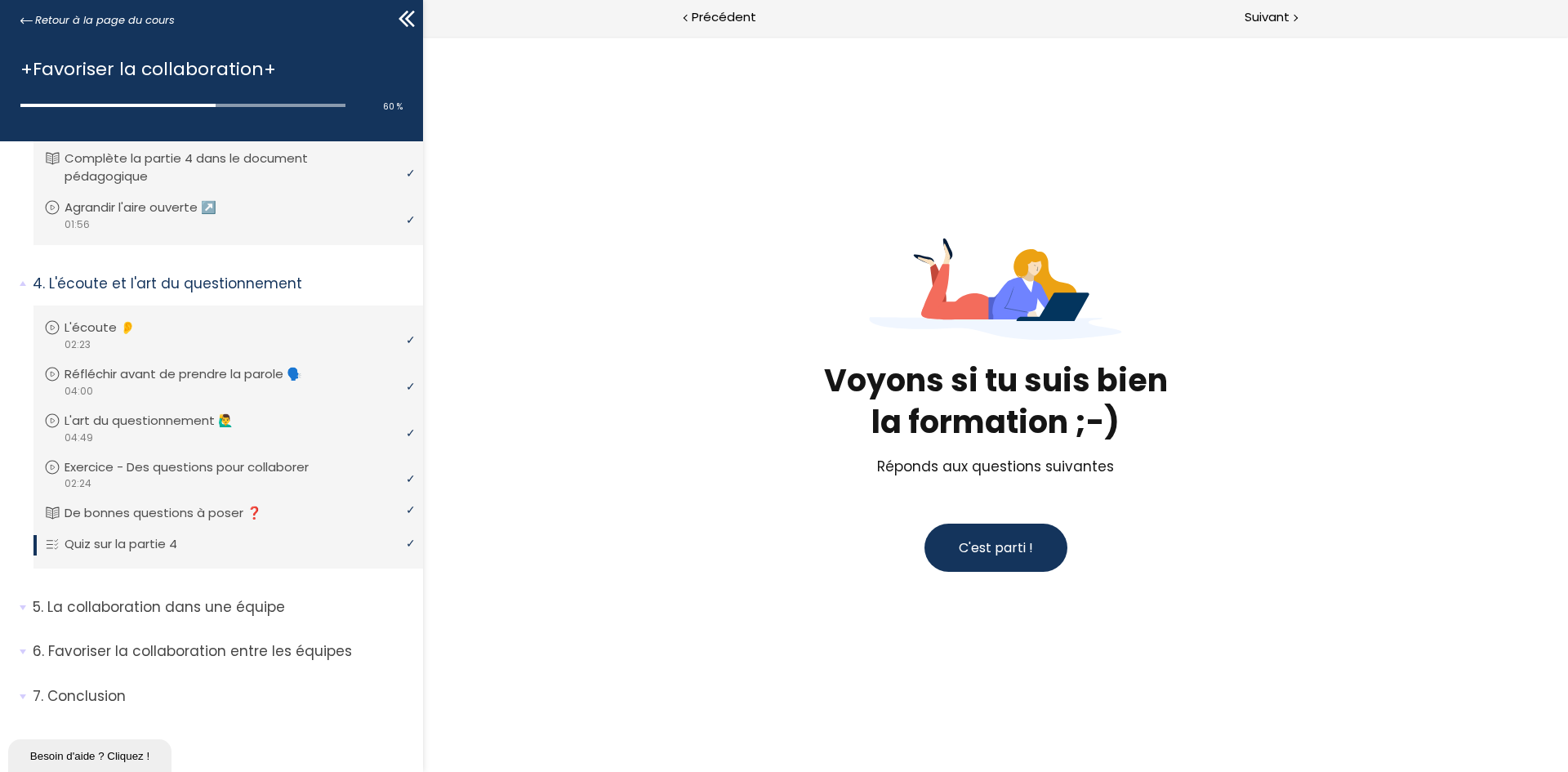
scroll to position [0, 0]
click at [102, 477] on p "La collaboration dans une équipe" at bounding box center [222, 607] width 378 height 20
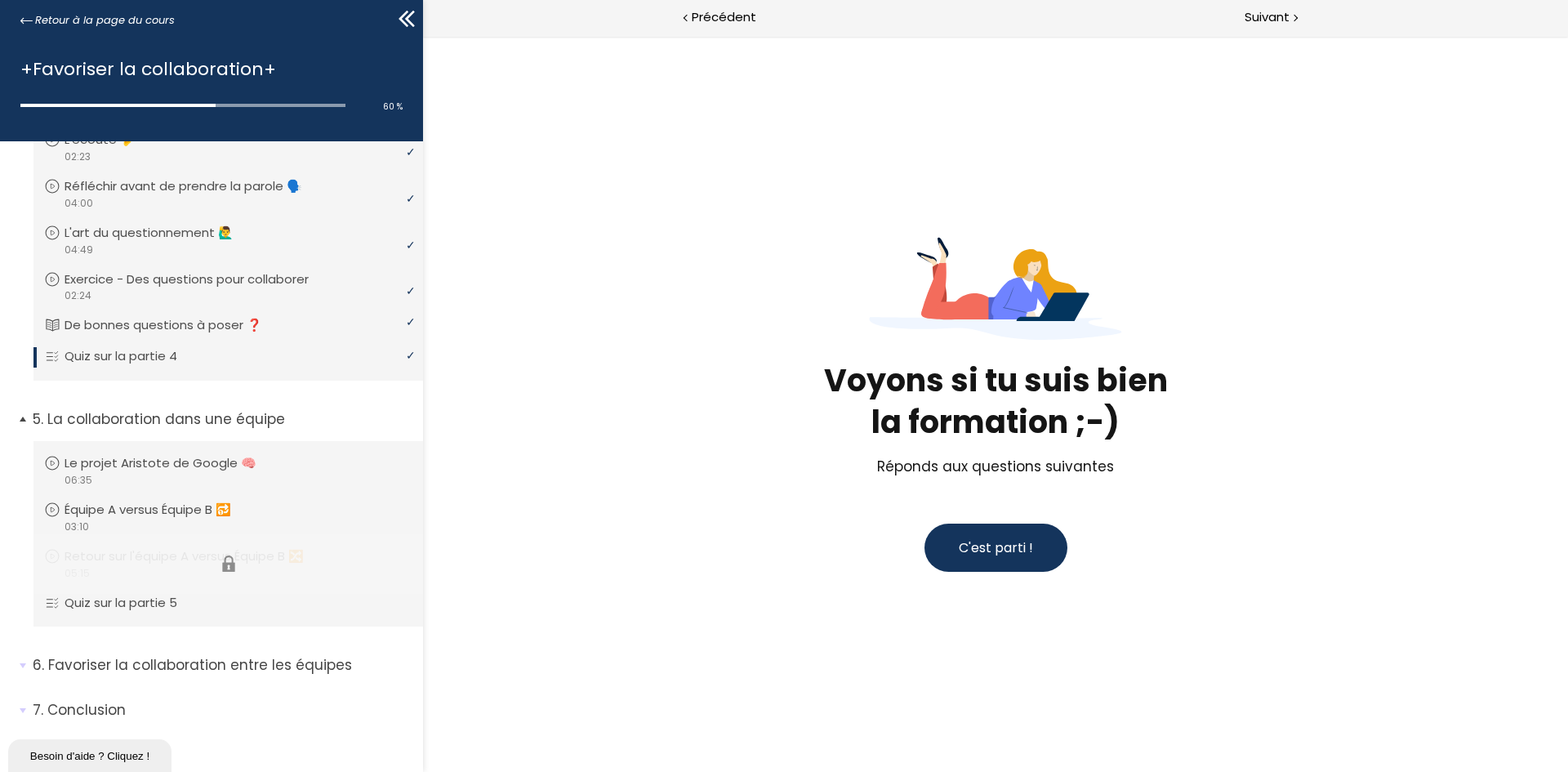
scroll to position [1118, 0]
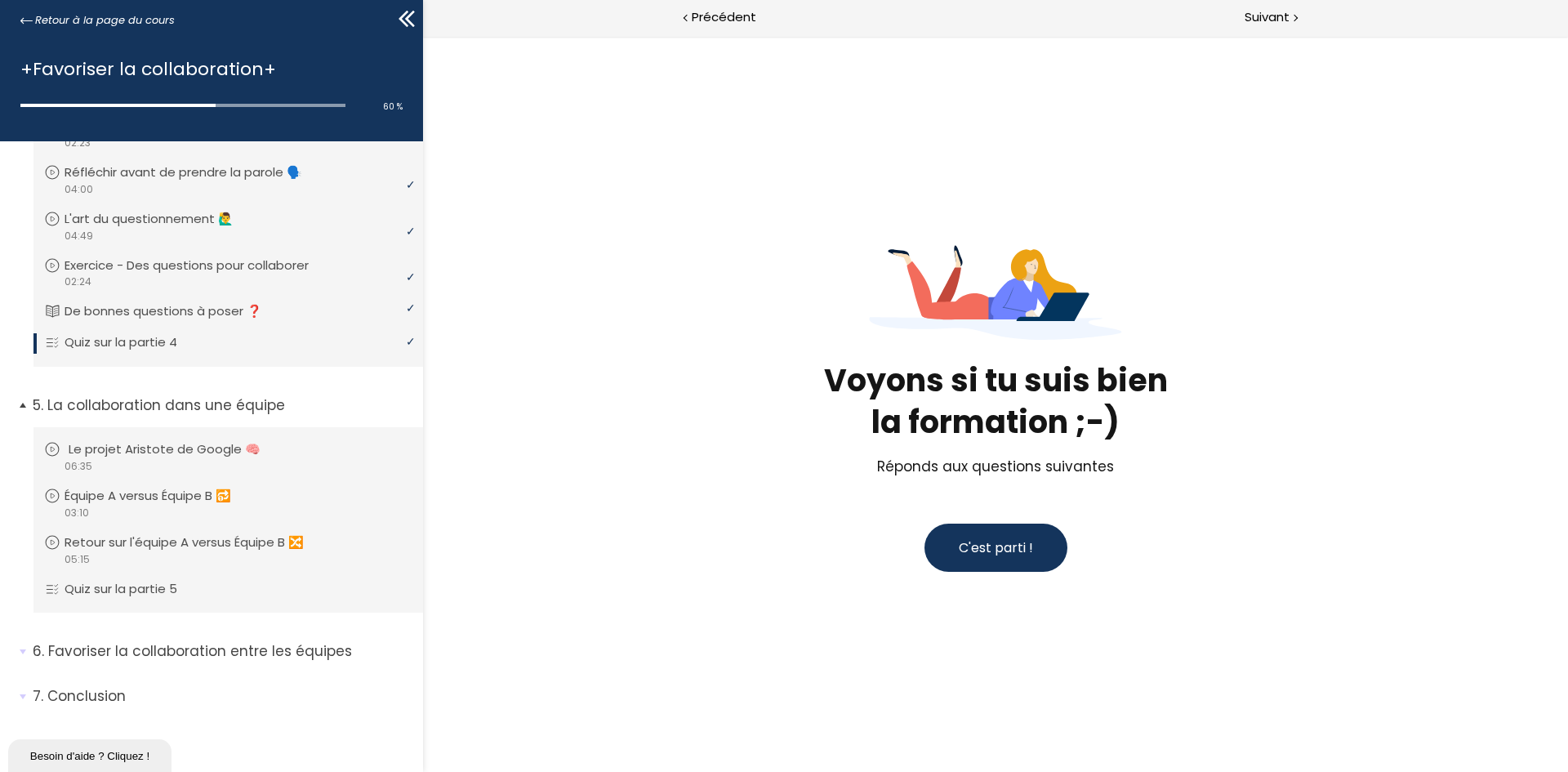
click at [145, 456] on p "Le projet Aristote de Google 🧠" at bounding box center [176, 449] width 216 height 18
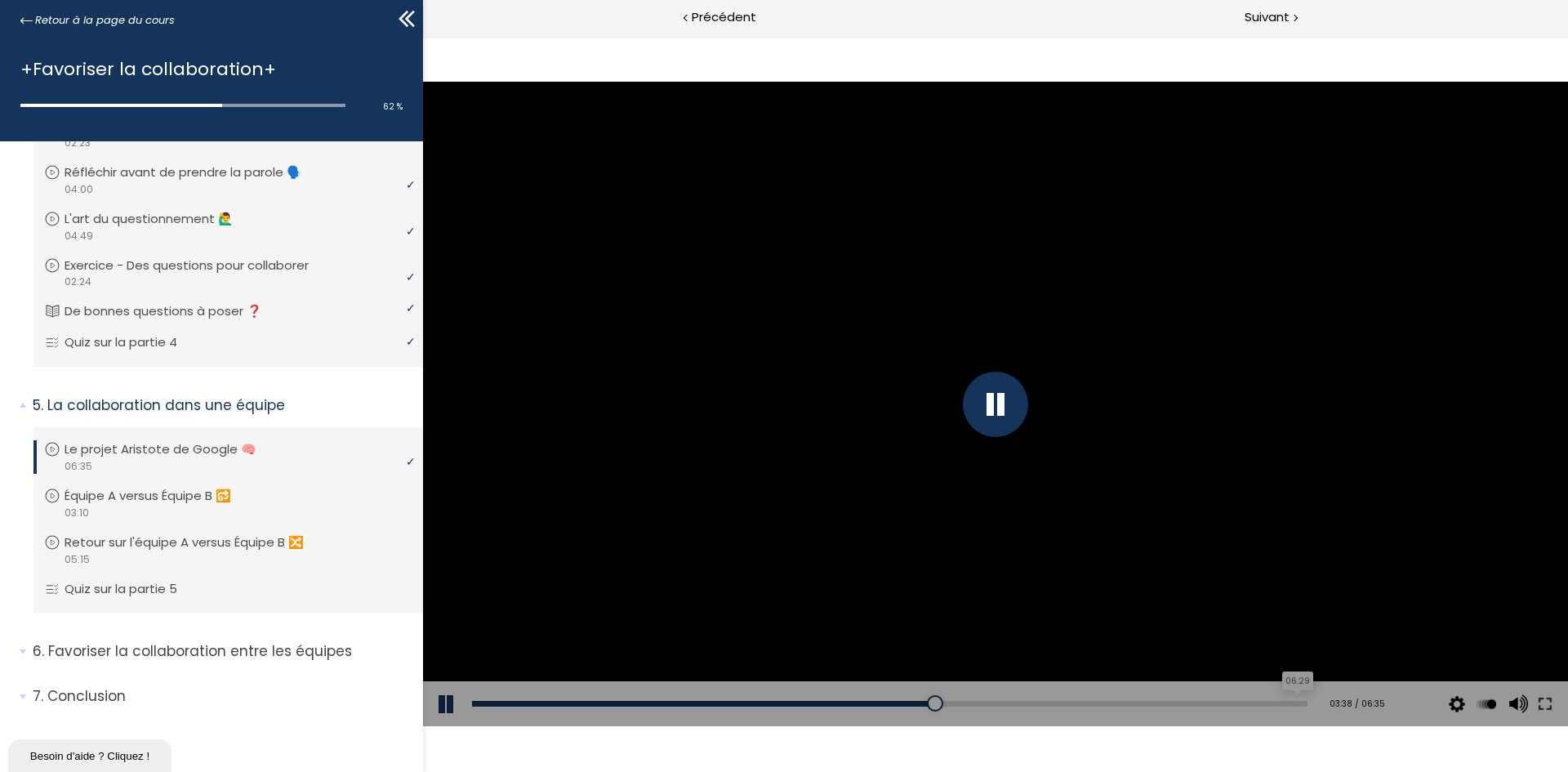
click at [1044, 477] on div "06:29" at bounding box center [890, 704] width 835 height 6
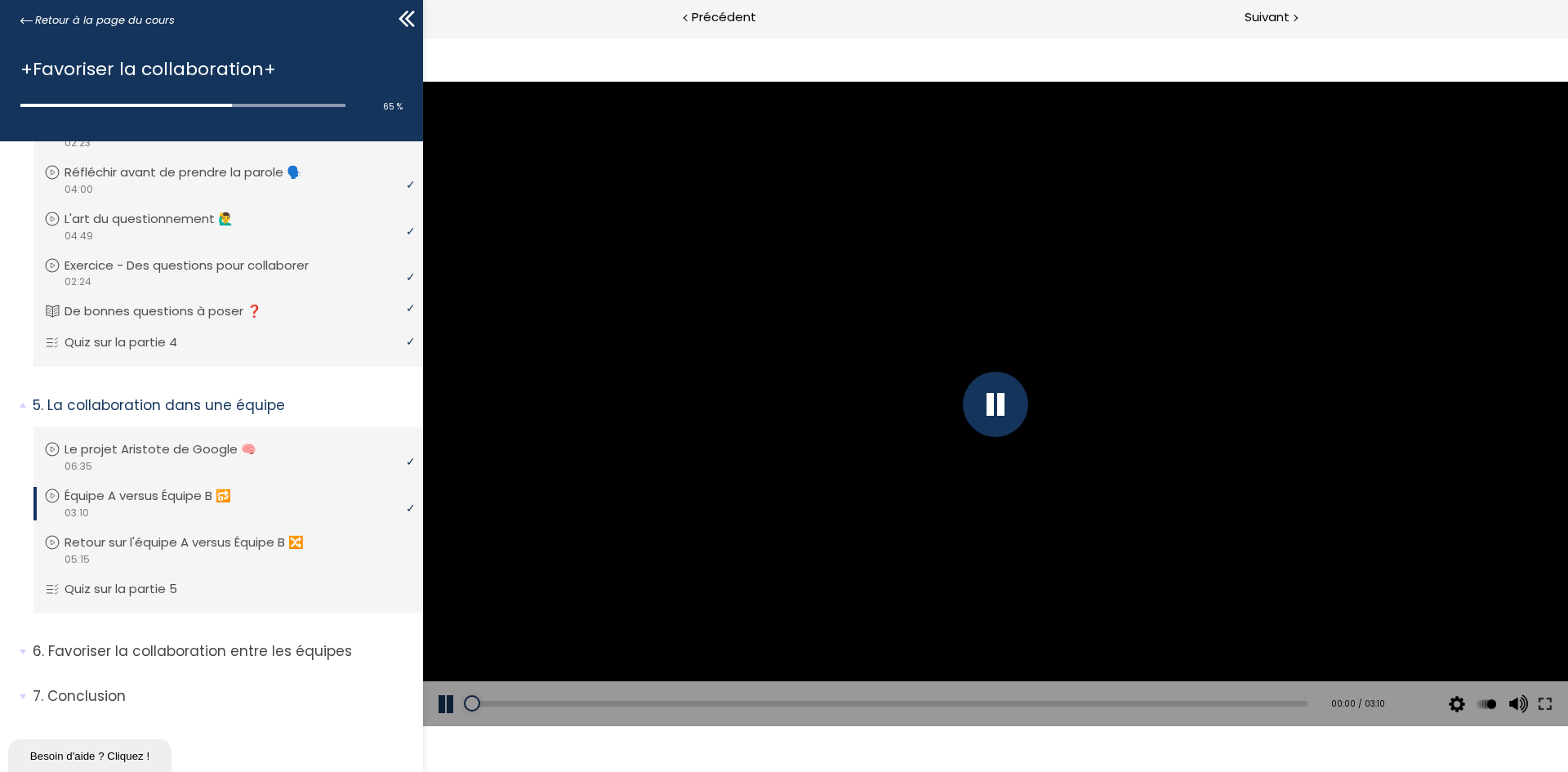
click at [996, 406] on div at bounding box center [995, 404] width 65 height 65
click at [991, 409] on div at bounding box center [995, 404] width 65 height 65
click at [731, 477] on div "01:00" at bounding box center [890, 704] width 835 height 6
click at [1044, 477] on div "02:49" at bounding box center [890, 704] width 835 height 6
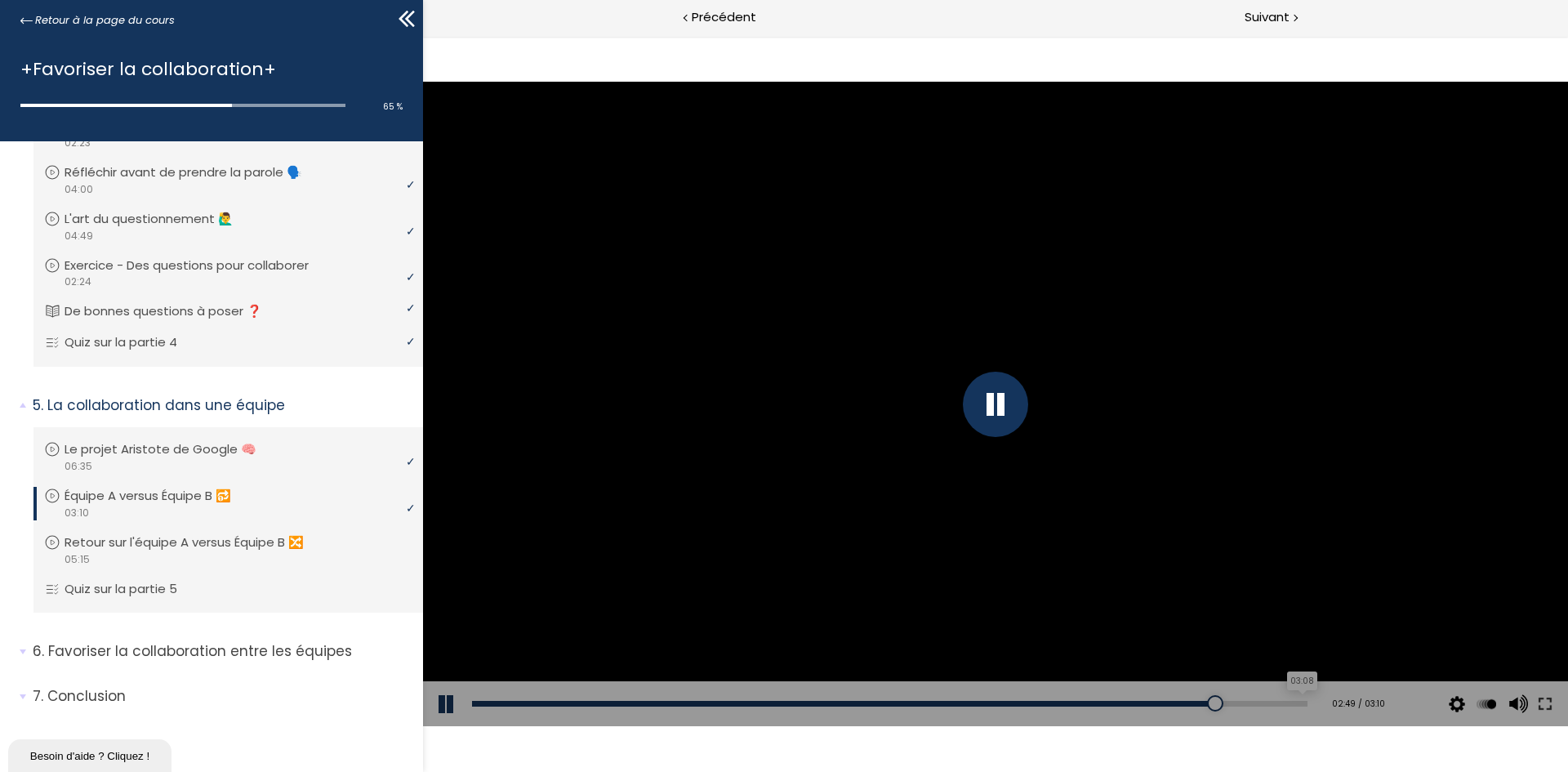
click at [1044, 477] on div "03:08" at bounding box center [890, 704] width 835 height 6
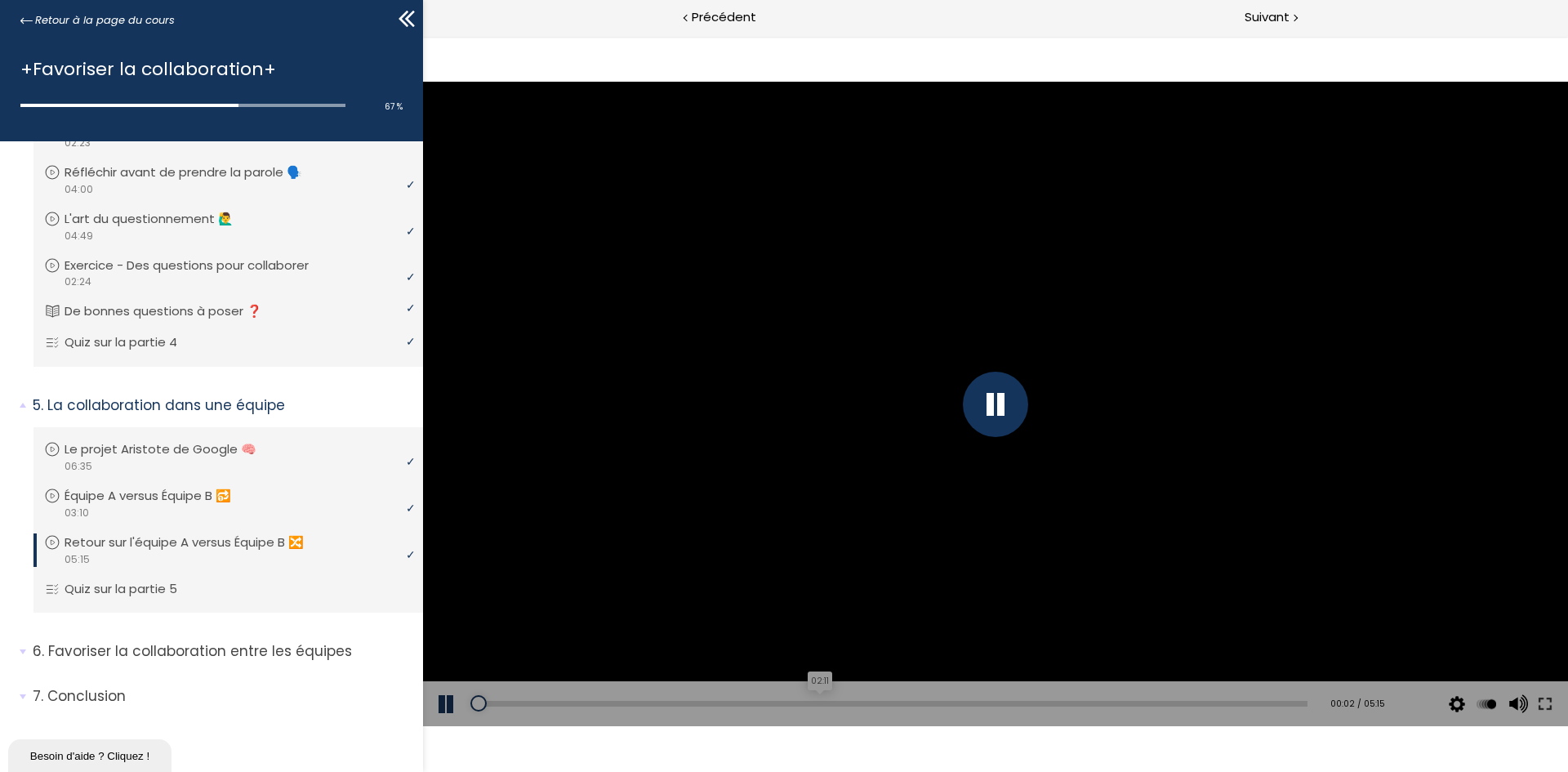
click at [815, 477] on div "02:11" at bounding box center [890, 704] width 835 height 6
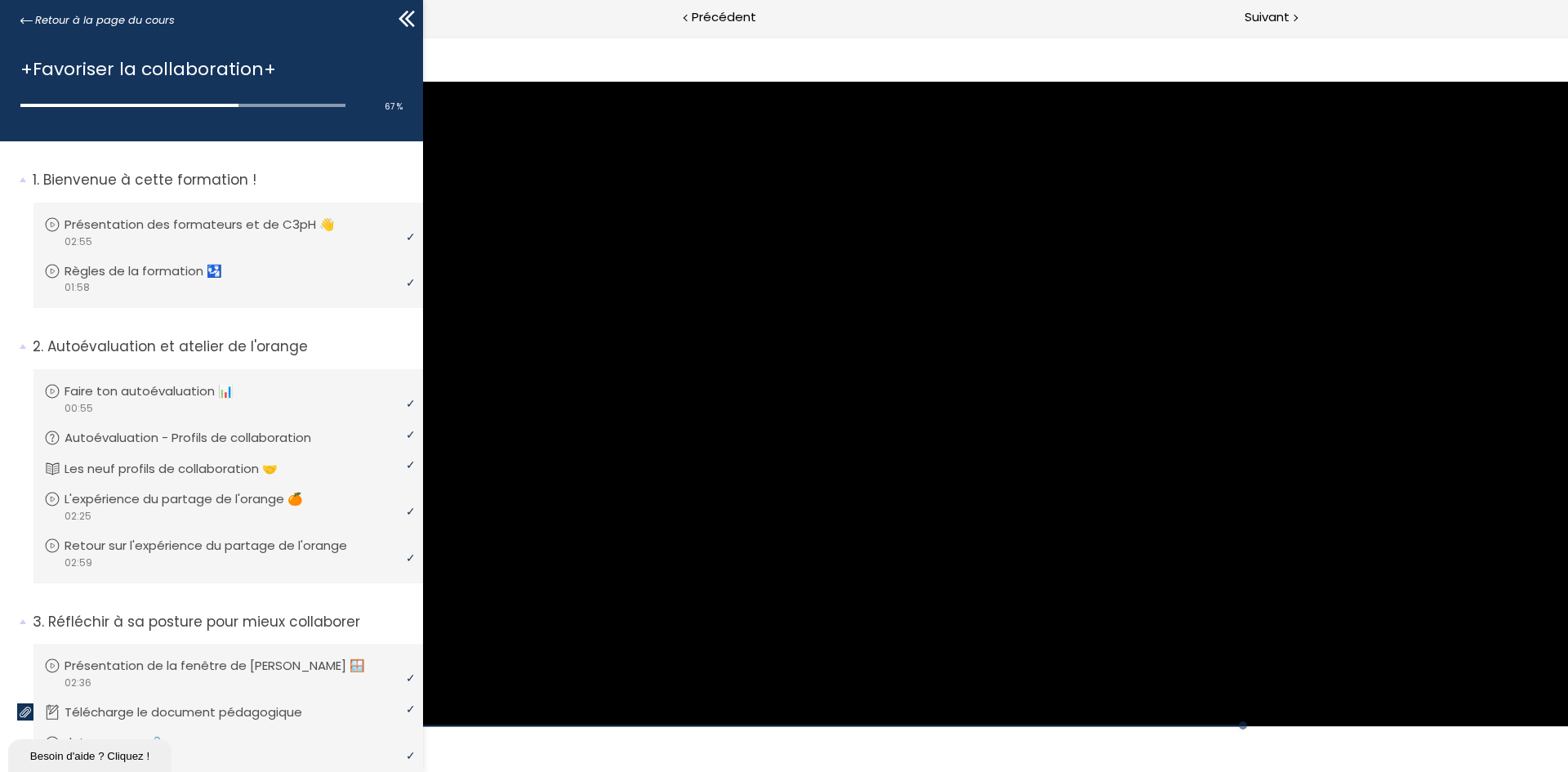
scroll to position [1118, 0]
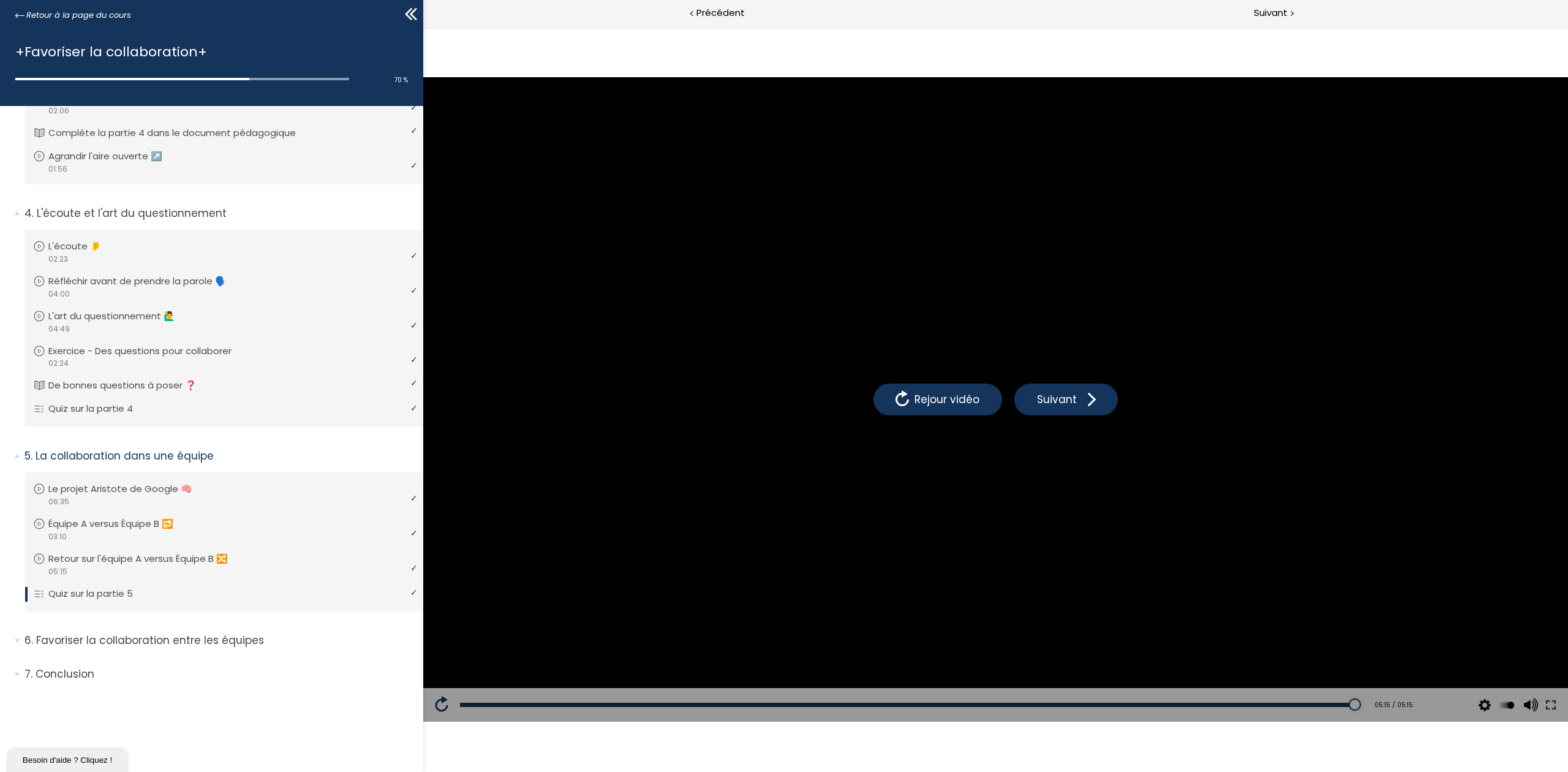
scroll to position [584, 0]
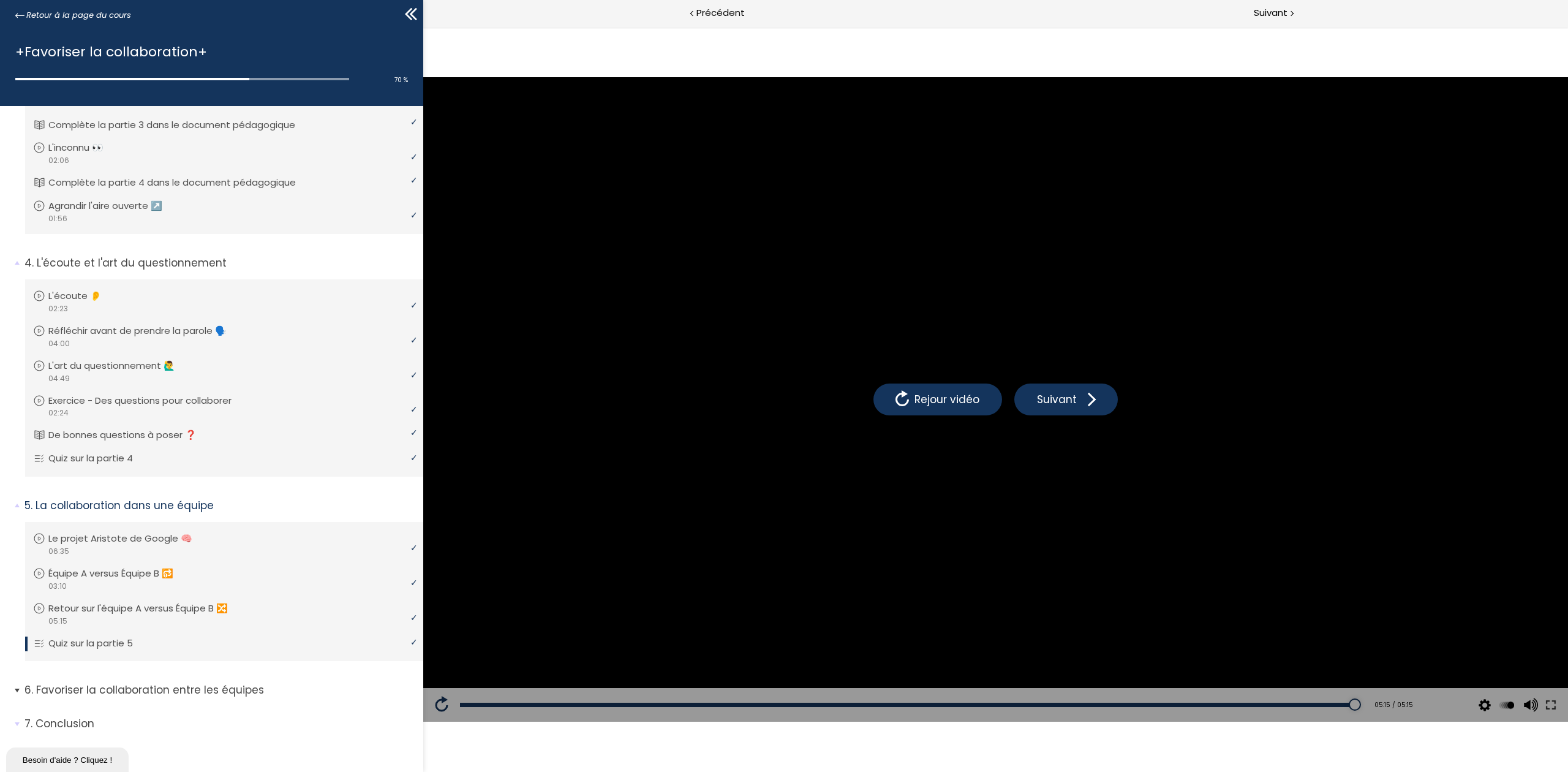
click at [86, 578] on p "Favoriser la collaboration entre les équipes" at bounding box center [220, 690] width 390 height 15
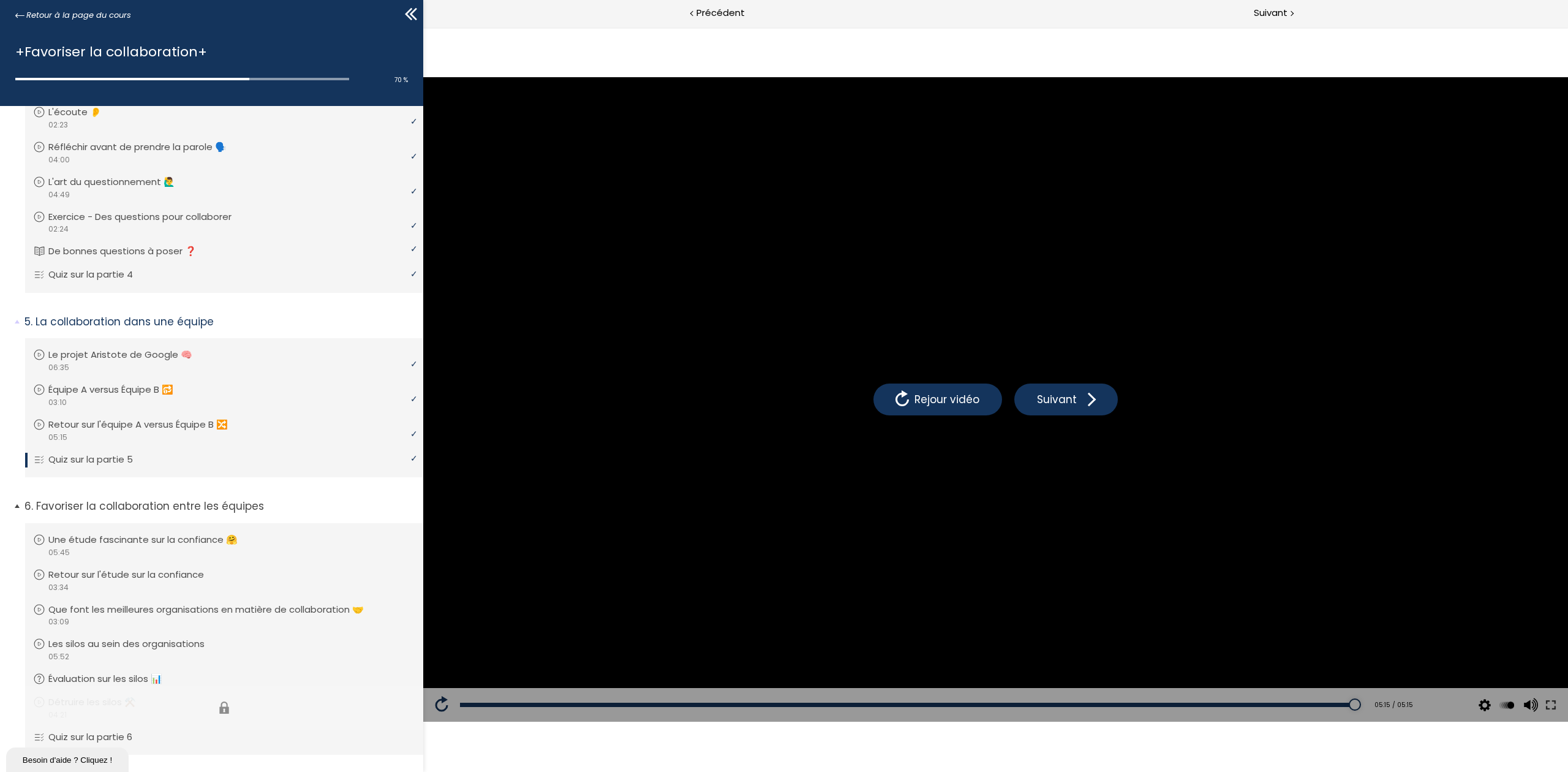
scroll to position [826, 0]
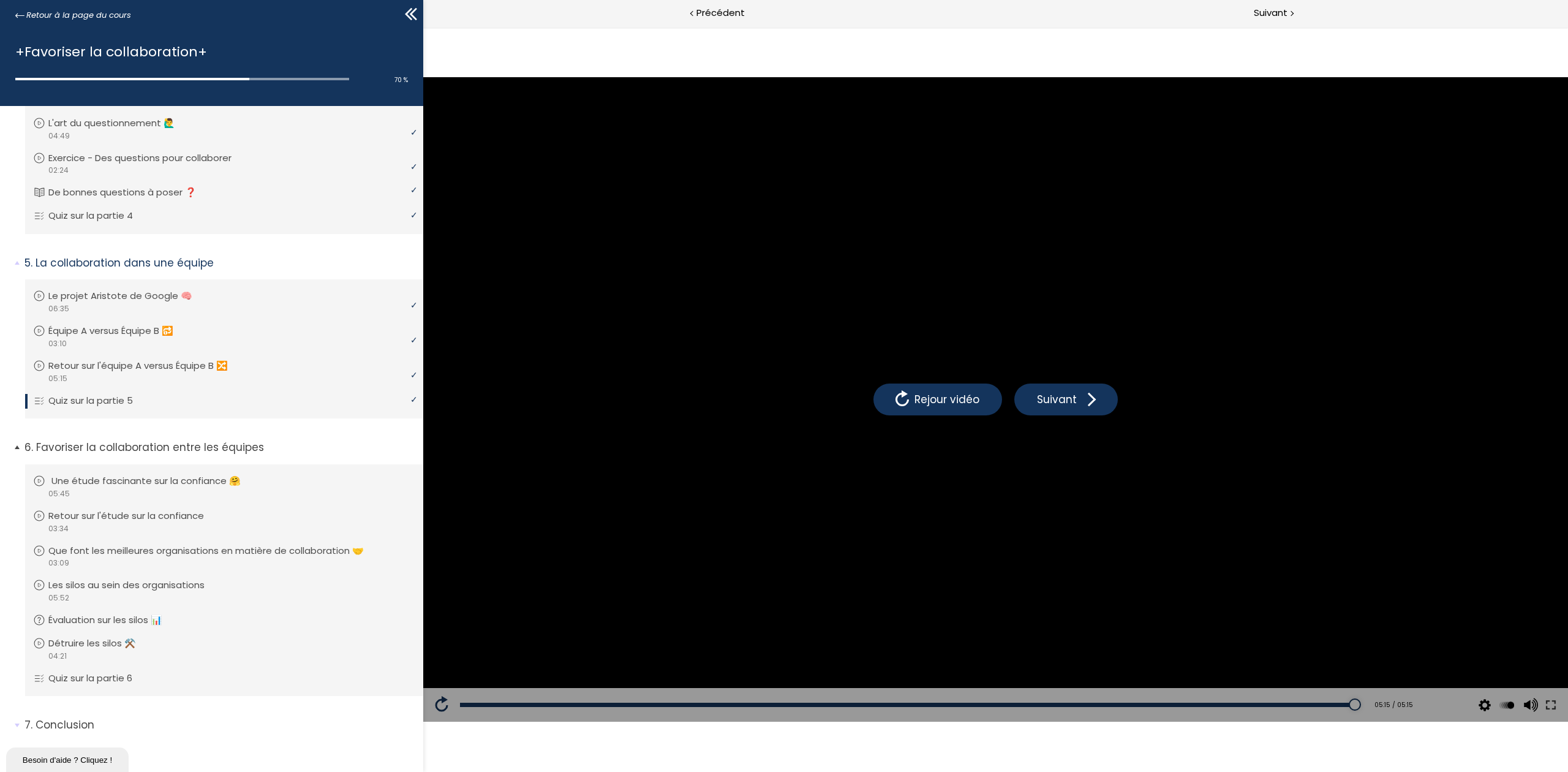
click at [163, 474] on p "Une étude fascinante sur la confiance 🤗" at bounding box center [155, 481] width 207 height 13
click at [97, 544] on p "Que font les meilleures organisations en matière de collaboration 🤝" at bounding box center [218, 551] width 334 height 13
click at [93, 578] on p "Détruire les silos ⚒️" at bounding box center [104, 643] width 106 height 13
click at [87, 578] on p "Conclusion" at bounding box center [220, 725] width 390 height 15
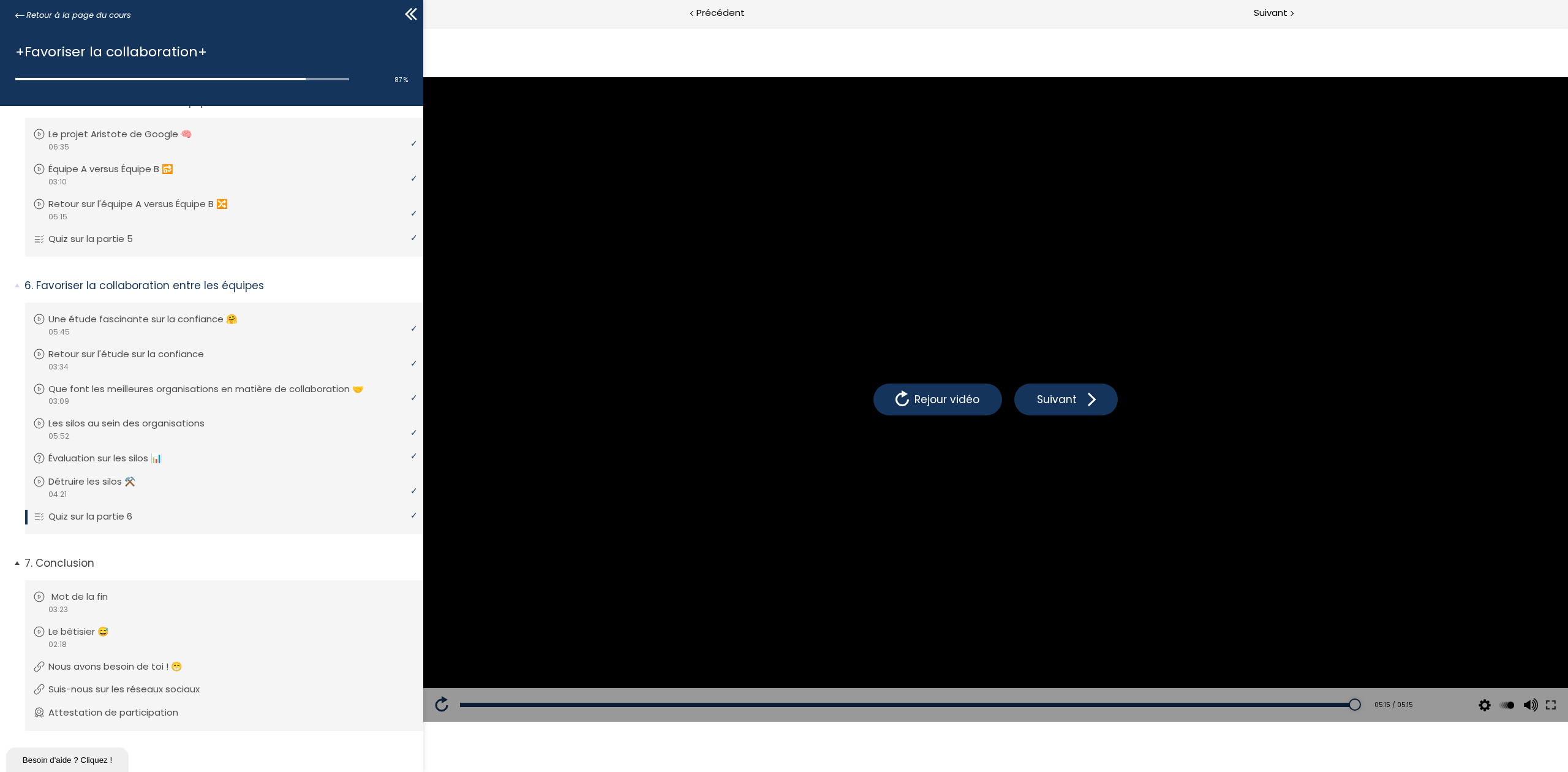
click at [60, 578] on p "Mot de la fin" at bounding box center [88, 597] width 74 height 13
click at [93, 578] on p "Suis-nous sur les réseaux sociaux" at bounding box center [136, 689] width 169 height 13
click at [101, 578] on p "Attestation de participation" at bounding box center [125, 713] width 148 height 13
